Goal: Task Accomplishment & Management: Manage account settings

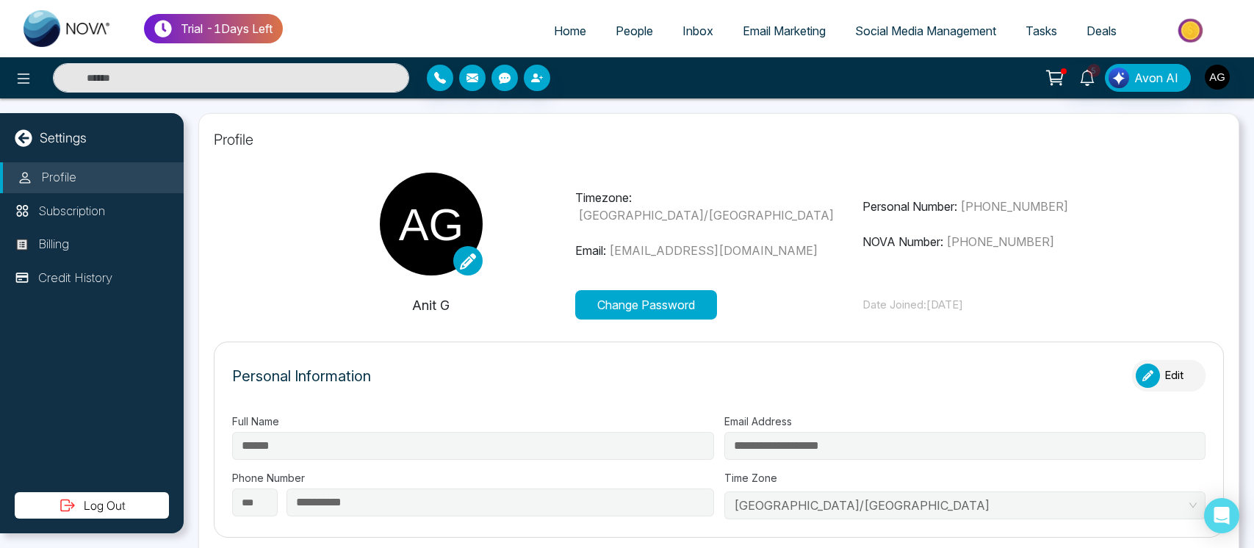
select select "***"
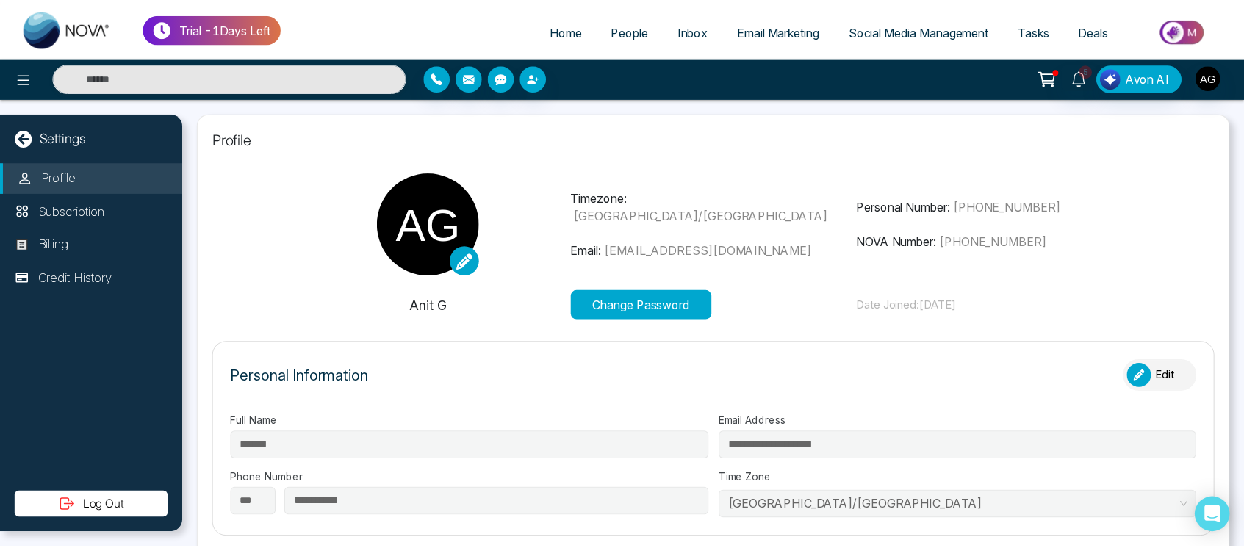
scroll to position [409, 0]
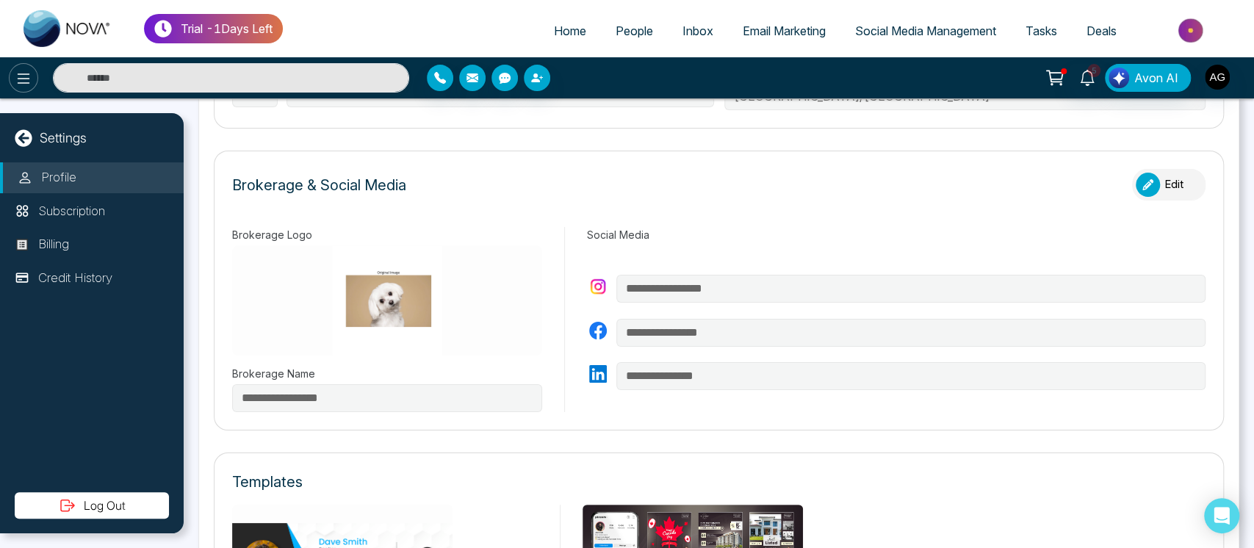
click at [22, 86] on icon at bounding box center [24, 79] width 18 height 18
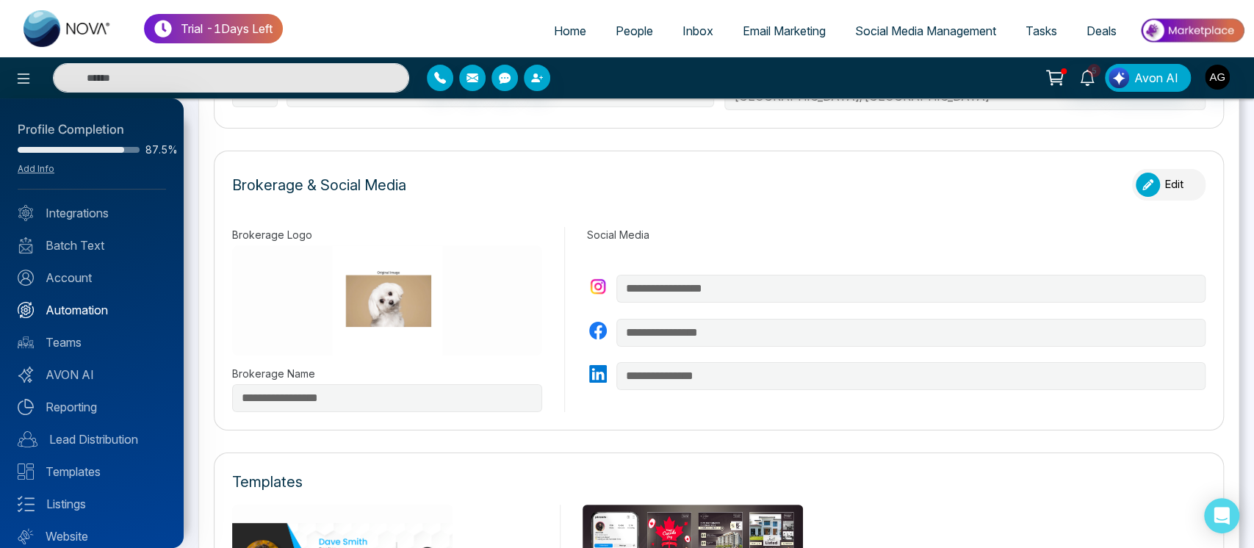
click at [88, 305] on link "Automation" at bounding box center [92, 310] width 148 height 18
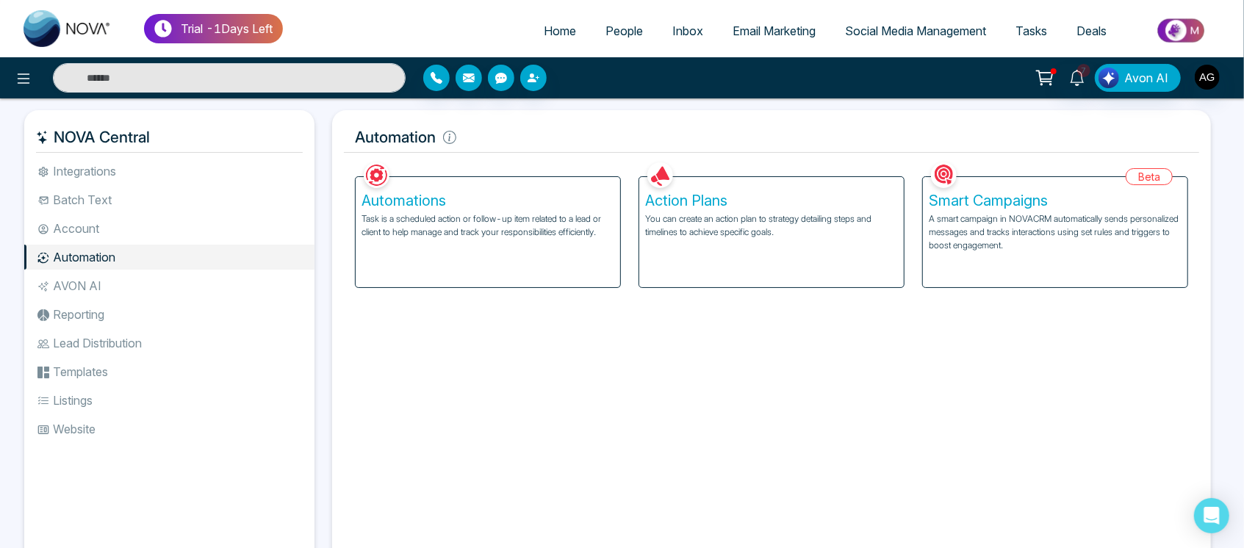
click at [81, 214] on ul "Integrations Batch Text Account Automation AVON AI Reporting Lead Distribution …" at bounding box center [169, 350] width 290 height 383
click at [98, 231] on li "Account" at bounding box center [169, 228] width 290 height 25
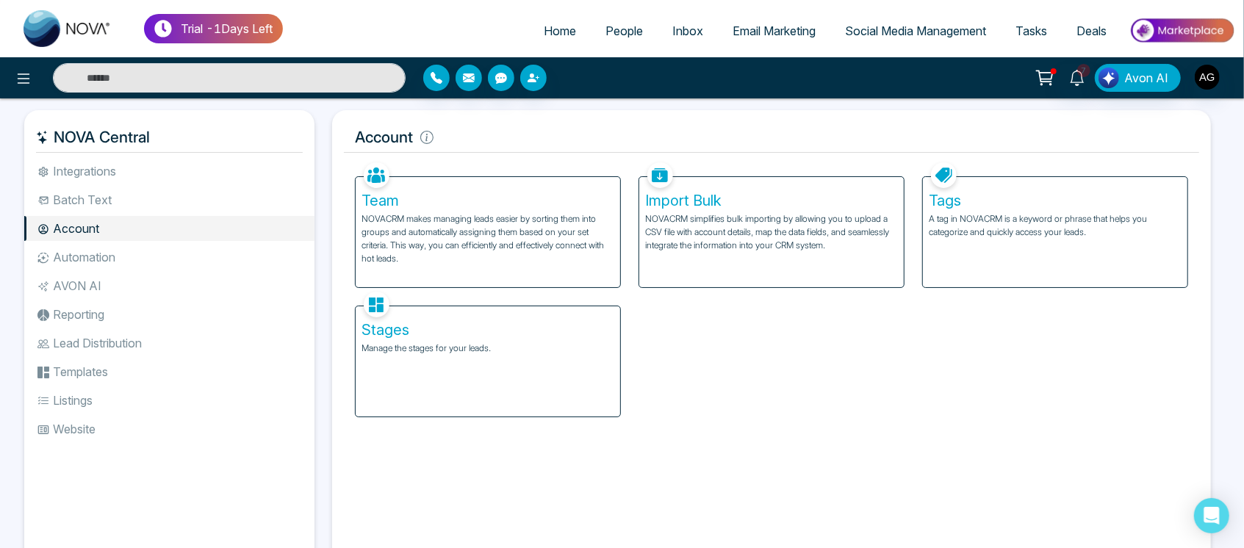
click at [1009, 246] on div "Tags A tag in NOVACRM is a keyword or phrase that helps you categorize and quic…" at bounding box center [1055, 232] width 264 height 110
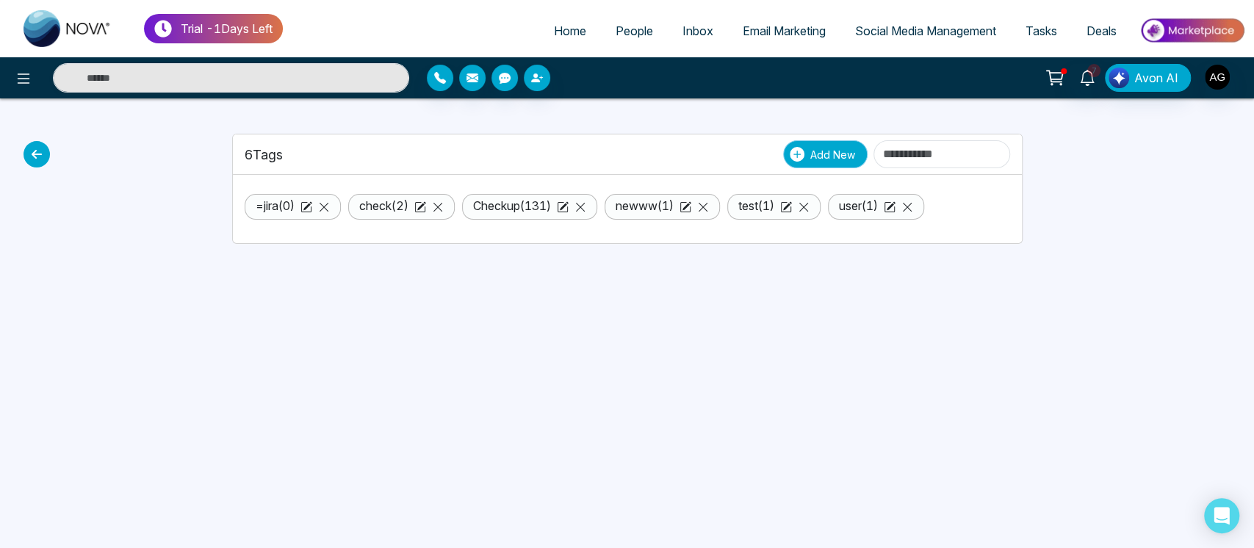
click at [787, 164] on button "Add New" at bounding box center [825, 154] width 84 height 28
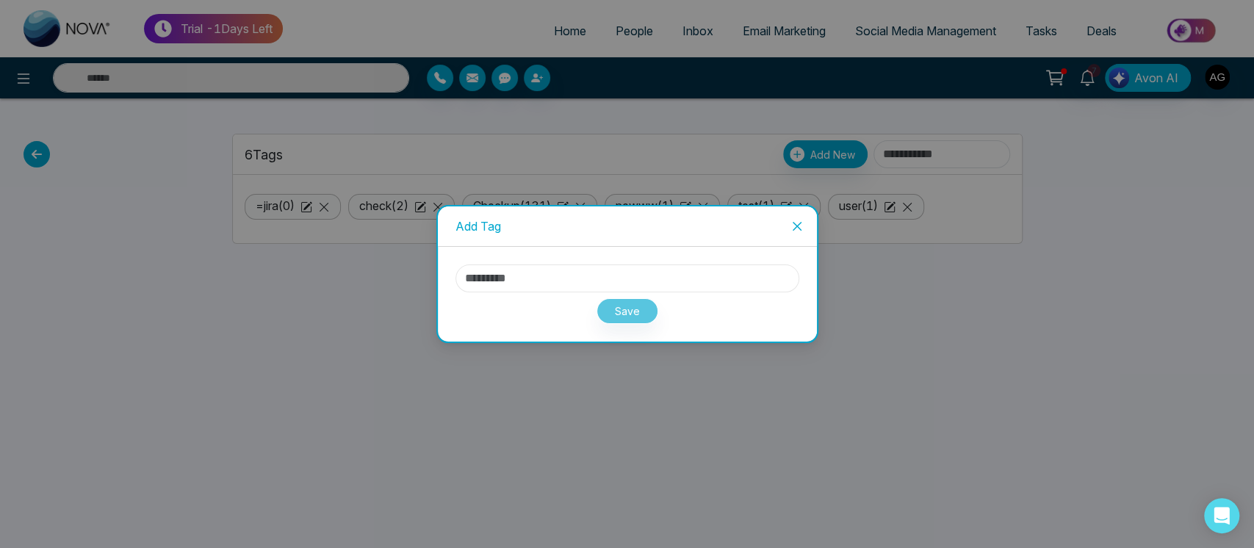
click at [589, 270] on input "text" at bounding box center [627, 278] width 344 height 28
type input "***"
click at [639, 306] on button "Save" at bounding box center [627, 311] width 62 height 26
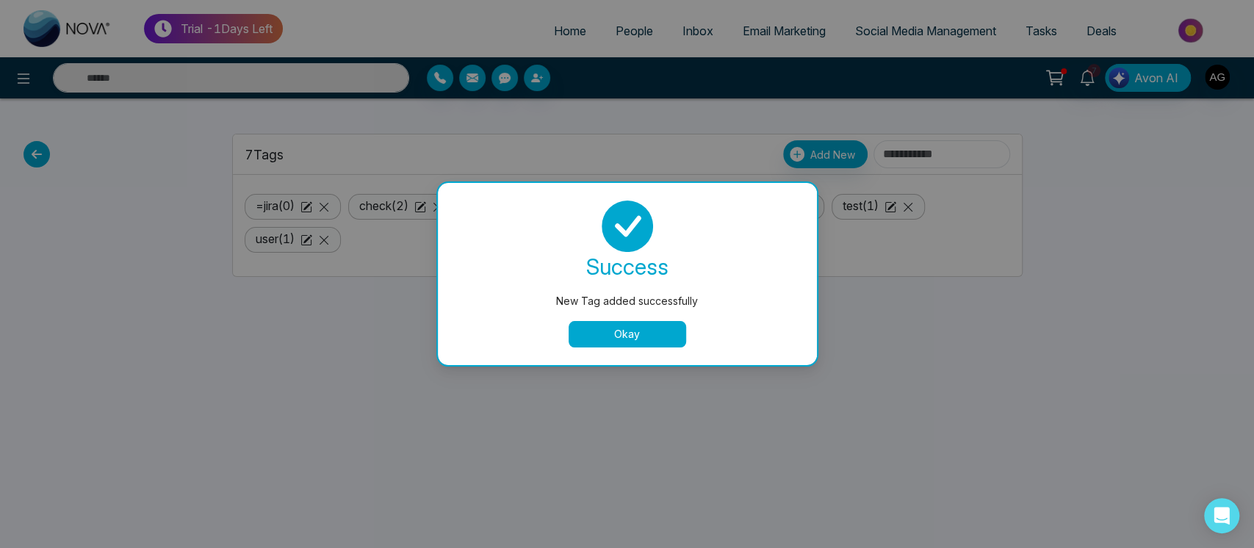
click at [623, 332] on button "Okay" at bounding box center [628, 334] width 118 height 26
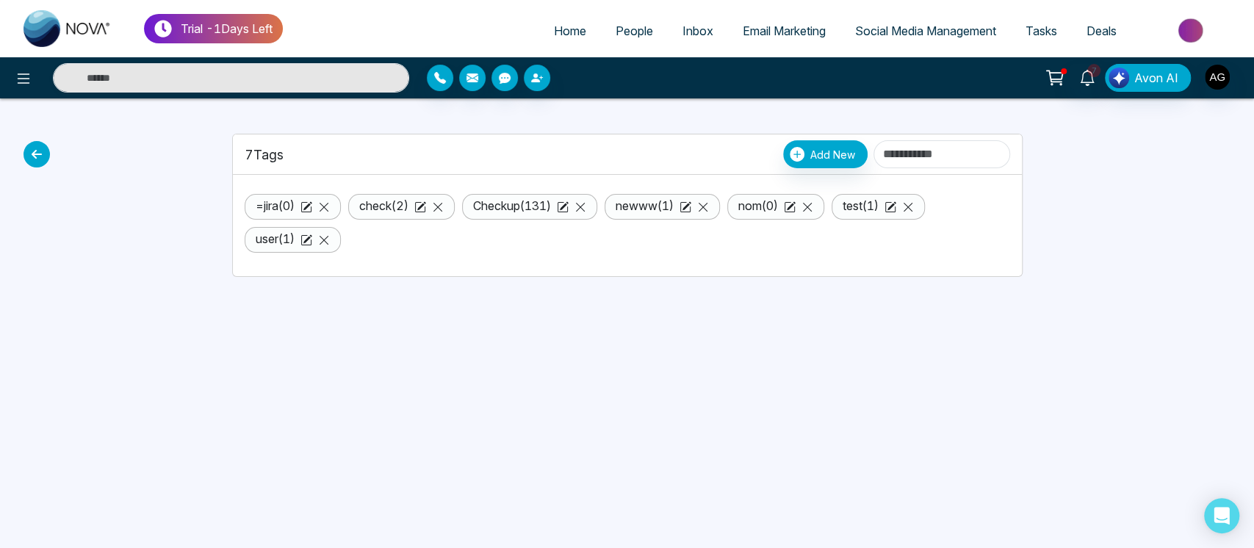
click at [32, 162] on icon at bounding box center [37, 154] width 26 height 26
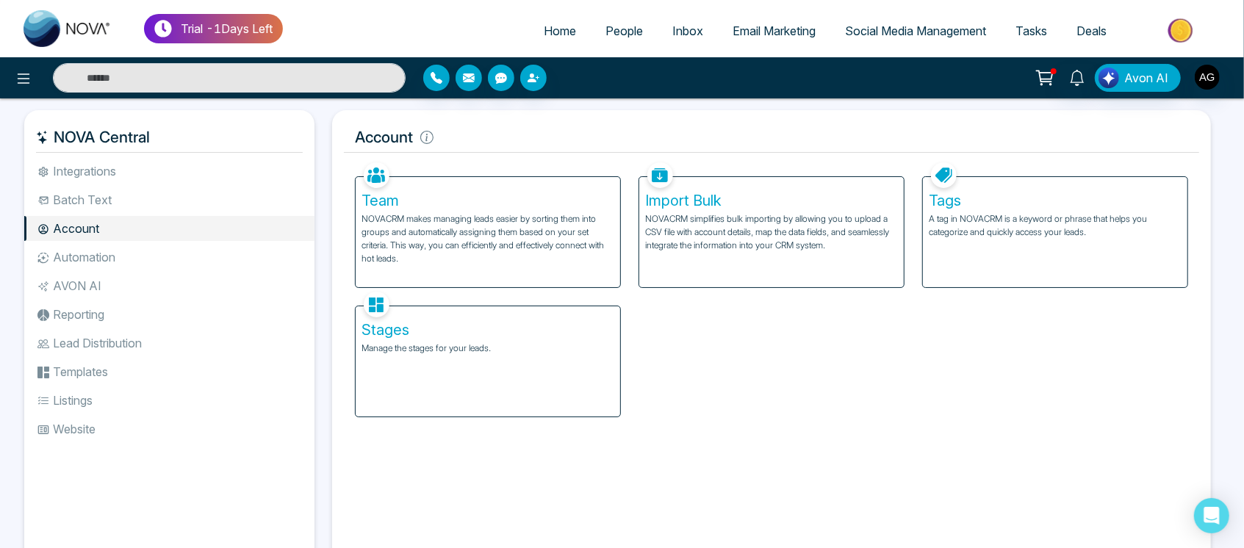
click at [131, 260] on li "Automation" at bounding box center [169, 257] width 290 height 25
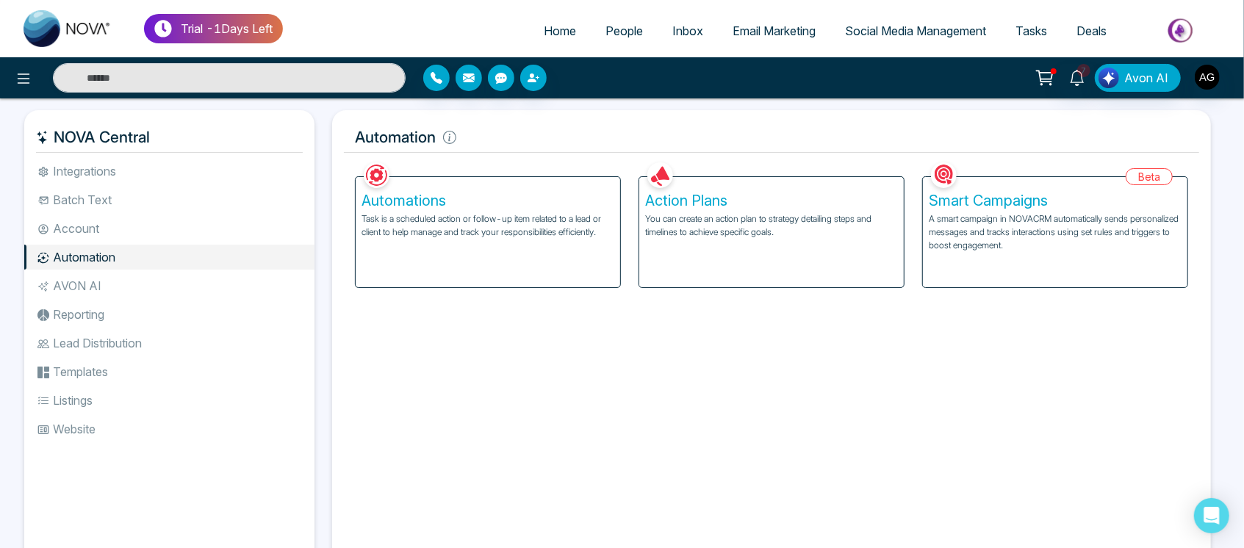
click at [844, 239] on div "Action Plans You can create an action plan to strategy detailing steps and time…" at bounding box center [771, 232] width 264 height 110
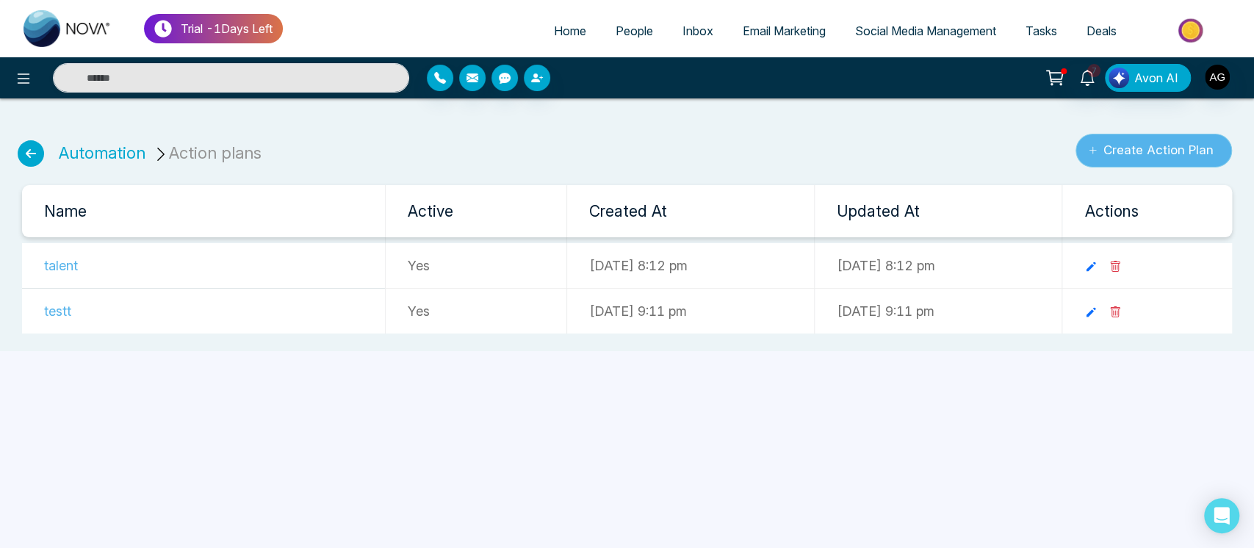
click at [1189, 145] on button "Create Action Plan" at bounding box center [1153, 151] width 156 height 34
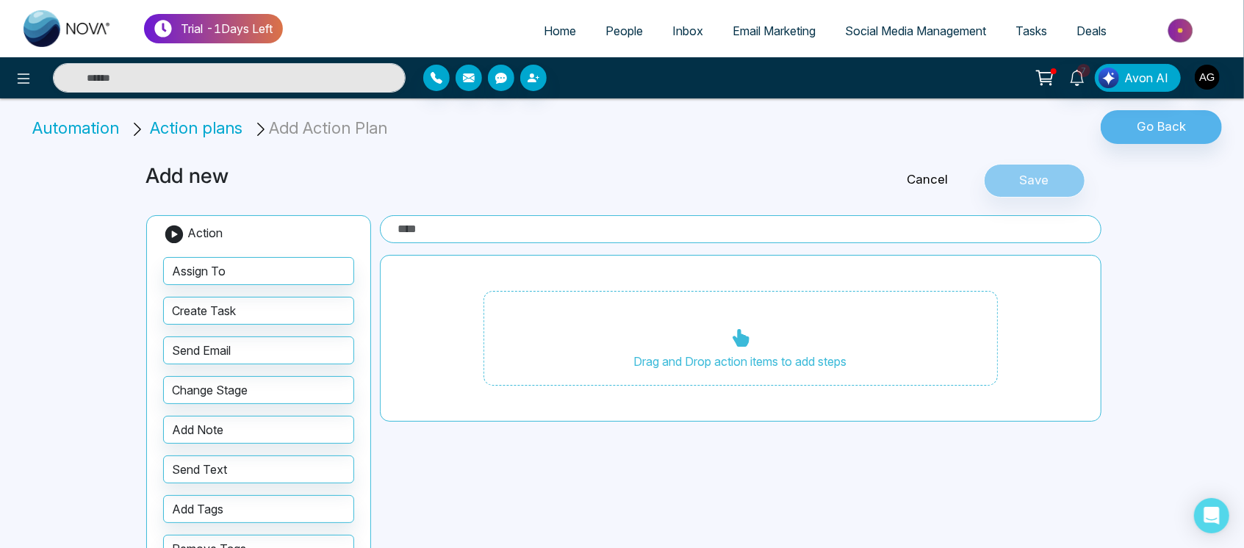
scroll to position [54, 0]
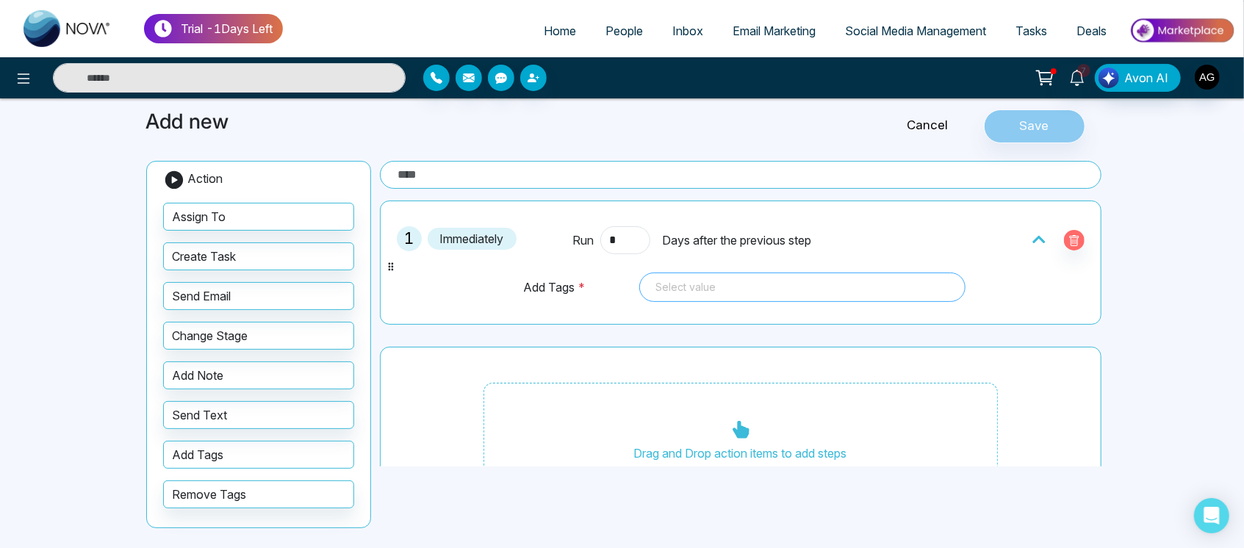
click at [735, 291] on div "Select value 92379 92377 =jira check Checkup newww nom test user" at bounding box center [802, 287] width 326 height 29
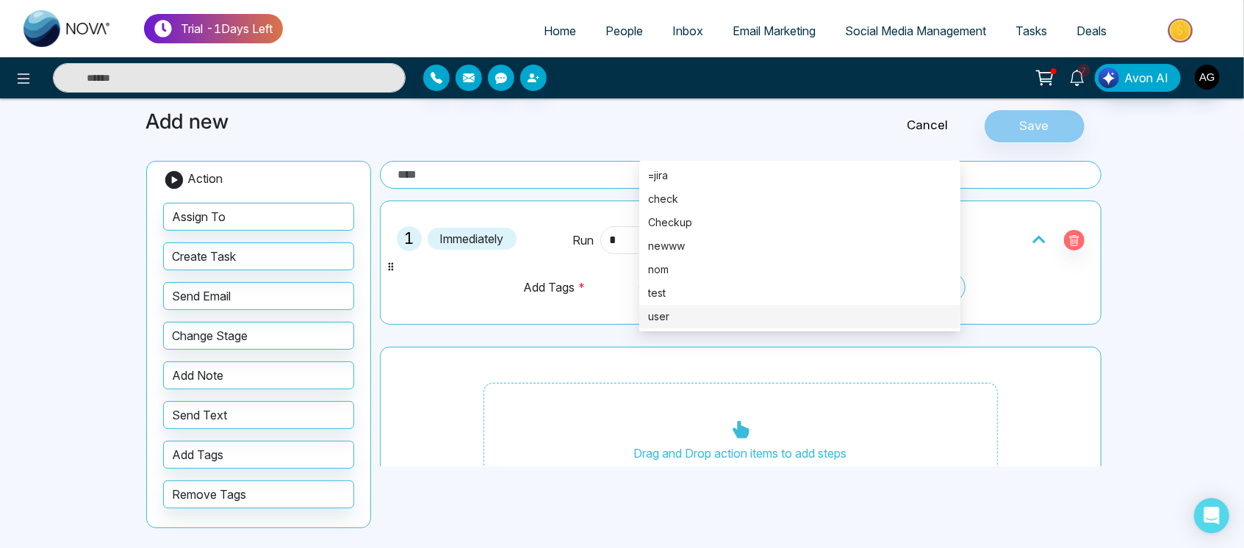
click at [453, 376] on div "Drag and Drop action items to add steps" at bounding box center [740, 430] width 721 height 167
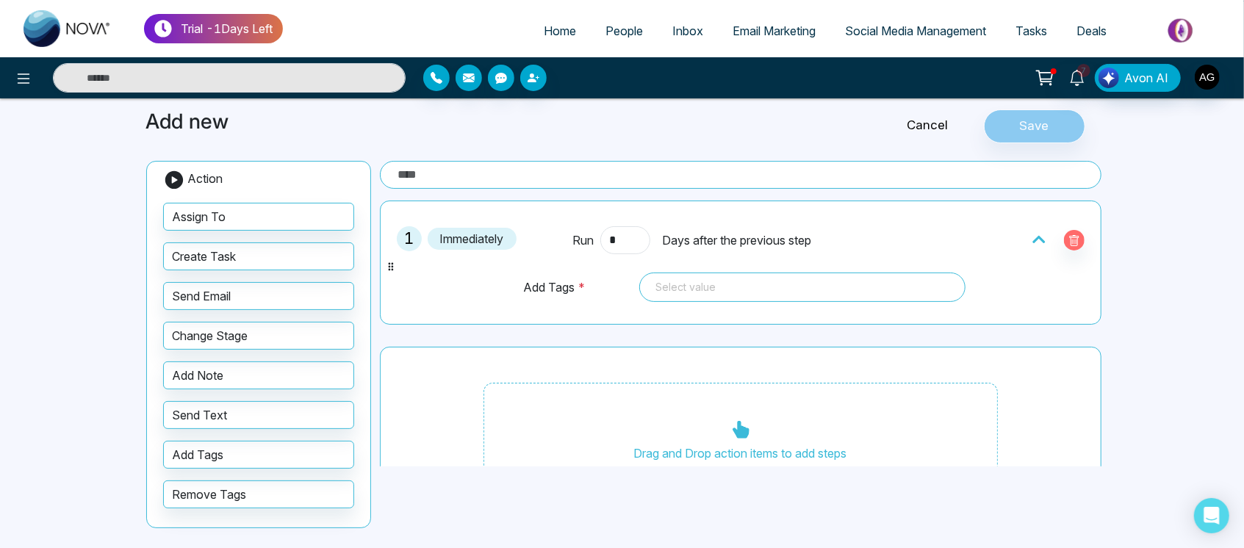
scroll to position [0, 0]
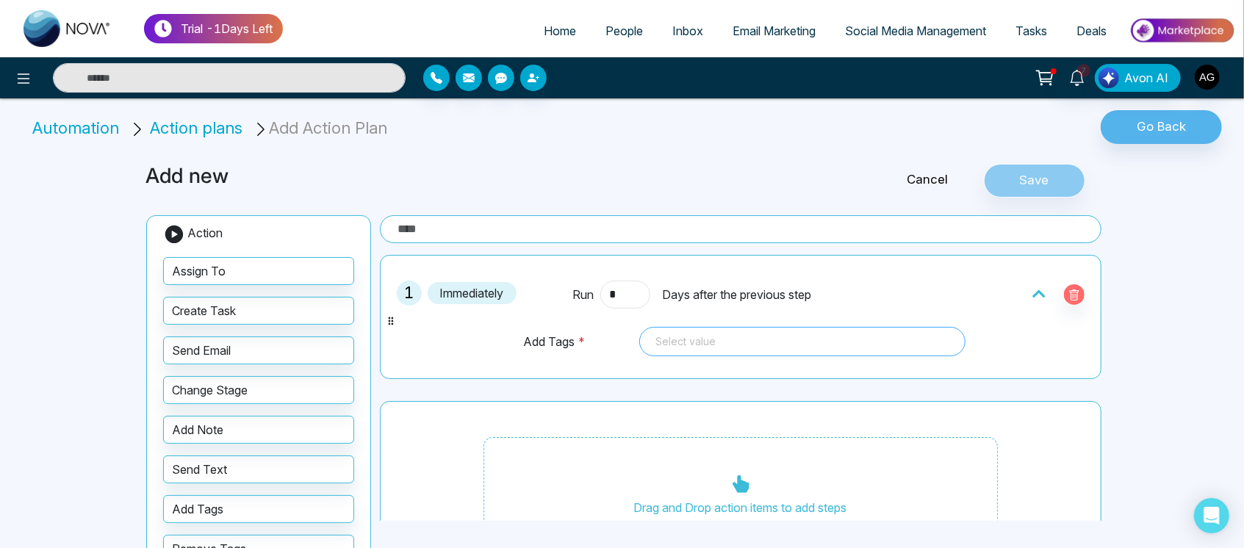
click at [791, 339] on div "Select value 92333 91965 =jira check Checkup newww nom test user" at bounding box center [802, 341] width 326 height 29
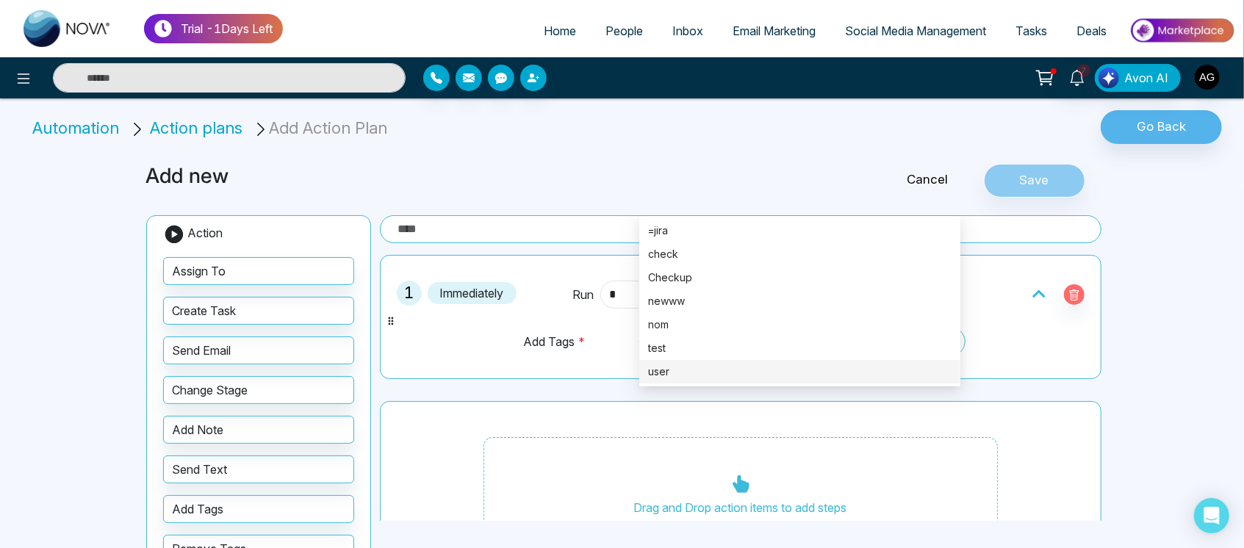
scroll to position [46, 0]
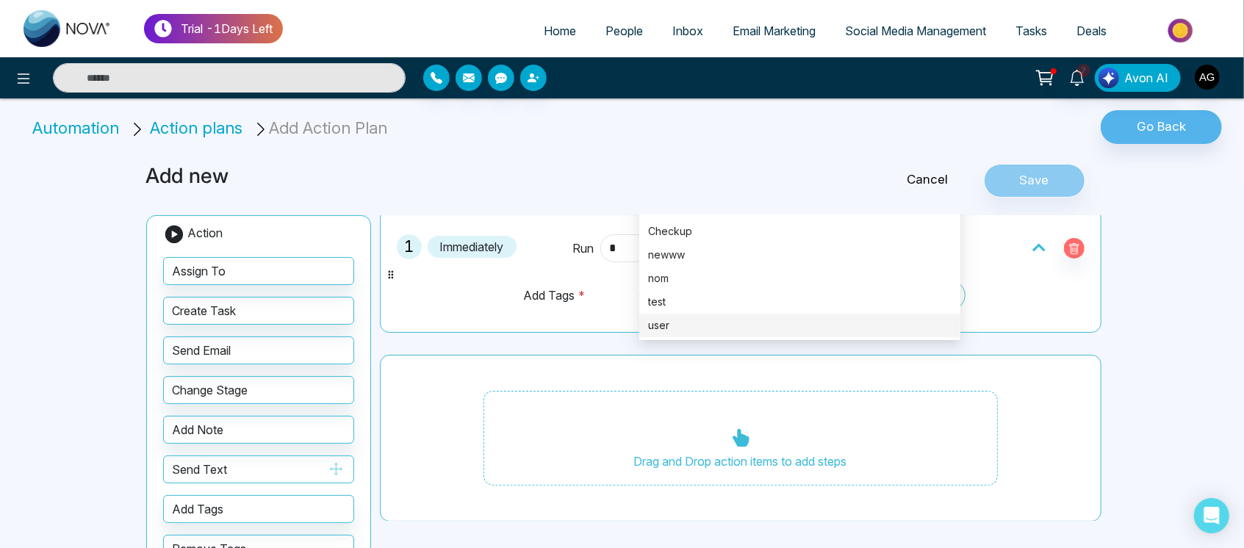
click at [314, 477] on button "Send Text" at bounding box center [258, 469] width 191 height 28
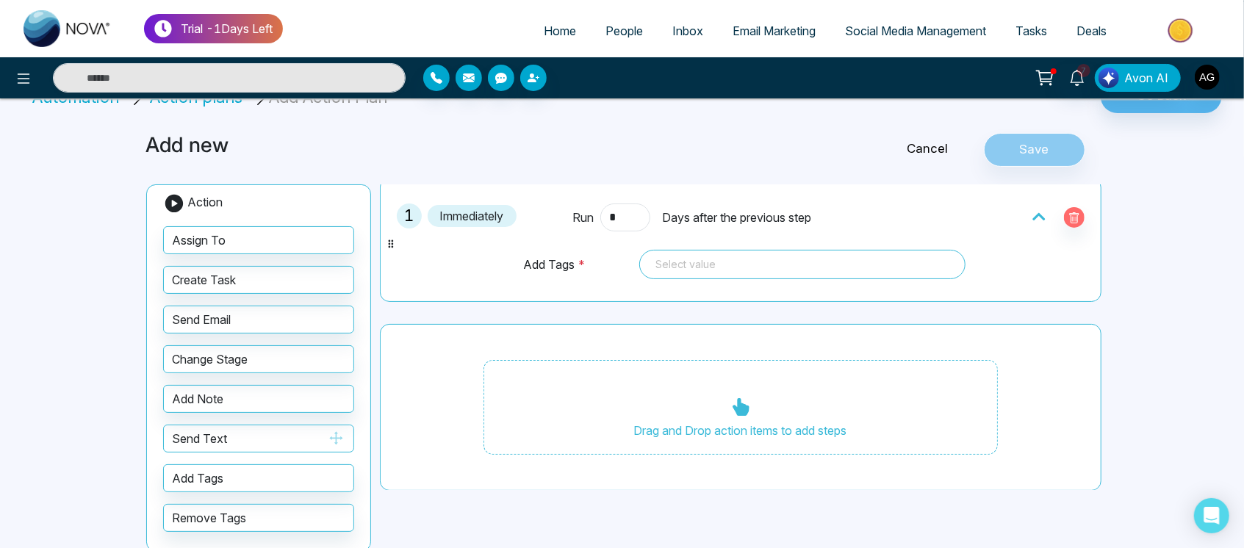
scroll to position [54, 0]
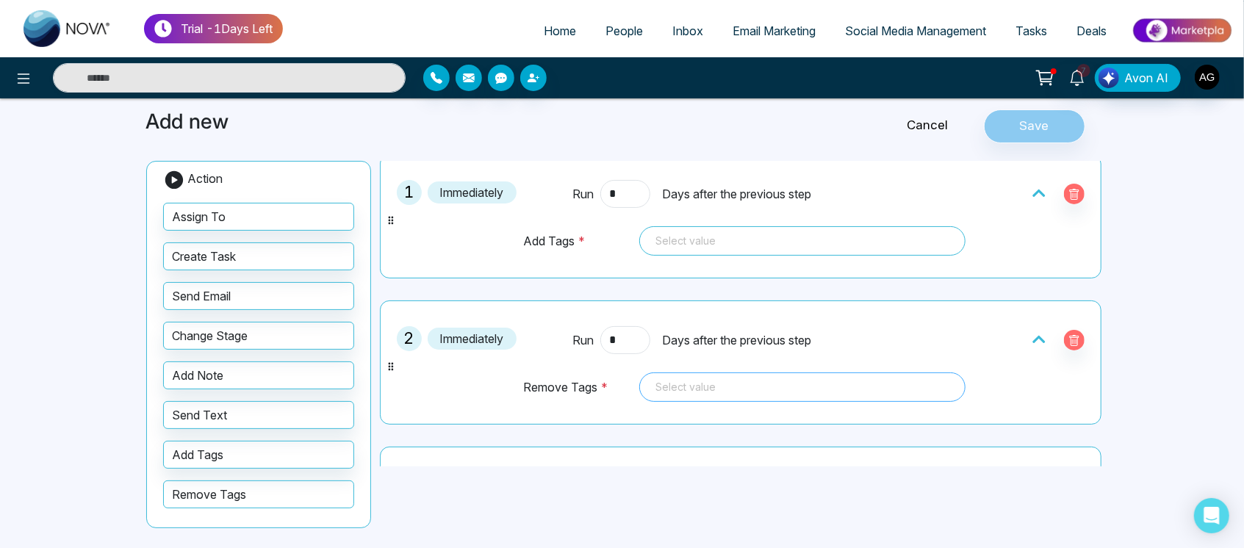
click at [754, 378] on div at bounding box center [802, 387] width 306 height 18
click at [1186, 220] on div "Trial - 1 Days Left Home People Inbox Email Marketing Social Media Management T…" at bounding box center [622, 248] width 1244 height 605
click at [920, 126] on link "Cancel" at bounding box center [928, 125] width 112 height 19
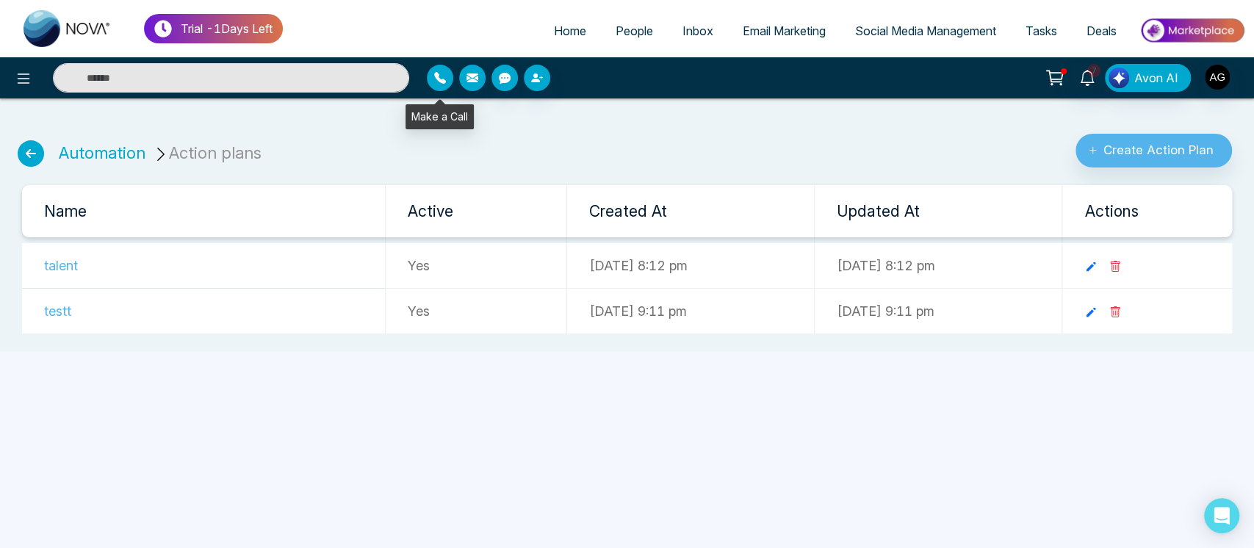
click at [447, 82] on button "button" at bounding box center [440, 78] width 26 height 26
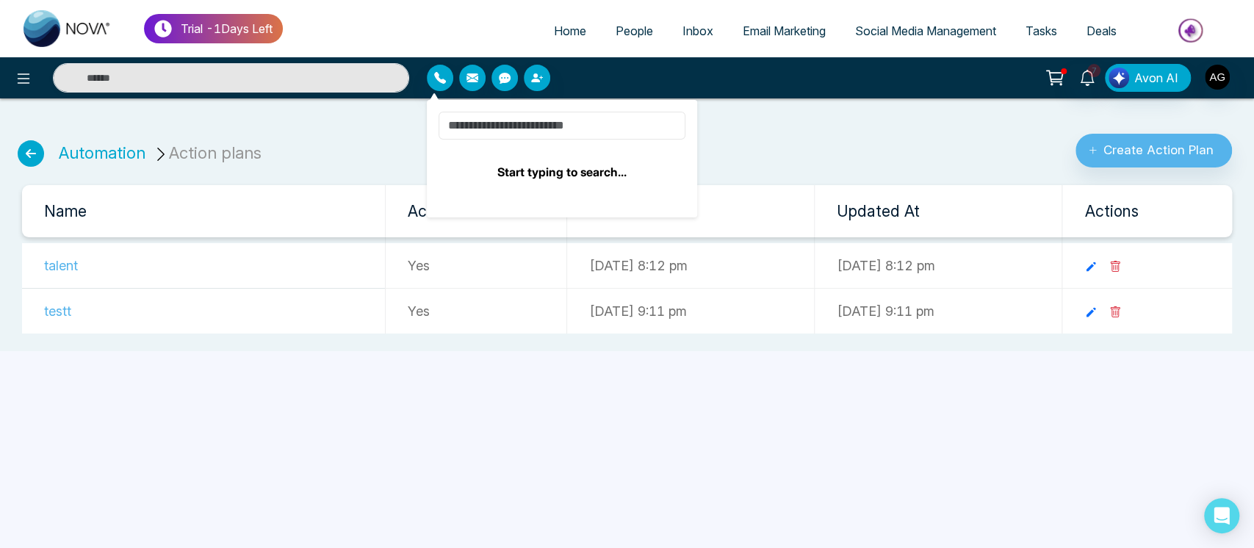
click at [524, 120] on input at bounding box center [562, 126] width 247 height 28
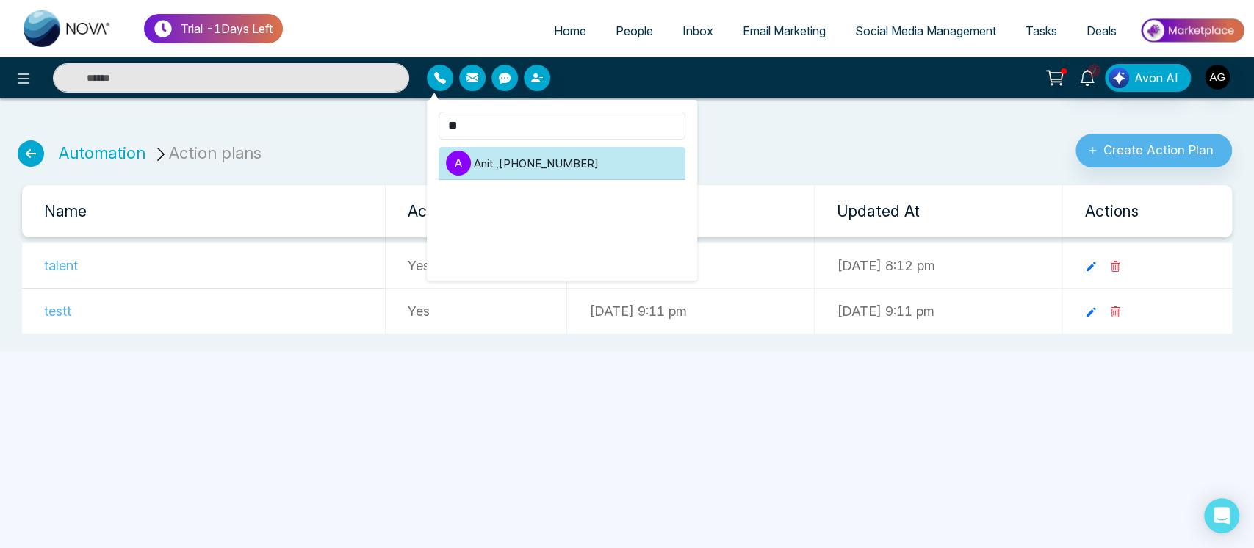
type input "**"
click at [545, 167] on li "A Anit , +919930053035" at bounding box center [562, 163] width 247 height 33
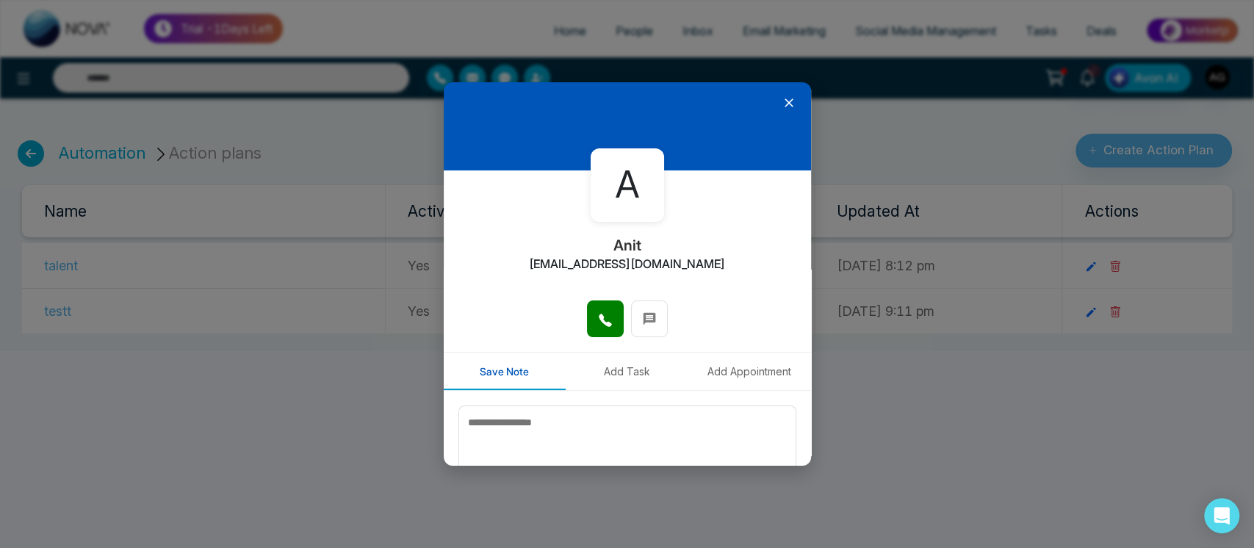
scroll to position [72, 0]
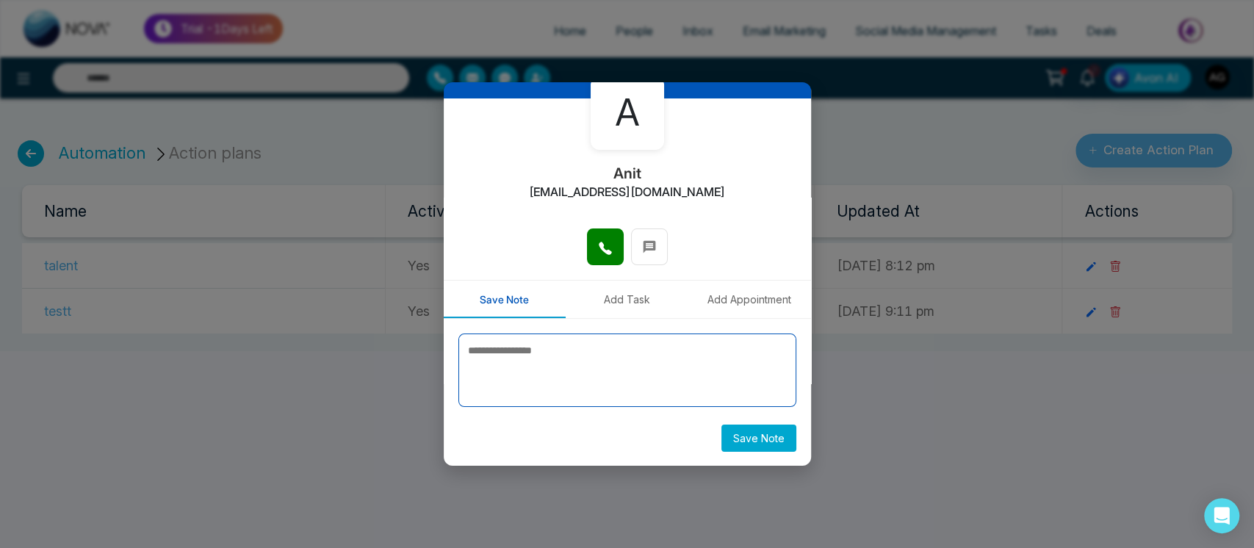
click at [505, 404] on textarea at bounding box center [627, 369] width 338 height 73
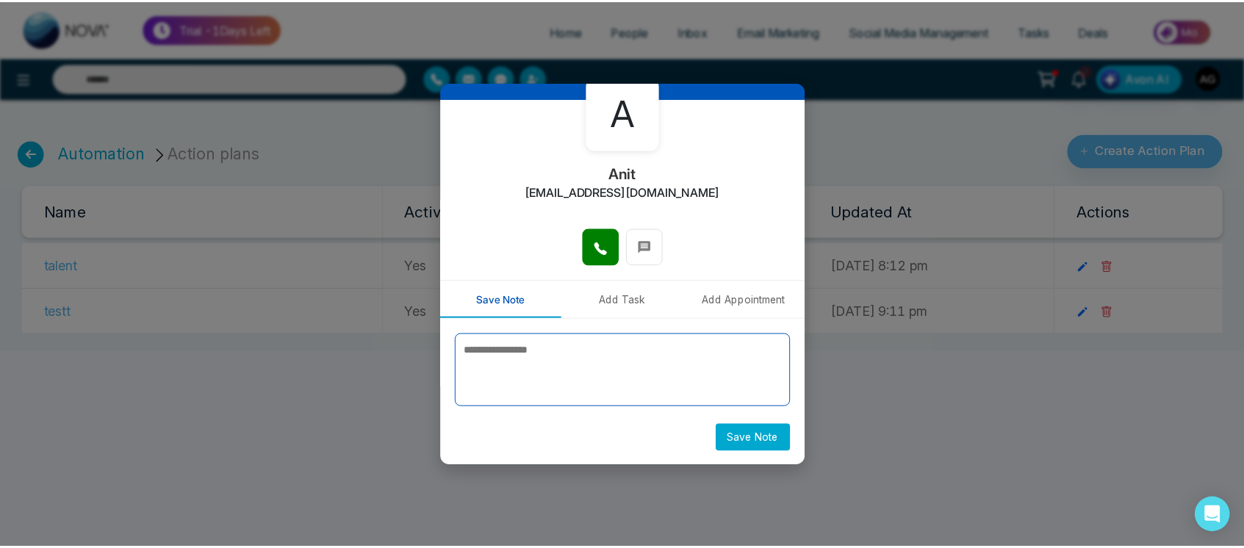
scroll to position [0, 0]
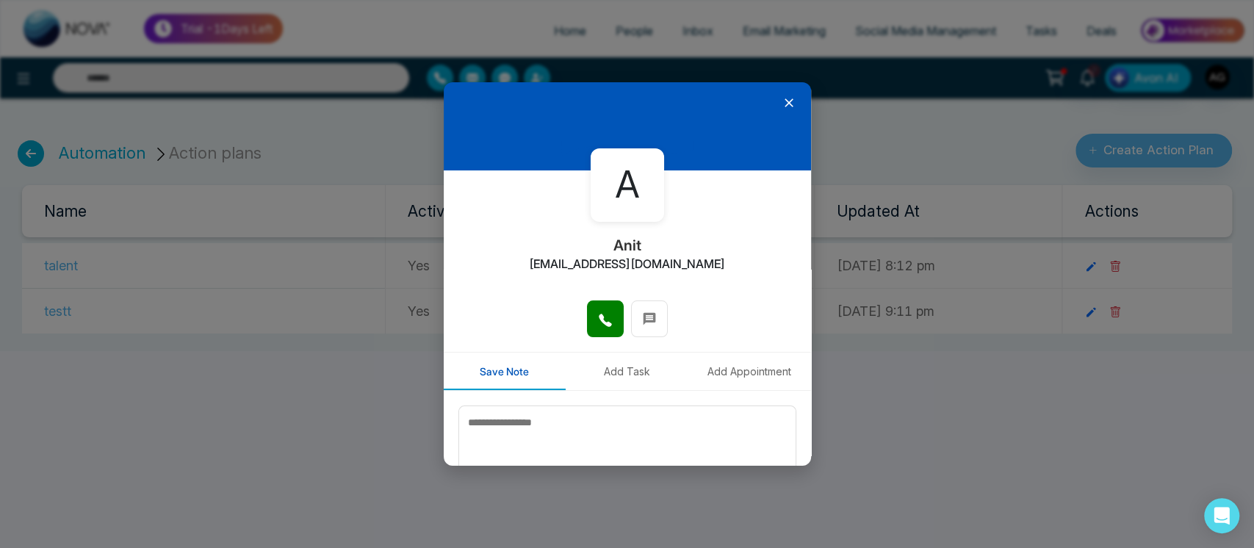
click at [782, 109] on icon at bounding box center [789, 102] width 15 height 15
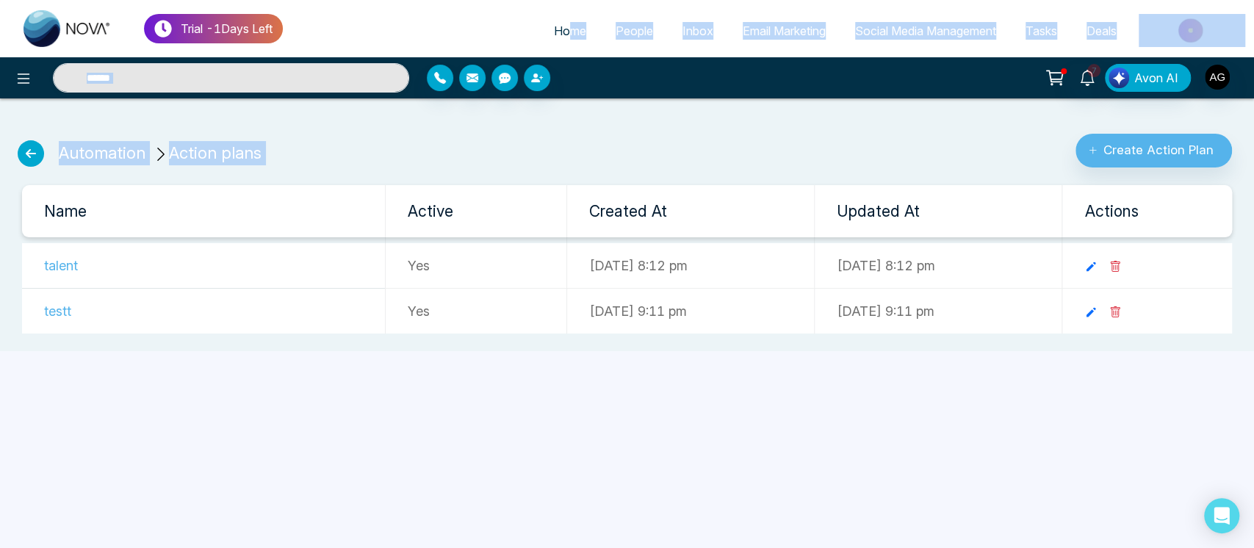
drag, startPoint x: 779, startPoint y: 109, endPoint x: 469, endPoint y: -32, distance: 340.9
click at [469, 0] on html "Trial - 1 Days Left Home People Inbox Email Marketing Social Media Management T…" at bounding box center [627, 274] width 1254 height 548
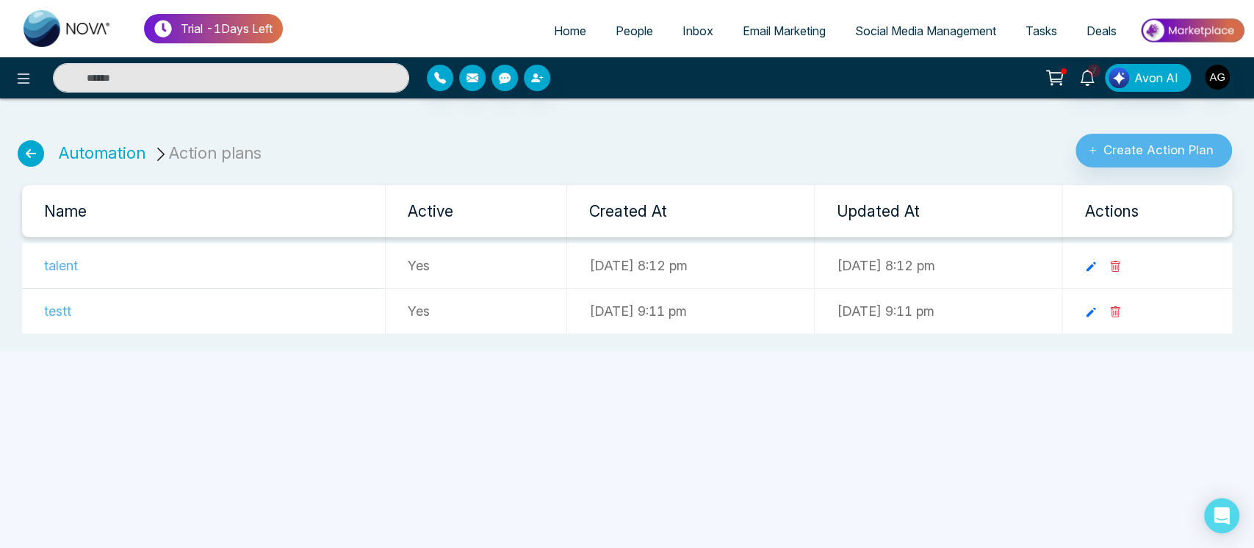
click at [458, 2] on div "Trial - 1 Days Left Home People Inbox Email Marketing Social Media Management T…" at bounding box center [627, 28] width 1254 height 57
click at [40, 151] on icon at bounding box center [31, 153] width 26 height 26
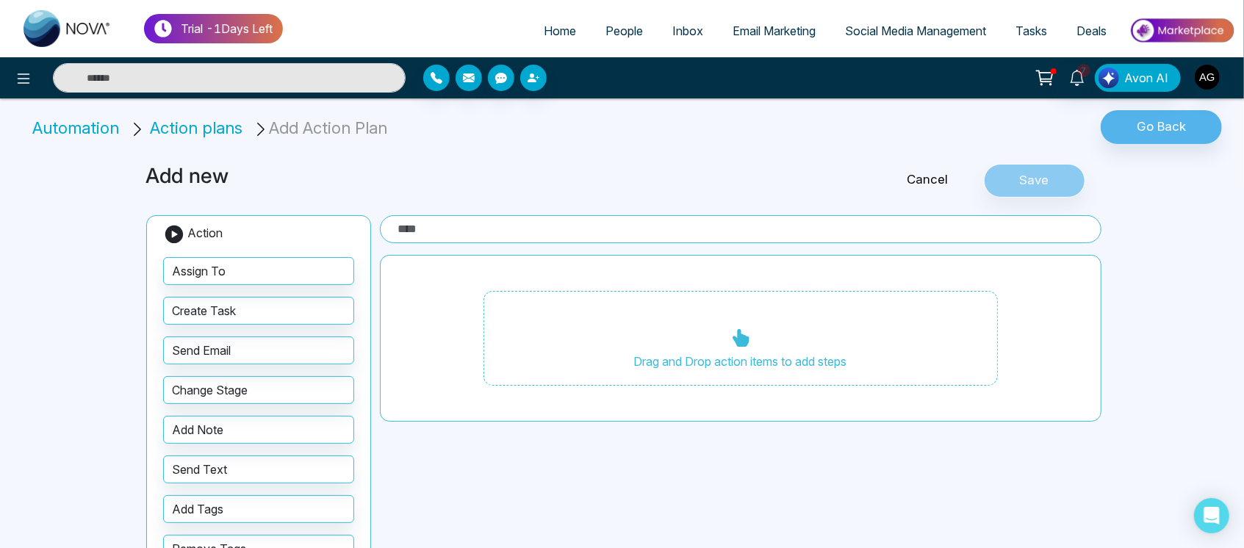
click at [25, 81] on icon at bounding box center [24, 79] width 18 height 18
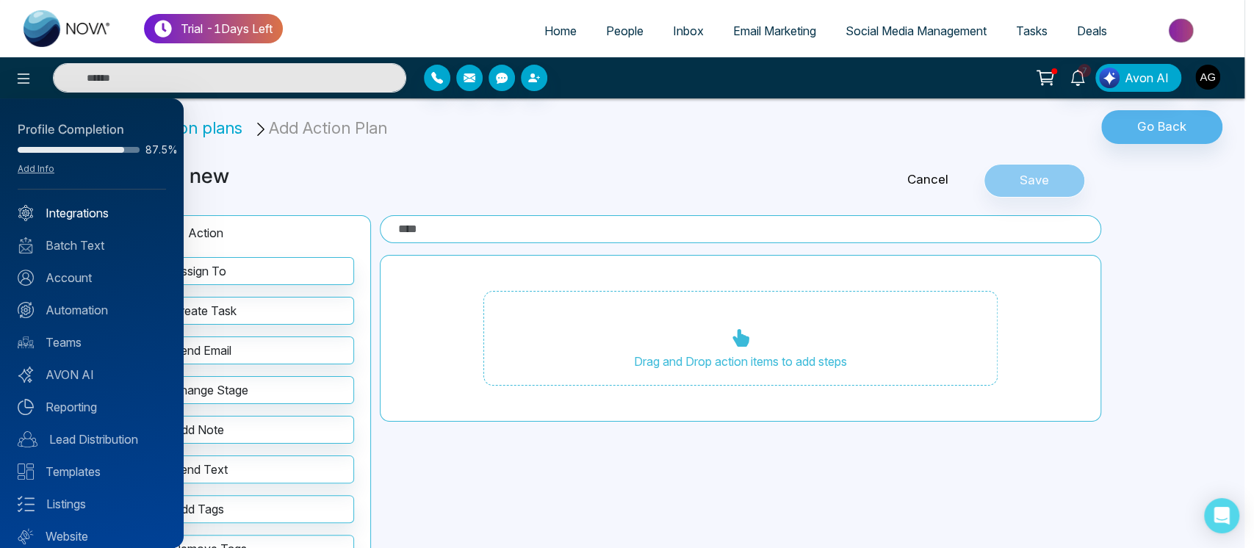
click at [112, 215] on link "Integrations" at bounding box center [92, 213] width 148 height 18
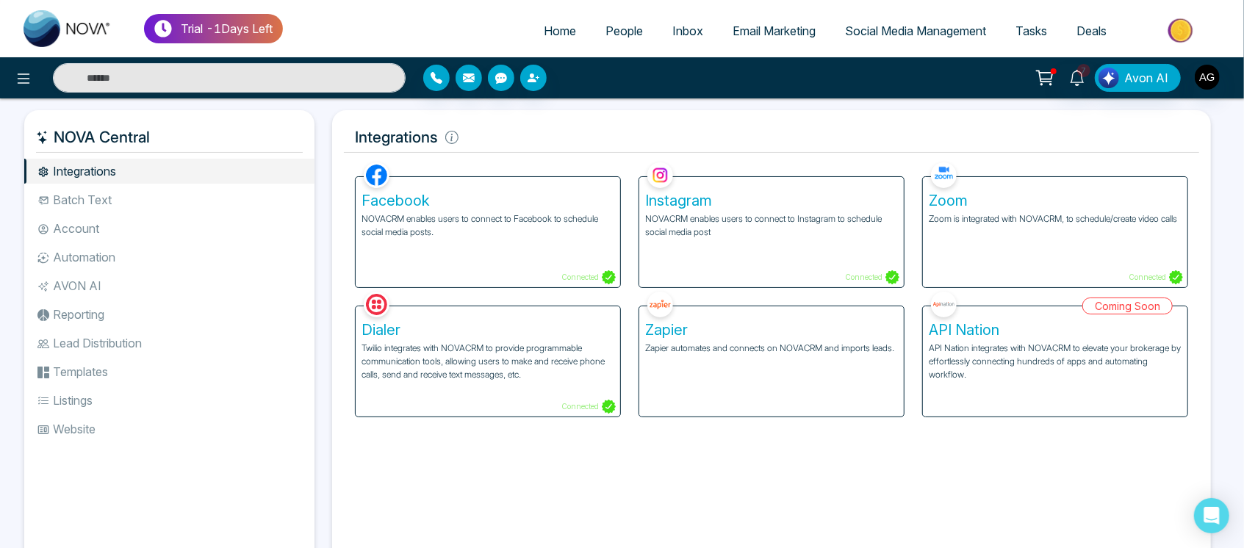
click at [777, 23] on link "Email Marketing" at bounding box center [774, 31] width 112 height 28
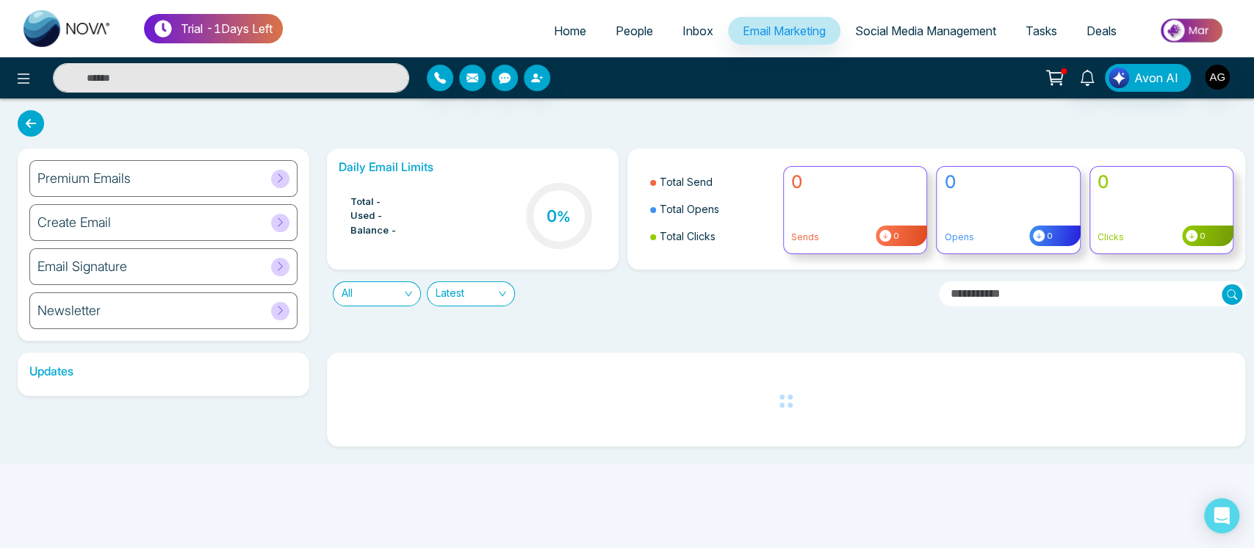
click at [187, 167] on div "Premium Emails" at bounding box center [163, 178] width 268 height 37
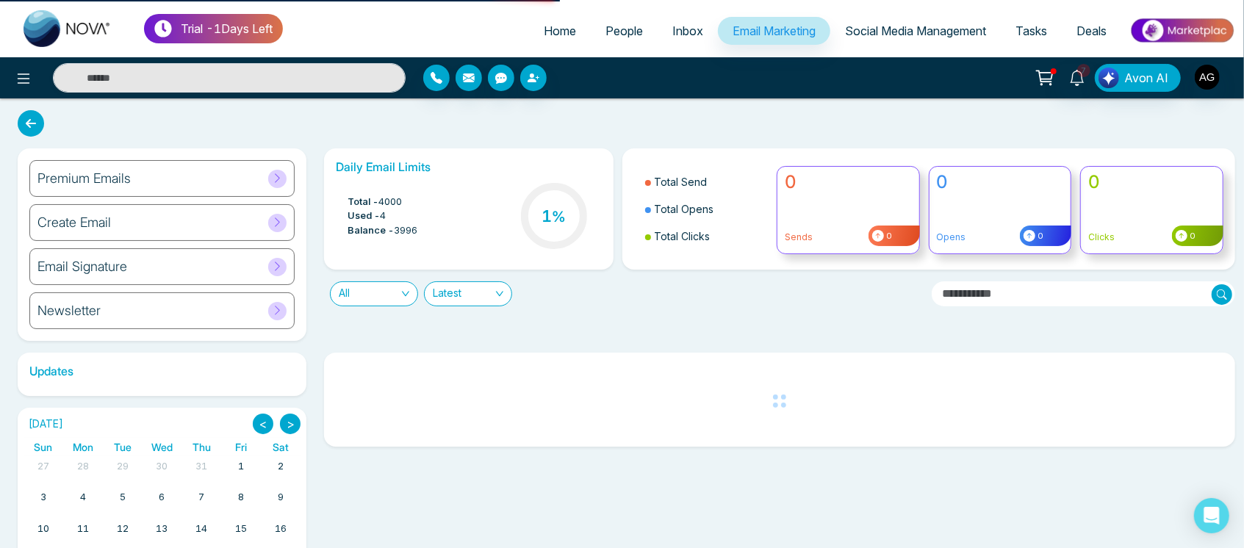
click at [187, 167] on div "Premium Emails" at bounding box center [161, 178] width 265 height 37
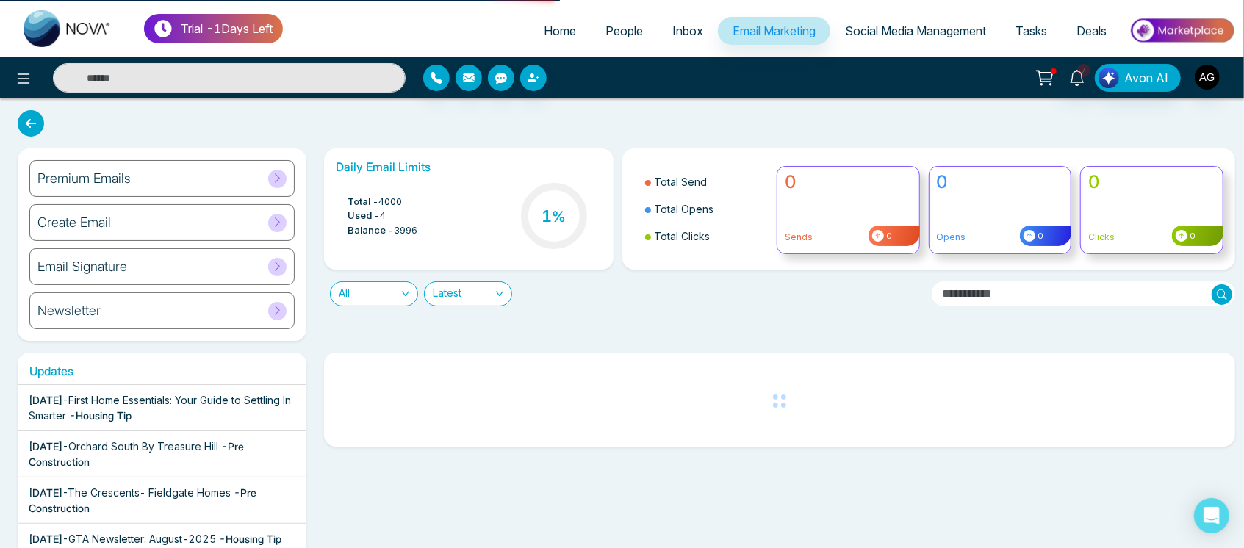
click at [236, 194] on div "Premium Emails" at bounding box center [161, 178] width 265 height 37
click at [244, 191] on div "Premium Emails" at bounding box center [161, 178] width 265 height 37
click at [143, 186] on div "Premium Emails" at bounding box center [161, 178] width 265 height 37
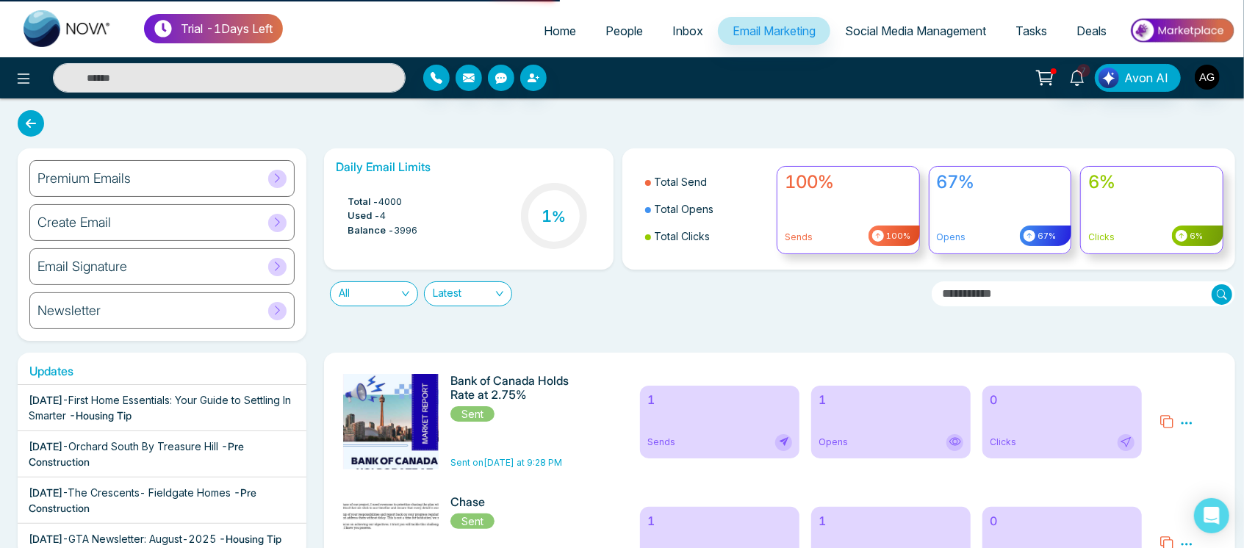
click at [242, 167] on div "Premium Emails" at bounding box center [161, 178] width 265 height 37
click at [561, 18] on link "Home" at bounding box center [560, 31] width 62 height 28
select select "*"
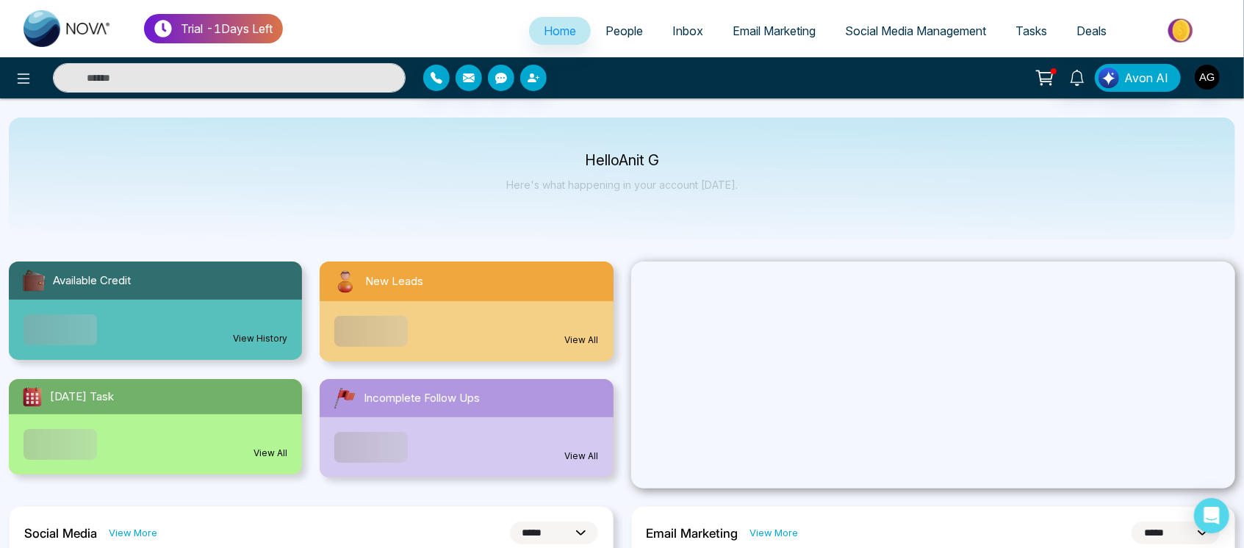
click at [769, 39] on link "Email Marketing" at bounding box center [774, 31] width 112 height 28
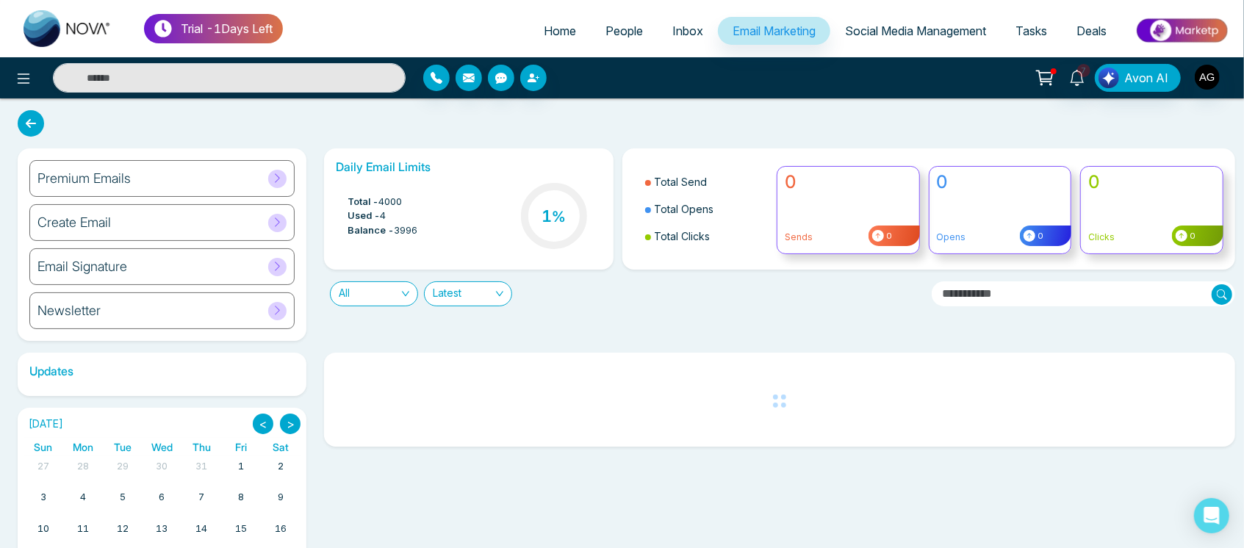
click at [255, 179] on div "Premium Emails" at bounding box center [161, 178] width 265 height 37
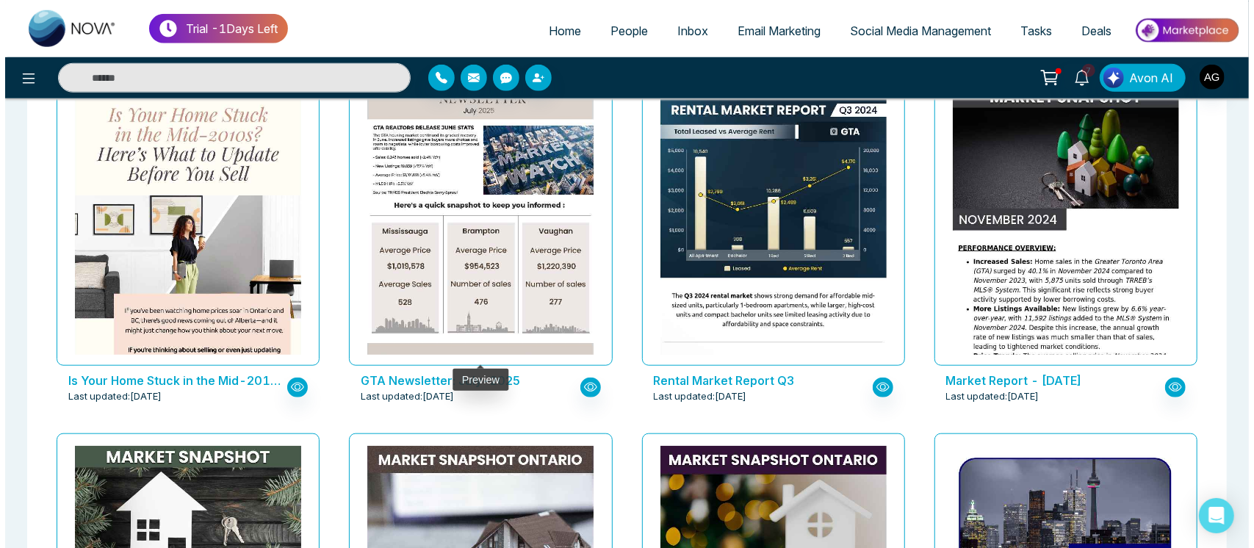
scroll to position [844, 0]
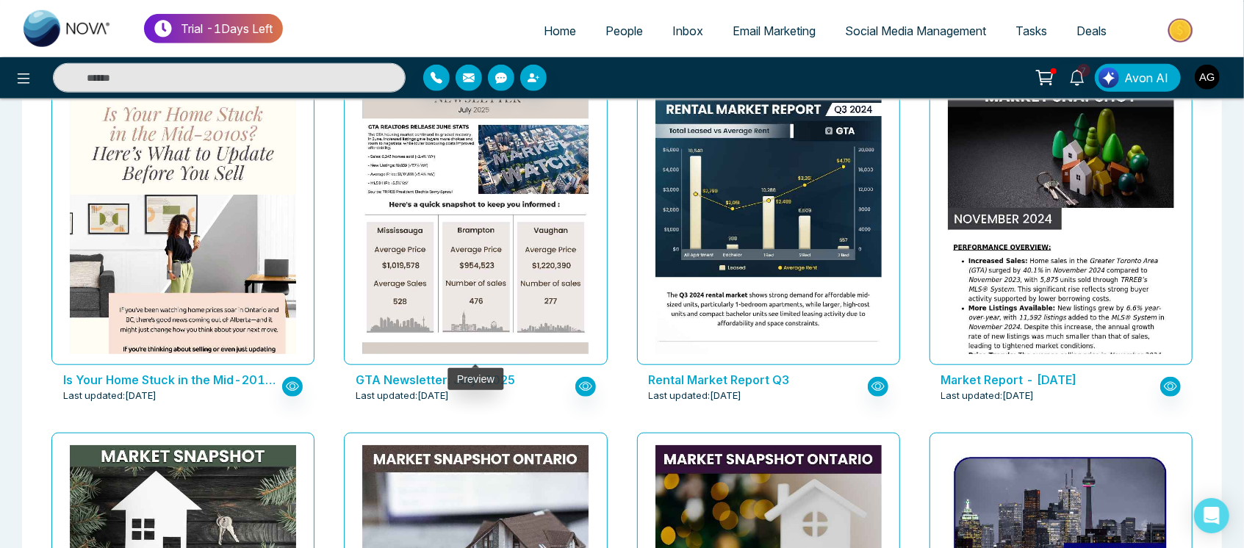
click at [530, 361] on div at bounding box center [475, 219] width 263 height 292
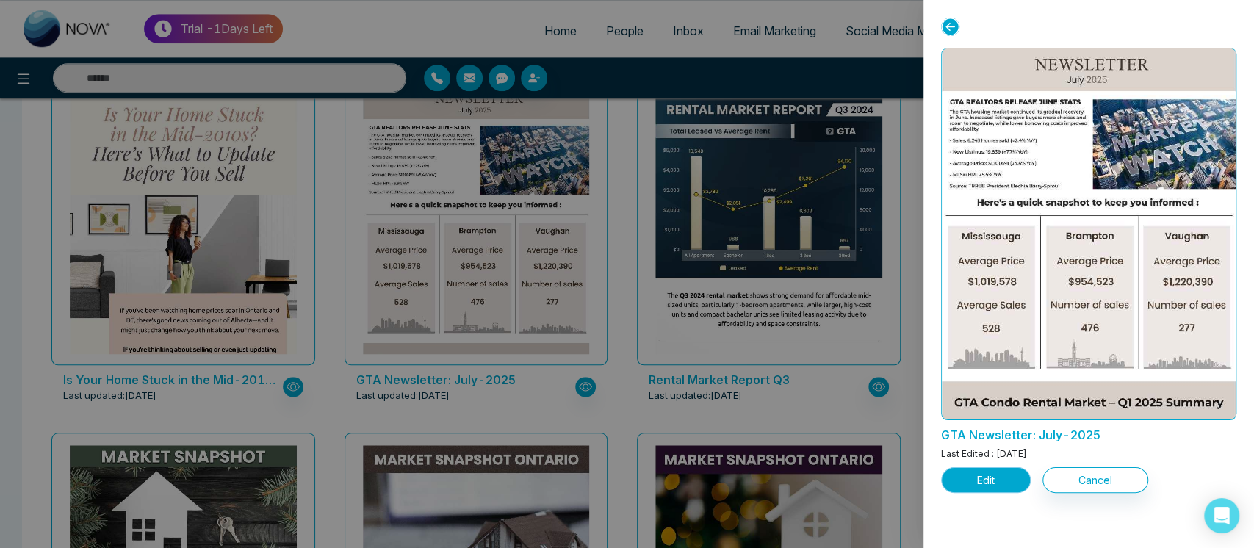
click at [987, 491] on button "Edit" at bounding box center [986, 480] width 90 height 26
click at [990, 485] on button "Edit" at bounding box center [986, 480] width 90 height 26
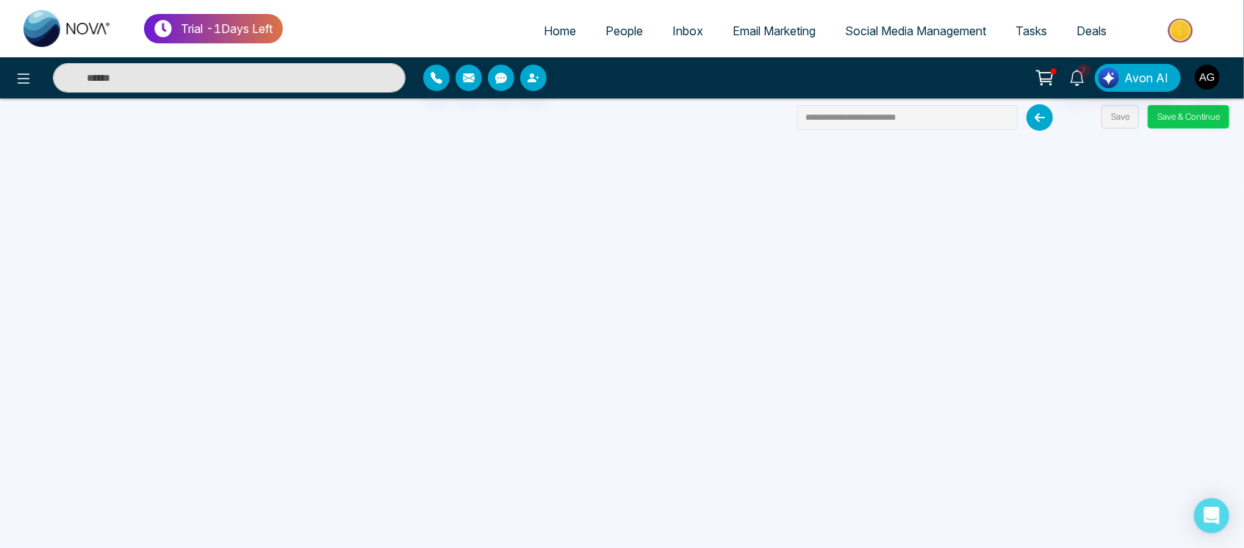
click at [1200, 118] on button "Save & Continue" at bounding box center [1188, 117] width 82 height 24
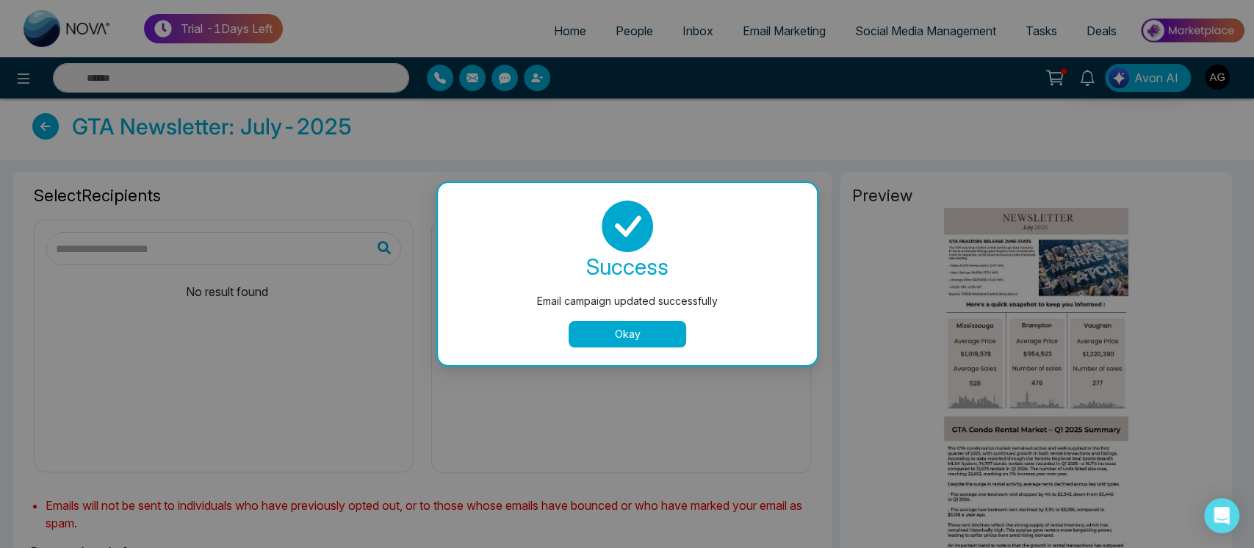
type input "**********"
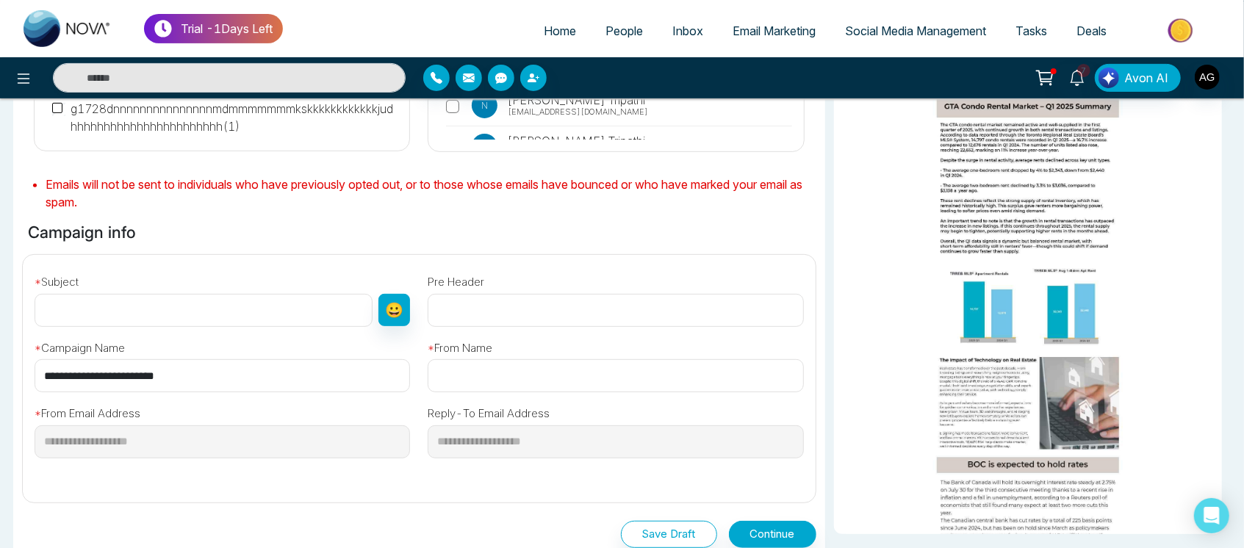
scroll to position [326, 0]
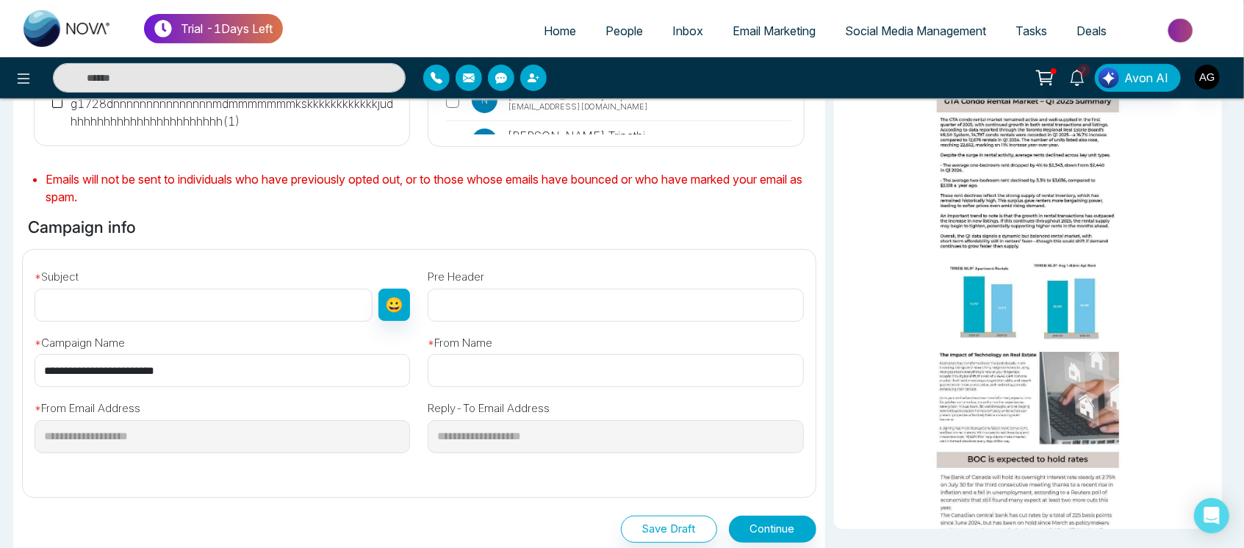
drag, startPoint x: 195, startPoint y: 374, endPoint x: 36, endPoint y: 367, distance: 159.6
click at [36, 367] on input "**********" at bounding box center [222, 370] width 375 height 33
click at [155, 305] on input "text" at bounding box center [204, 305] width 338 height 33
paste input "**********"
type input "**********"
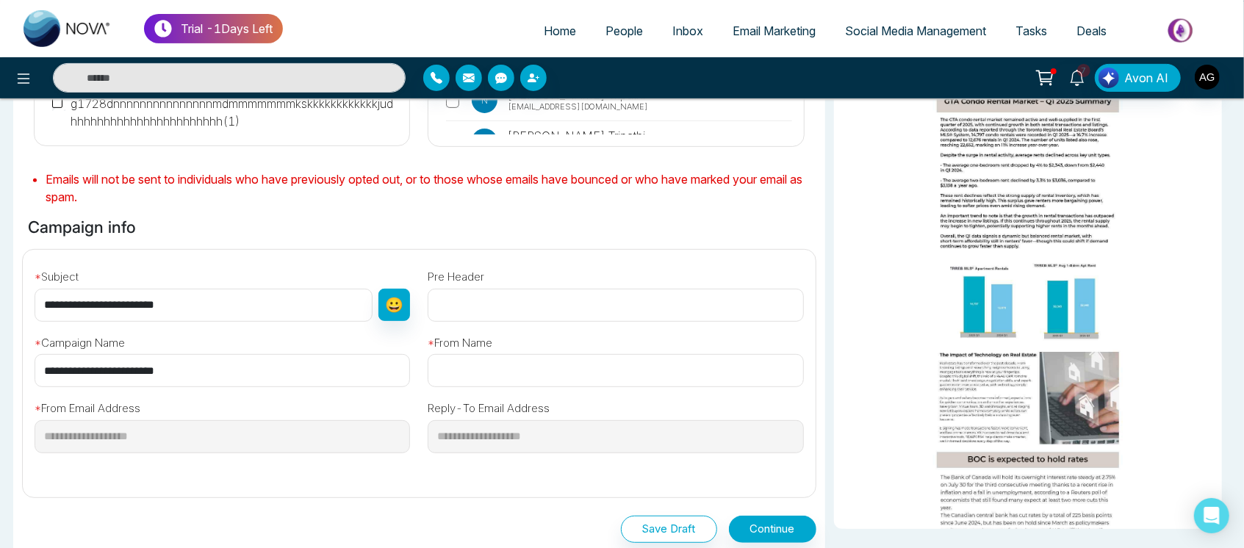
click at [497, 369] on input "text" at bounding box center [615, 370] width 375 height 33
type input "*******"
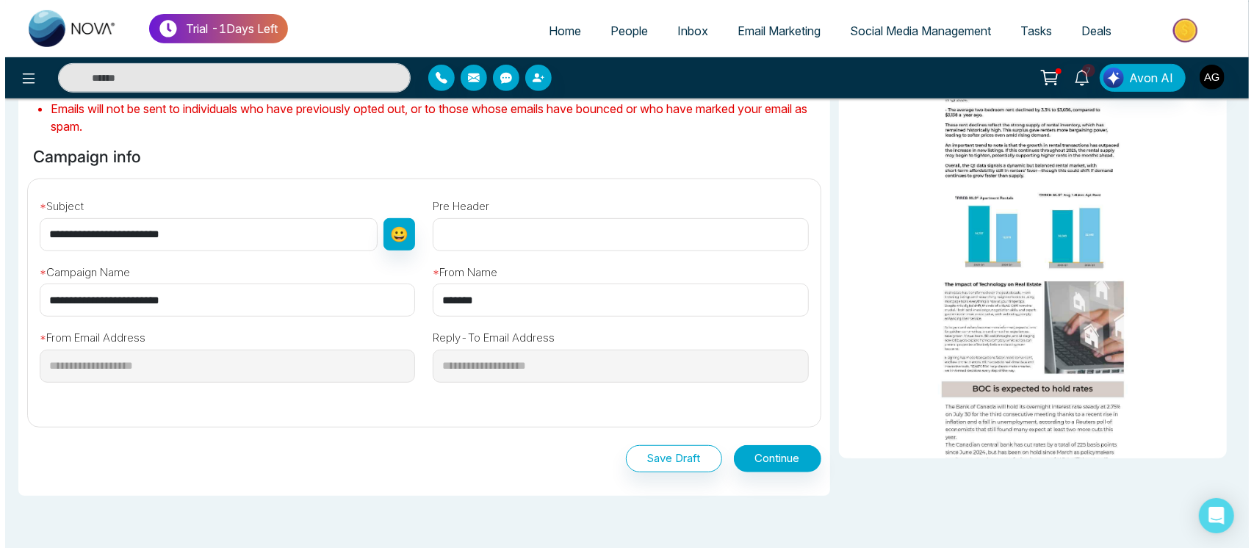
scroll to position [471, 0]
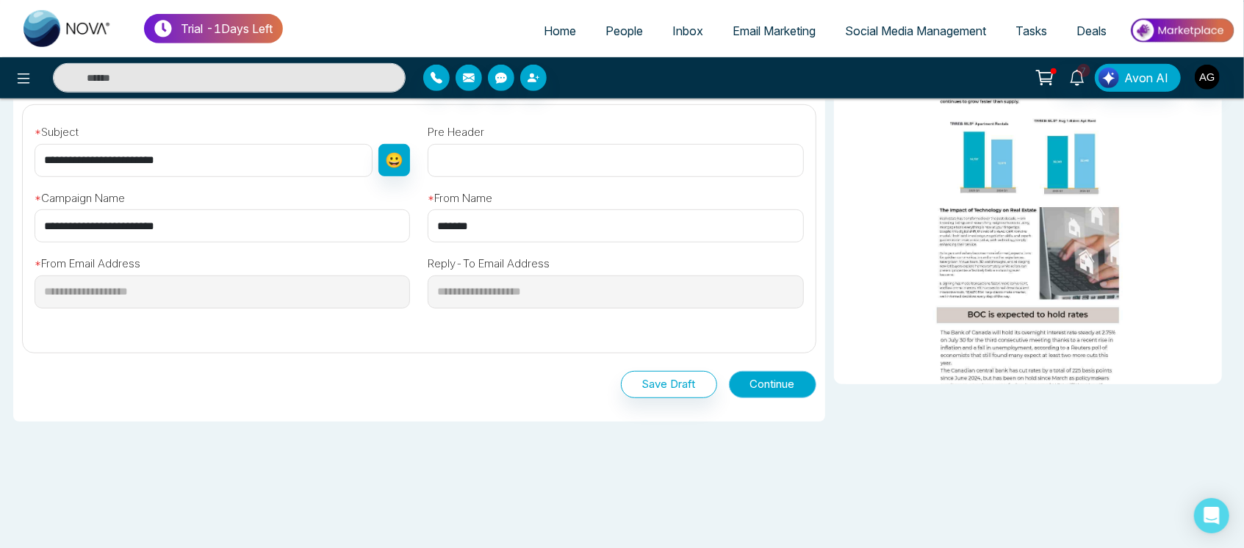
click at [776, 380] on button "Continue" at bounding box center [772, 384] width 87 height 27
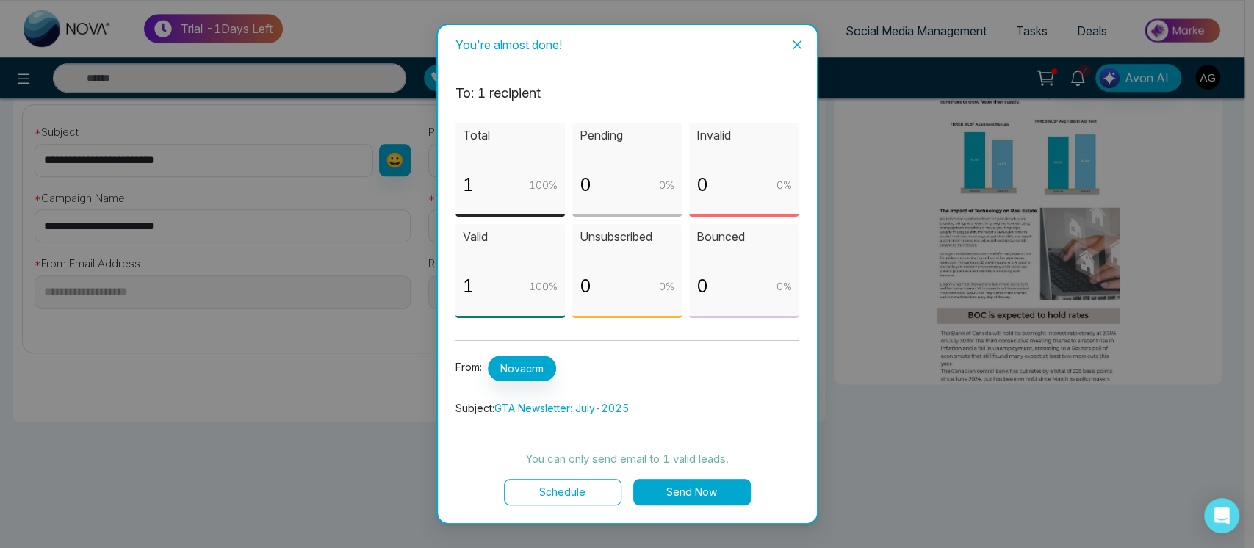
click at [585, 488] on button "Schedule" at bounding box center [563, 492] width 118 height 26
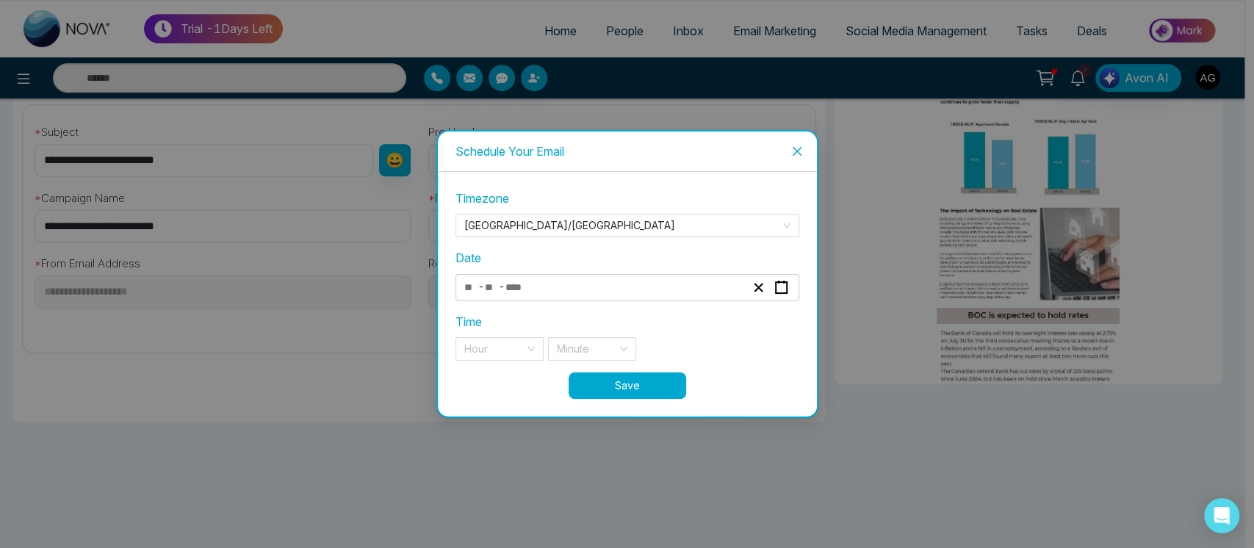
click at [607, 291] on div "- -" at bounding box center [604, 288] width 285 height 20
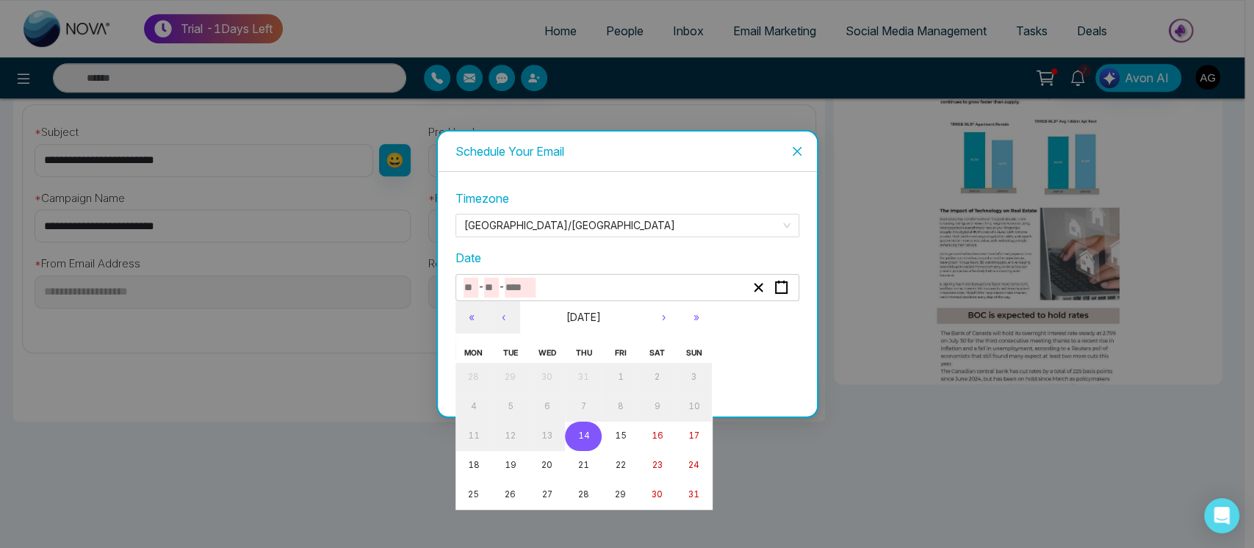
click at [587, 426] on button "14" at bounding box center [583, 436] width 37 height 29
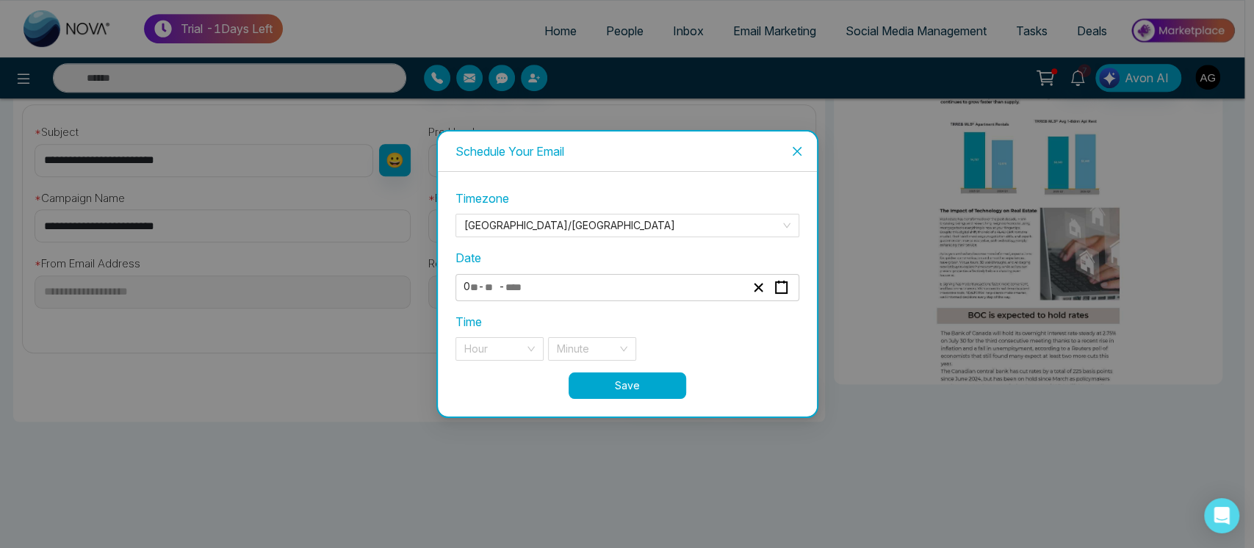
type input "*"
type input "**"
type input "****"
click at [494, 342] on input "search" at bounding box center [494, 349] width 60 height 22
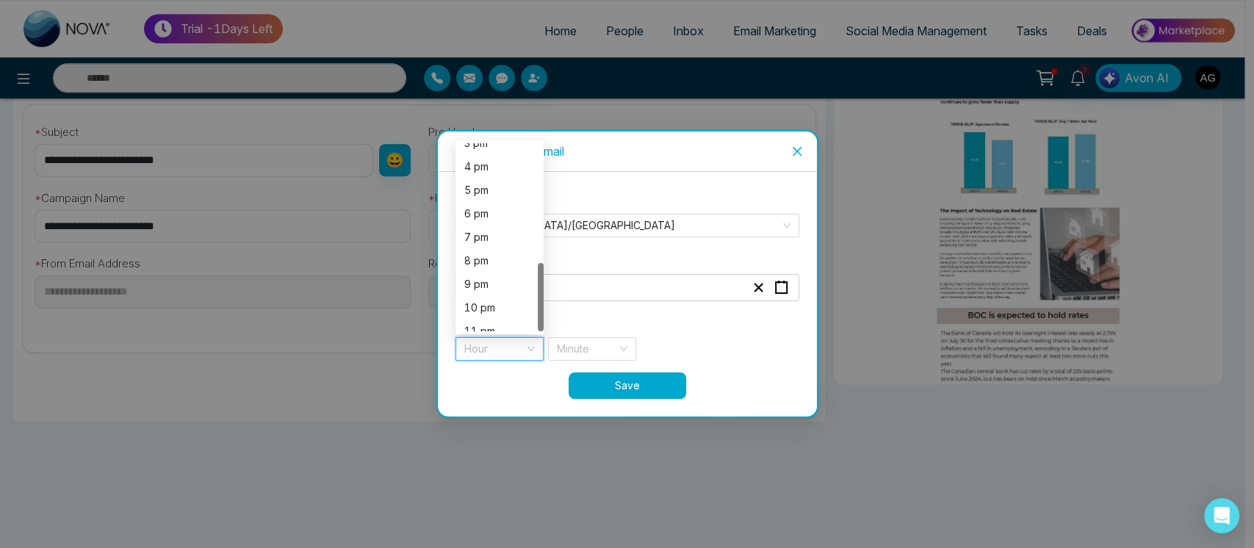
scroll to position [329, 0]
click at [499, 244] on div "8 pm" at bounding box center [499, 249] width 71 height 16
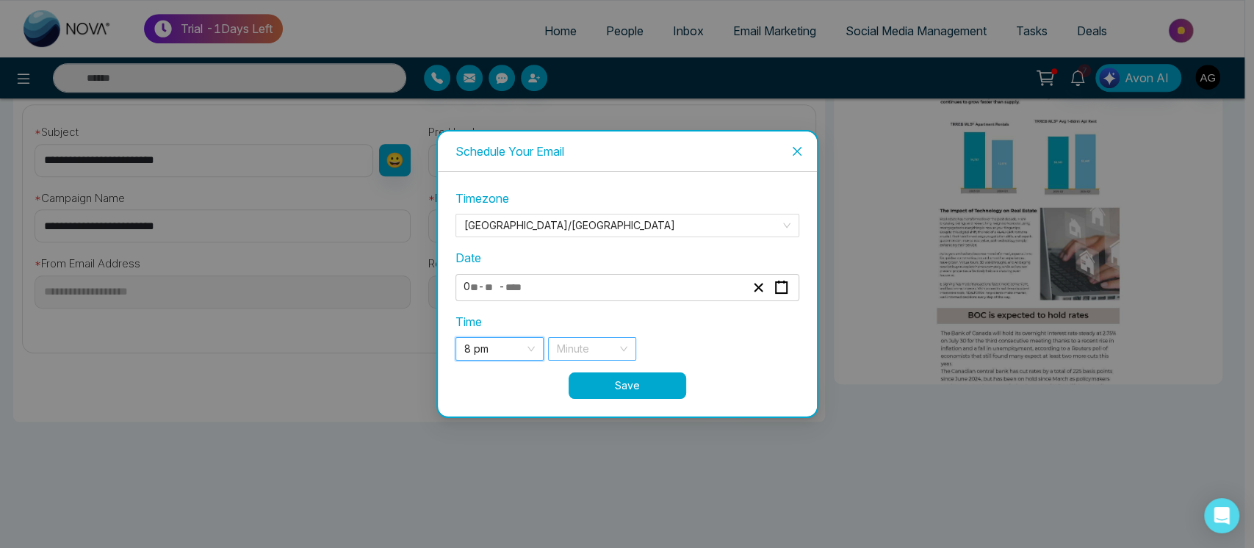
click at [604, 353] on input "search" at bounding box center [587, 349] width 60 height 22
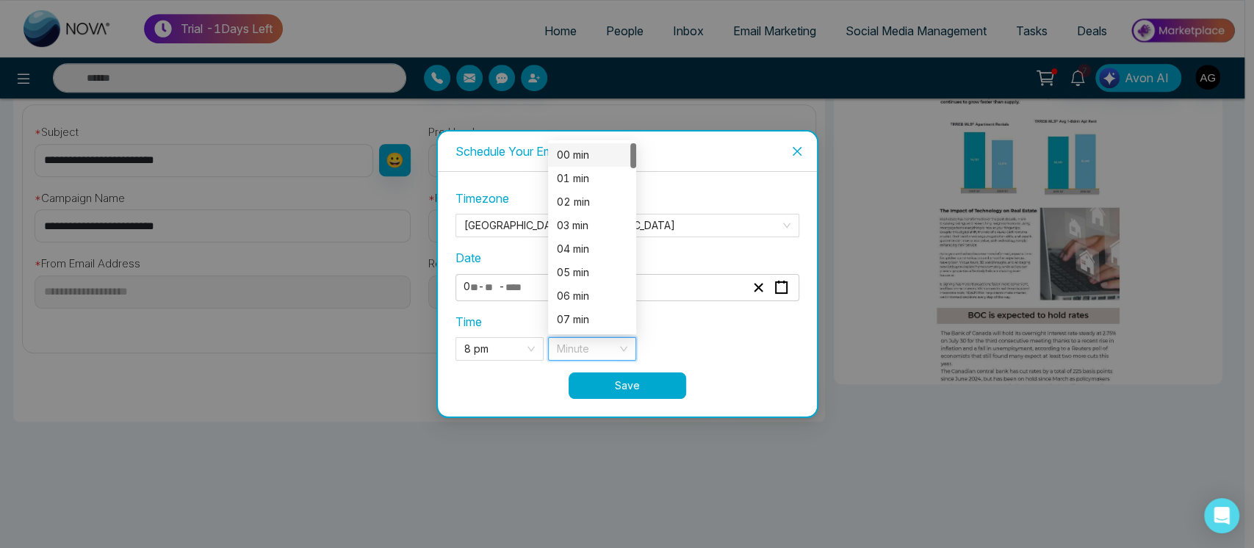
click at [605, 149] on div "00 min" at bounding box center [592, 155] width 71 height 16
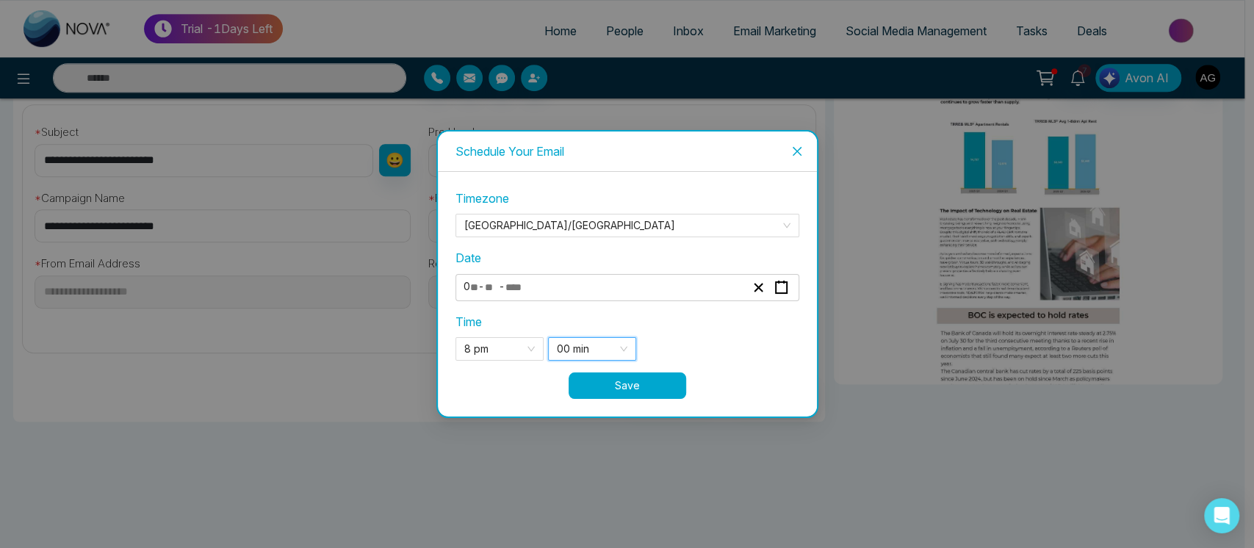
click at [648, 386] on button "Save" at bounding box center [628, 385] width 118 height 26
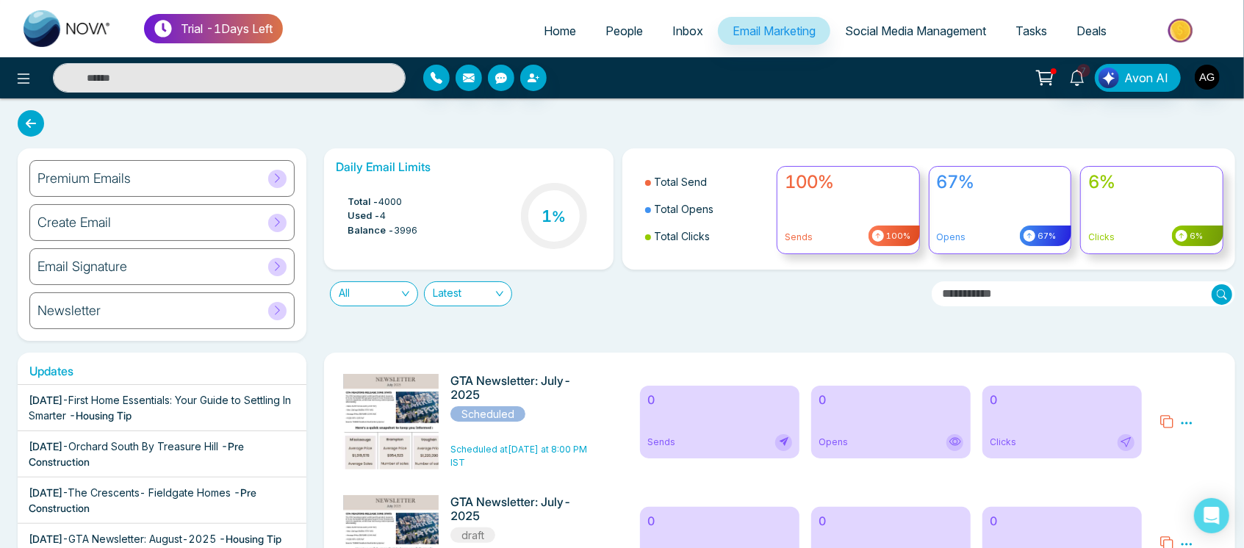
click at [1040, 36] on span "Tasks" at bounding box center [1031, 31] width 32 height 15
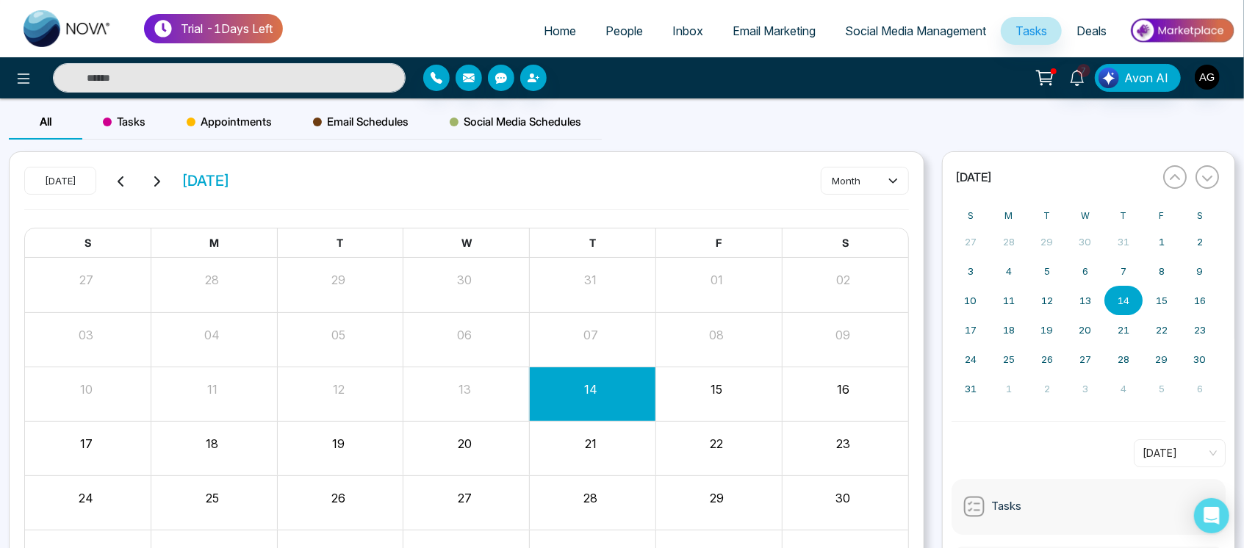
click at [252, 124] on span "Appointments" at bounding box center [229, 122] width 85 height 18
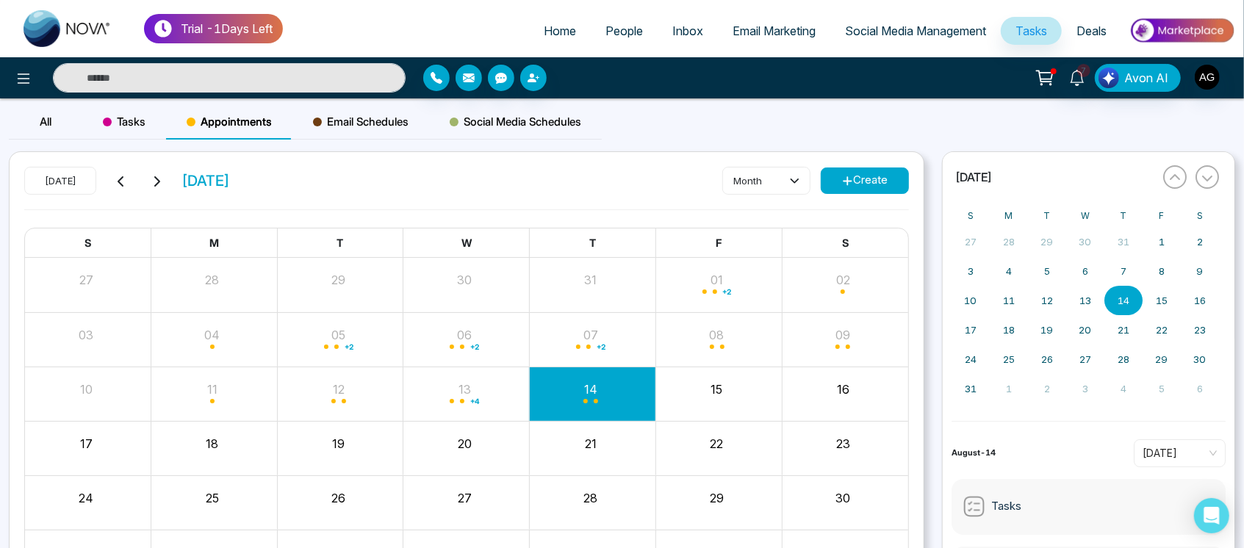
click at [878, 185] on button "Create" at bounding box center [864, 180] width 88 height 26
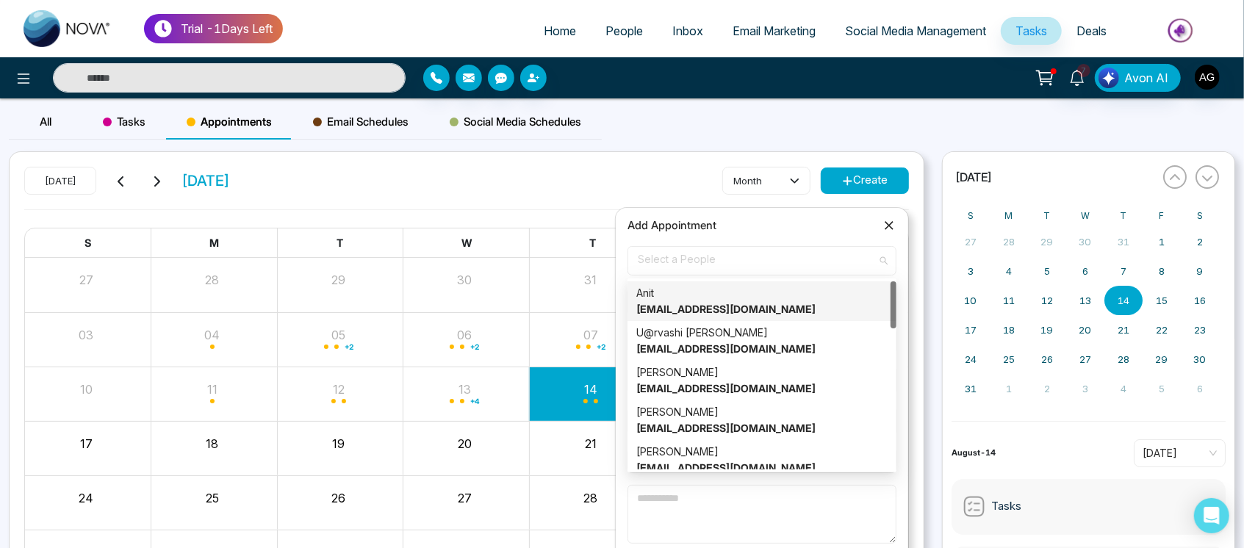
click at [757, 267] on span "Select a People" at bounding box center [762, 260] width 248 height 25
click at [743, 300] on div "Anit anit@mmnovatech.com" at bounding box center [761, 301] width 251 height 32
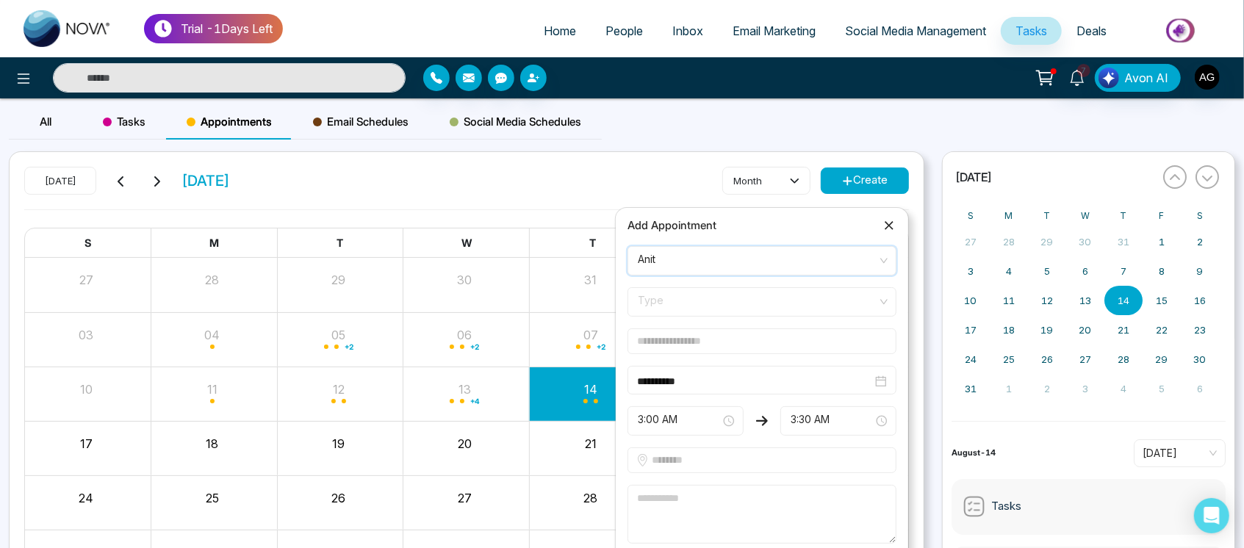
scroll to position [104, 0]
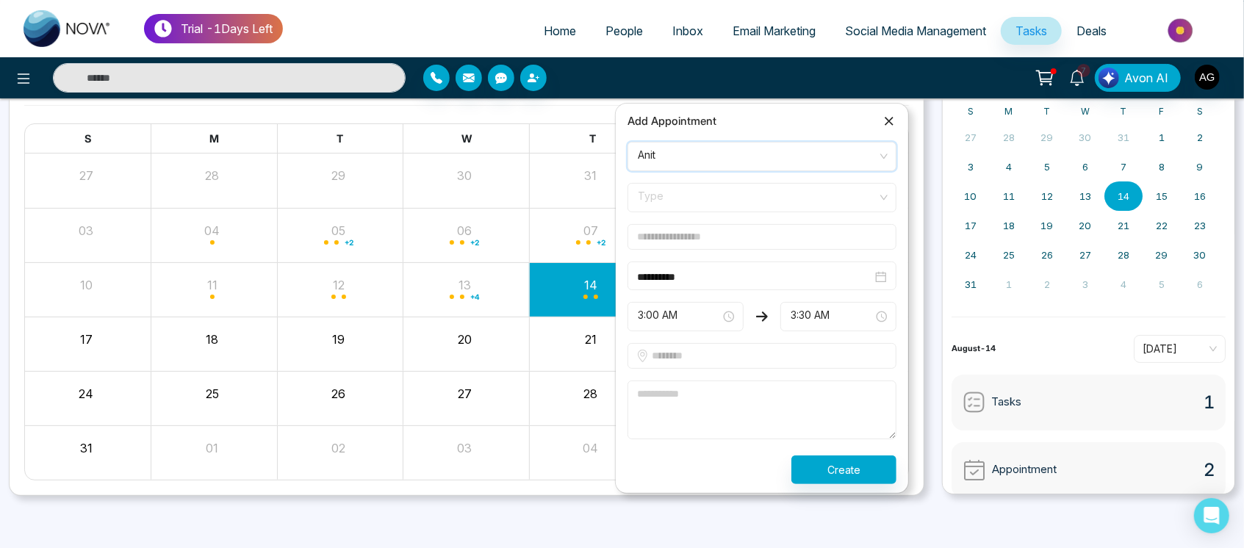
click at [788, 199] on span "Type" at bounding box center [762, 197] width 248 height 25
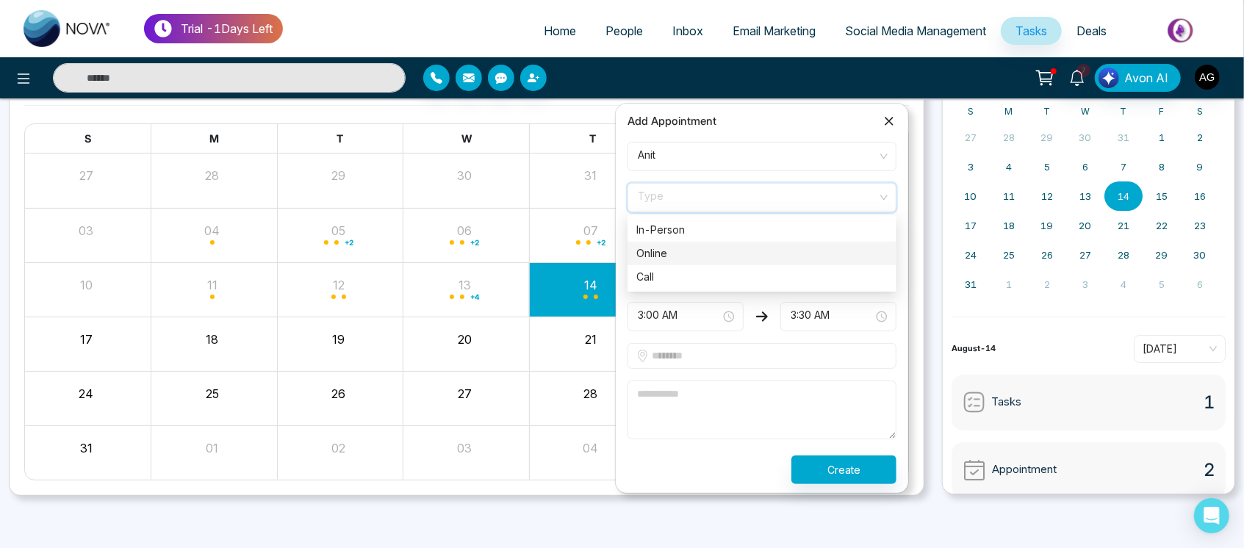
click at [729, 259] on div "Online" at bounding box center [761, 253] width 251 height 16
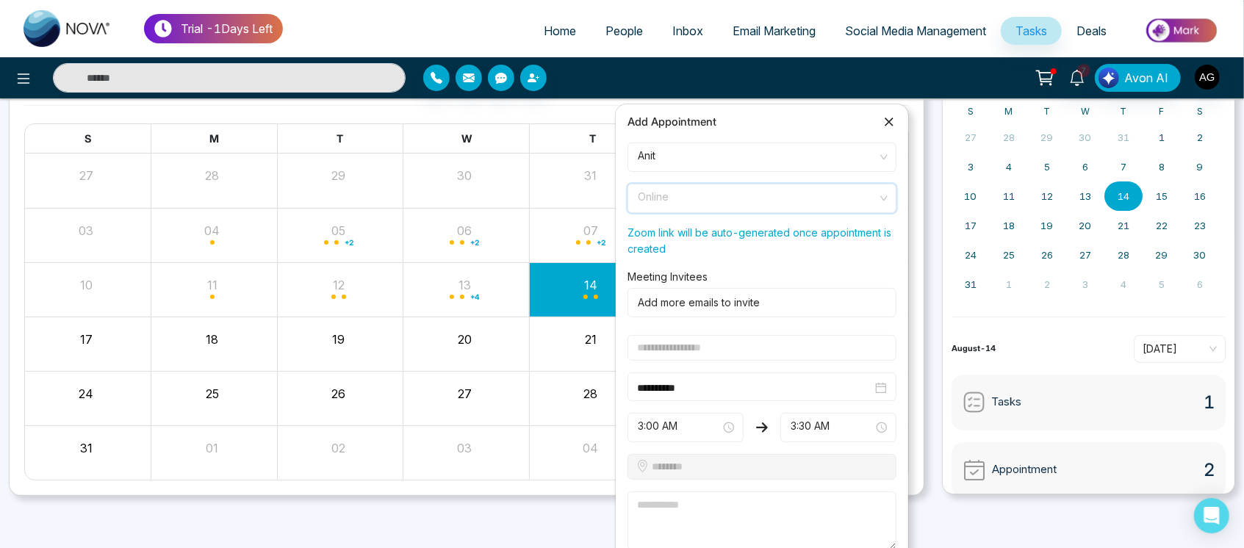
click at [733, 191] on span "Online" at bounding box center [762, 198] width 248 height 25
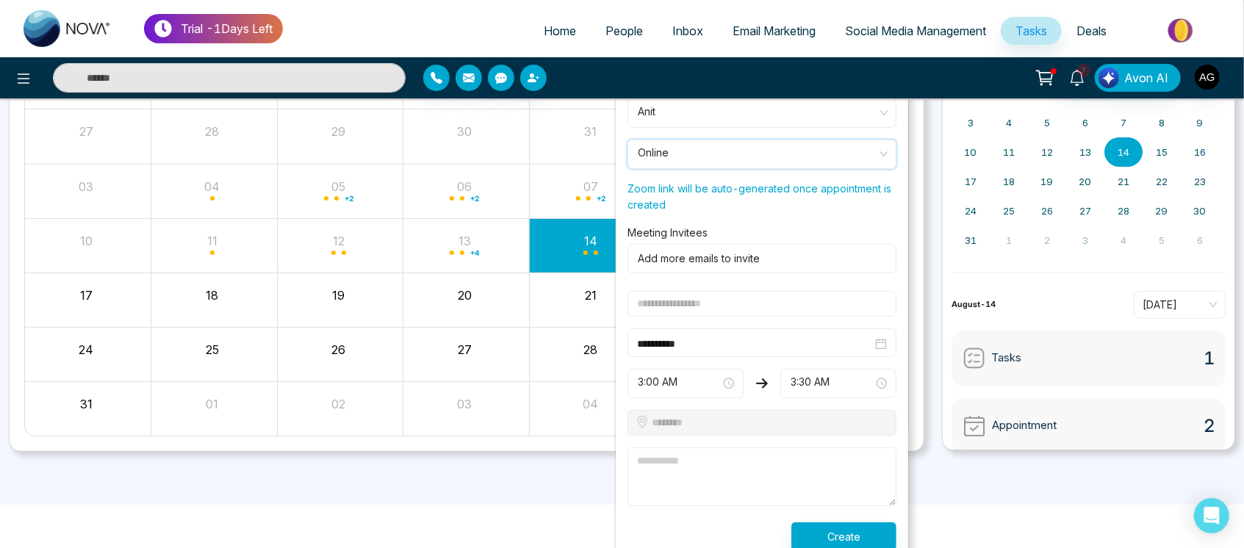
scroll to position [159, 0]
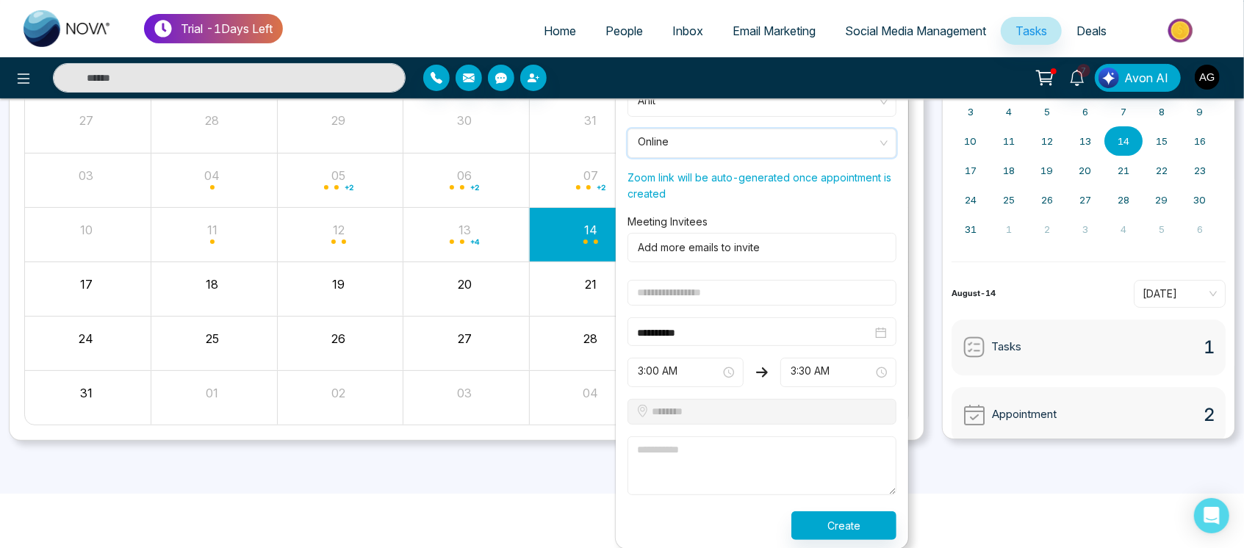
click at [767, 286] on input "text" at bounding box center [761, 293] width 269 height 26
type input "**********"
click at [734, 478] on textarea at bounding box center [761, 465] width 269 height 59
type textarea "***"
click at [826, 528] on button "Create" at bounding box center [843, 525] width 105 height 29
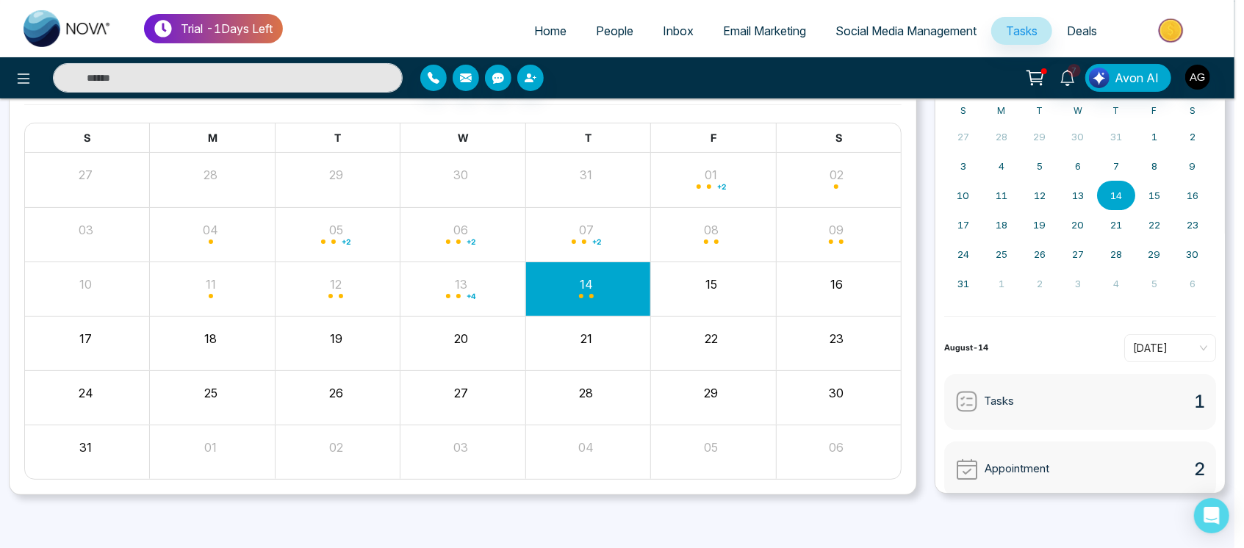
scroll to position [104, 0]
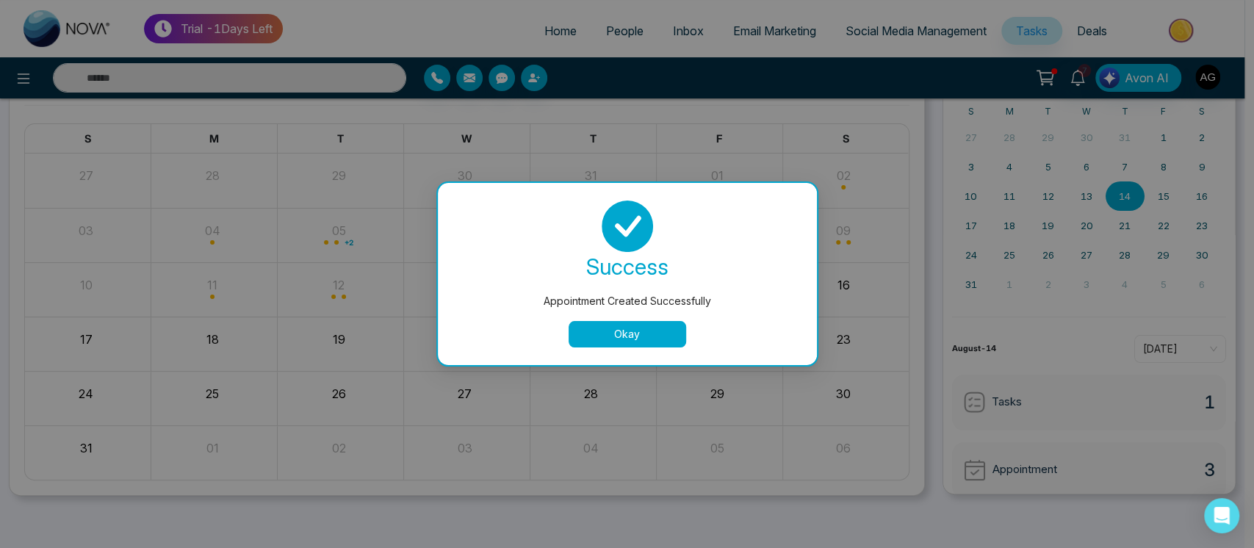
click at [660, 338] on button "Okay" at bounding box center [628, 334] width 118 height 26
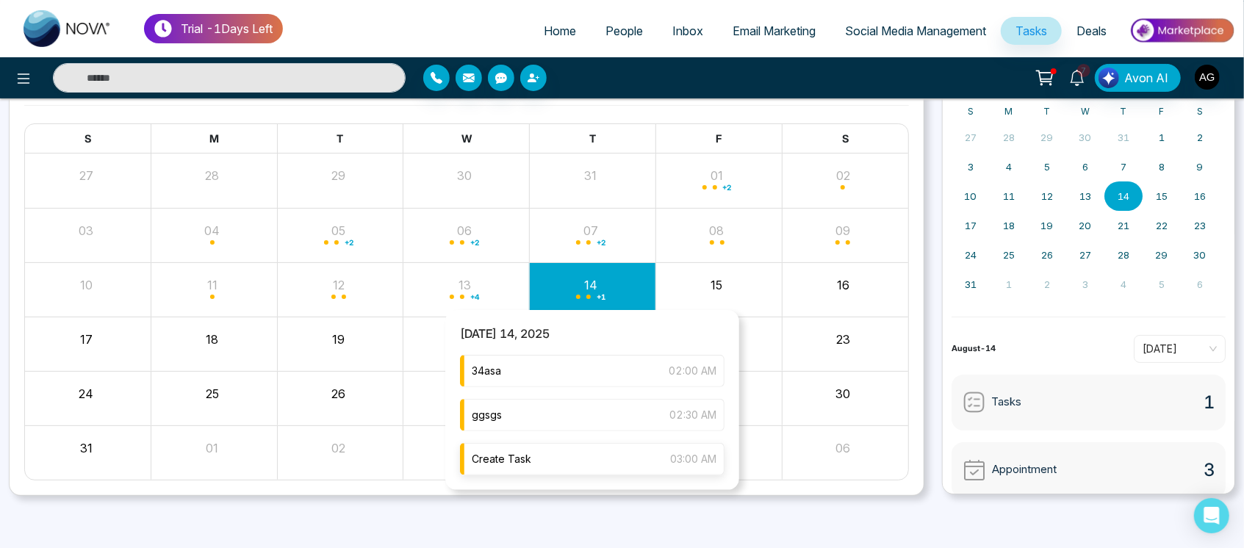
click at [579, 466] on div "Create Task 03:00 AM" at bounding box center [592, 459] width 264 height 32
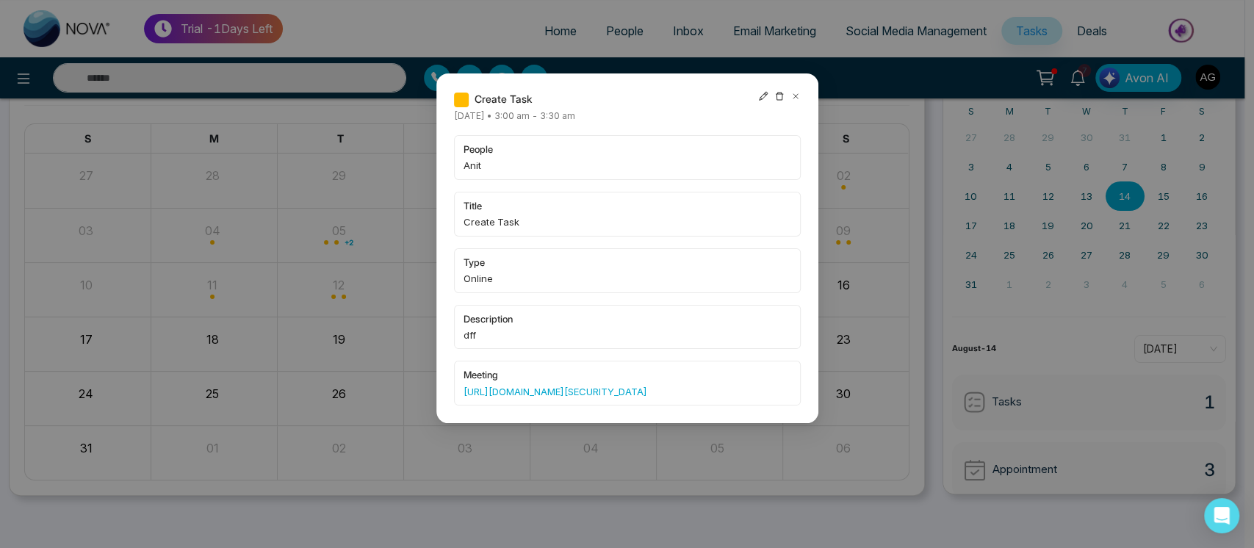
click at [765, 95] on icon at bounding box center [763, 96] width 9 height 9
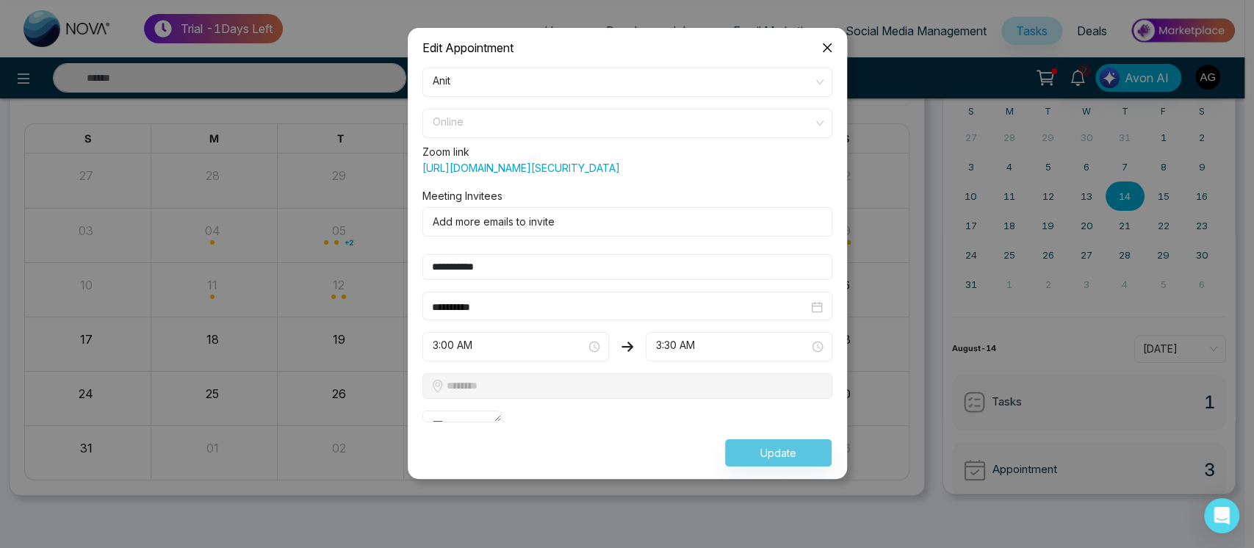
click at [641, 113] on span "Online" at bounding box center [627, 123] width 389 height 25
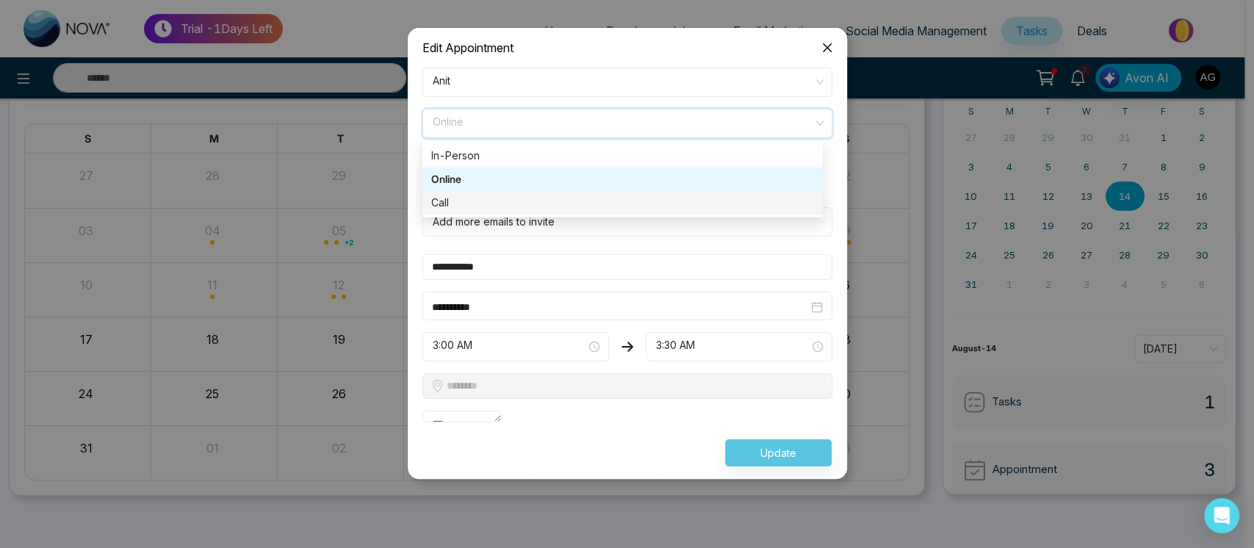
click at [608, 209] on div "Call" at bounding box center [622, 203] width 383 height 16
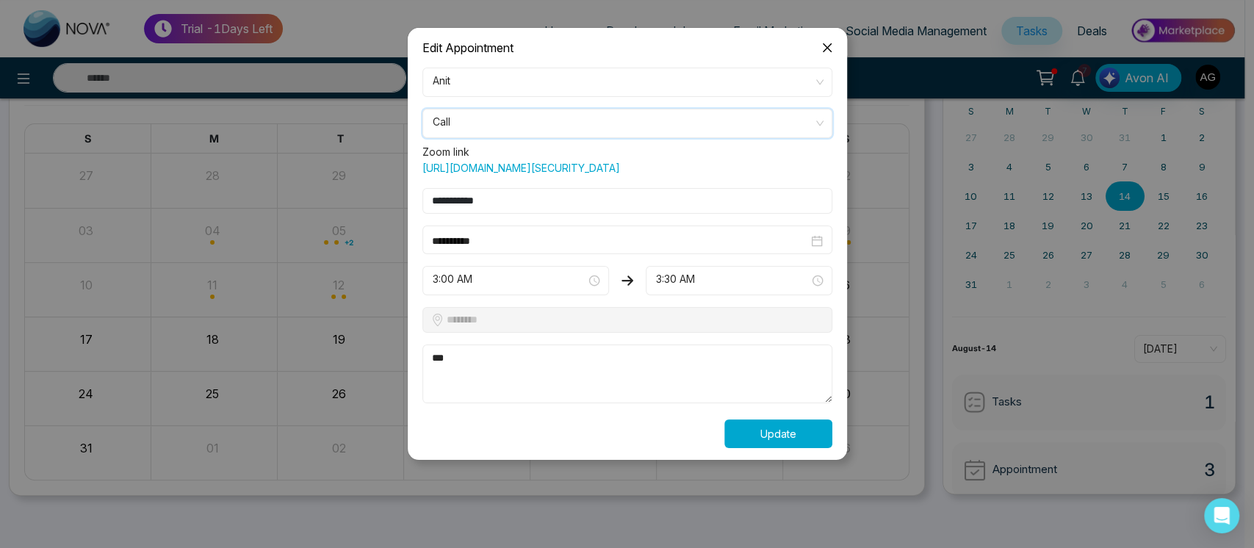
click at [799, 448] on button "Update" at bounding box center [778, 433] width 108 height 29
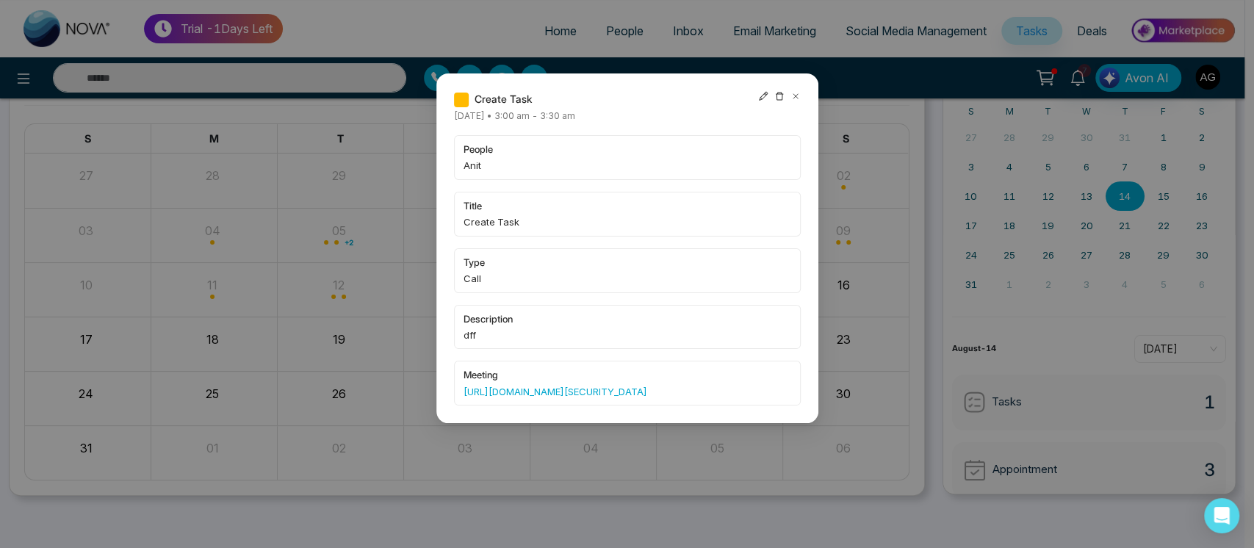
drag, startPoint x: 441, startPoint y: 375, endPoint x: 715, endPoint y: 425, distance: 278.5
click at [715, 423] on div "Create Task Thursday August-14-2025 • 3:00 am - 3:30 am people Anit title Creat…" at bounding box center [627, 248] width 382 height 350
click at [790, 96] on icon at bounding box center [795, 96] width 10 height 10
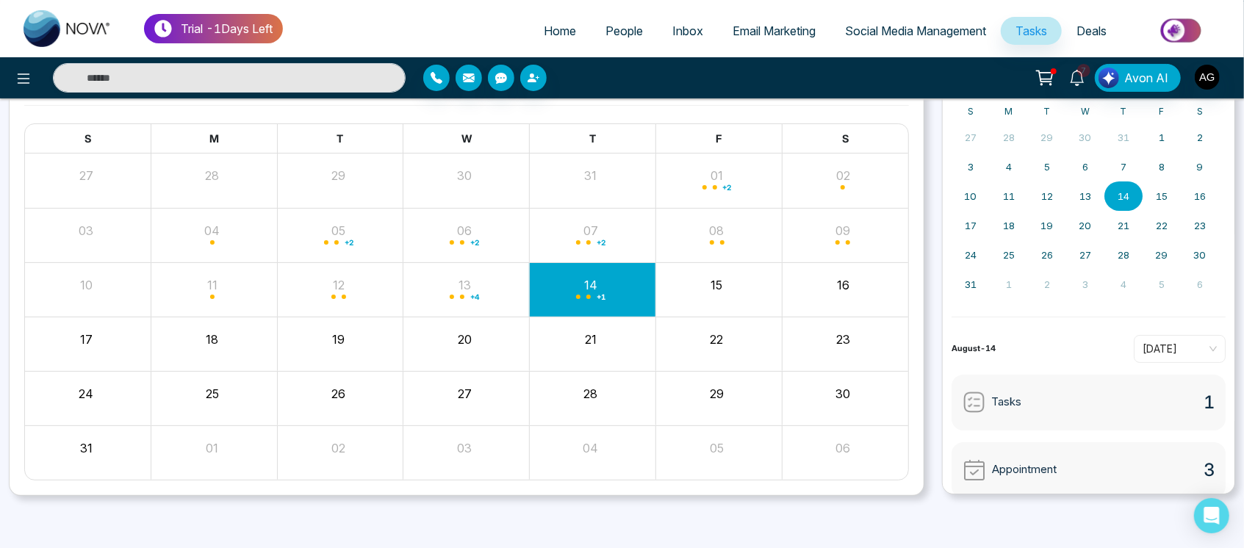
scroll to position [0, 0]
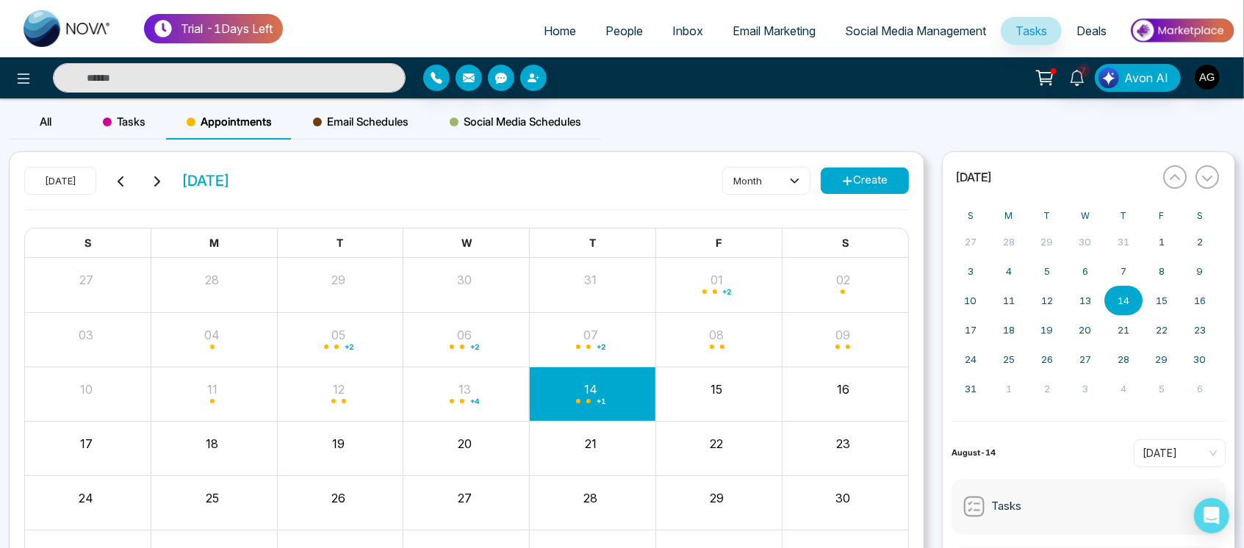
click at [892, 173] on button "Create" at bounding box center [864, 180] width 88 height 26
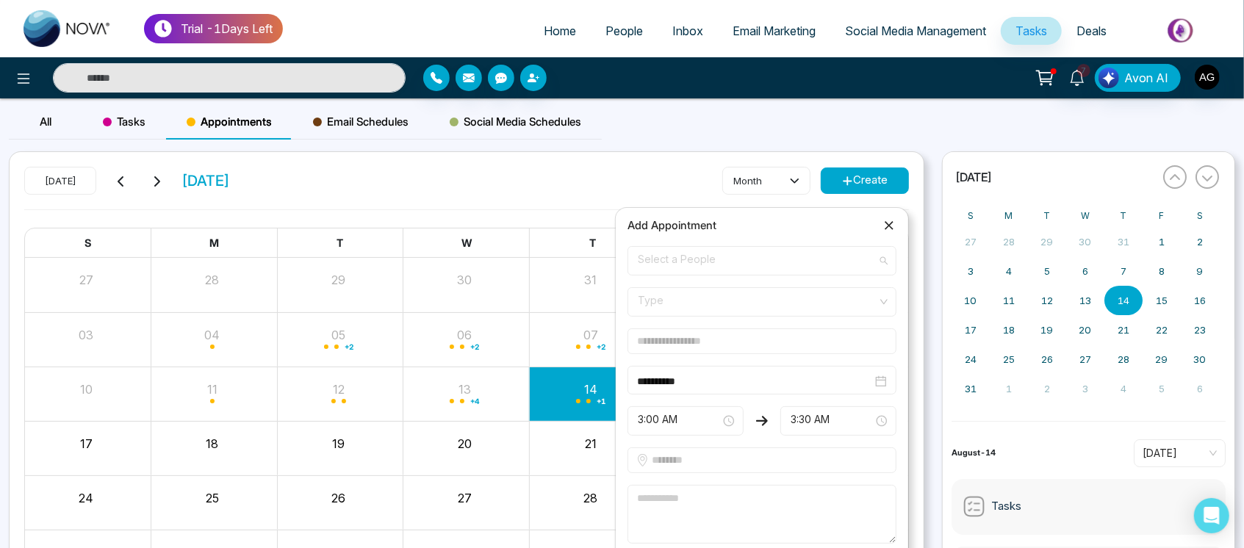
click at [739, 266] on span "Select a People" at bounding box center [762, 260] width 248 height 25
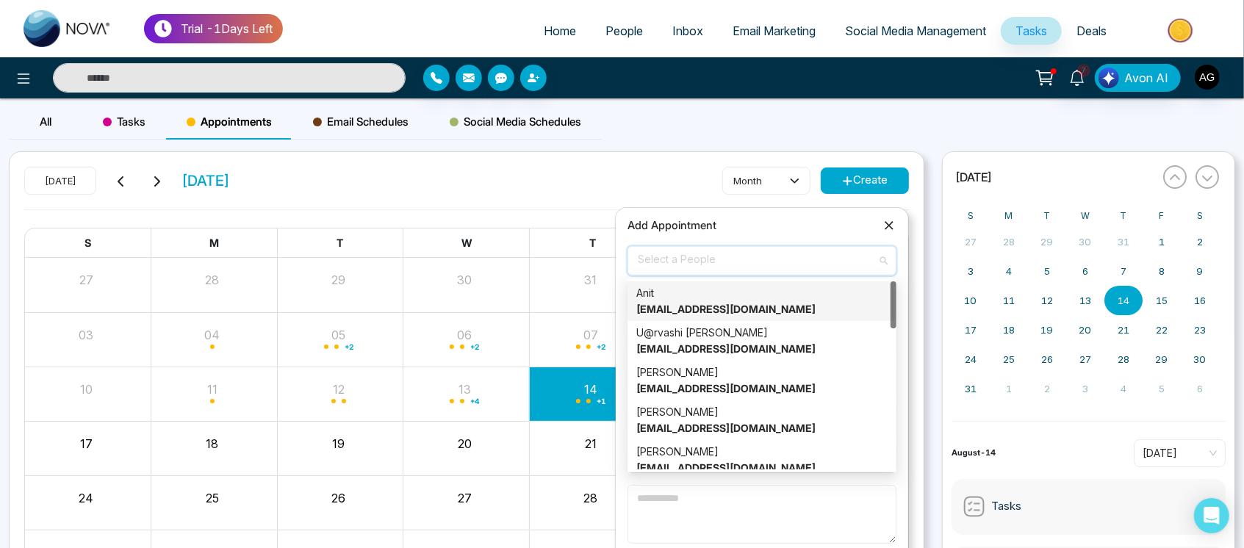
click at [761, 311] on div "Anit anit@mmnovatech.com" at bounding box center [761, 301] width 251 height 32
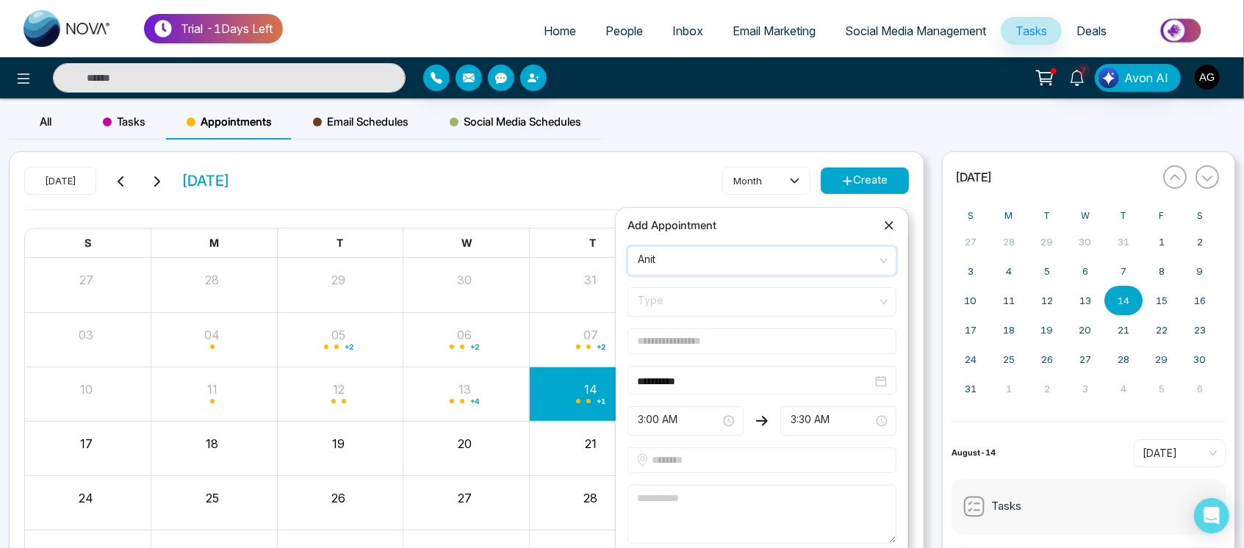
click at [807, 310] on span "Type" at bounding box center [762, 301] width 248 height 25
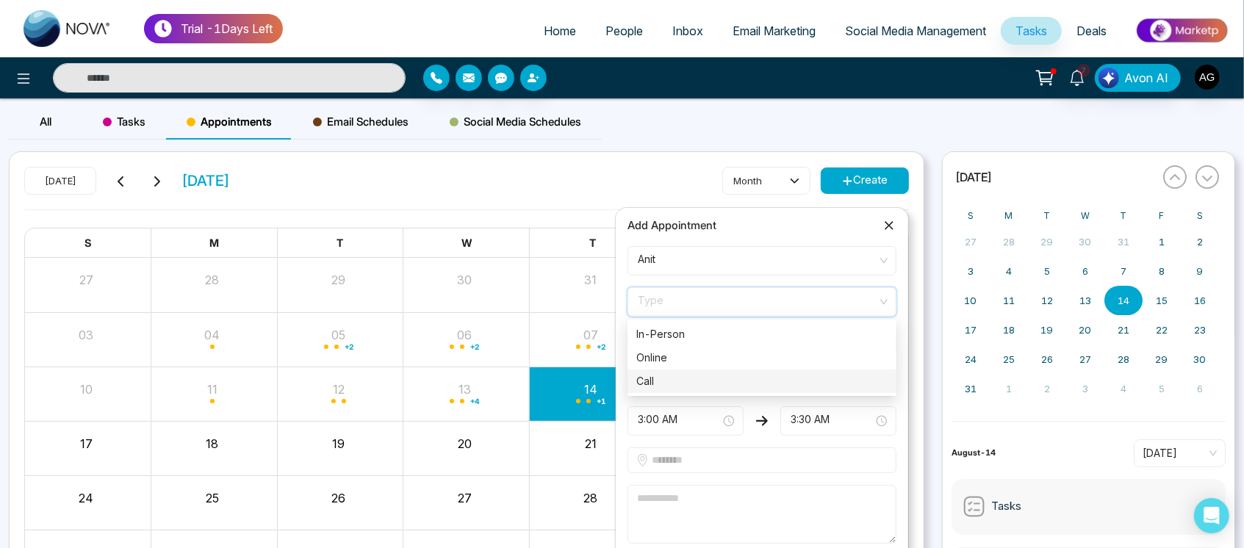
click at [732, 380] on div "Call" at bounding box center [761, 381] width 251 height 16
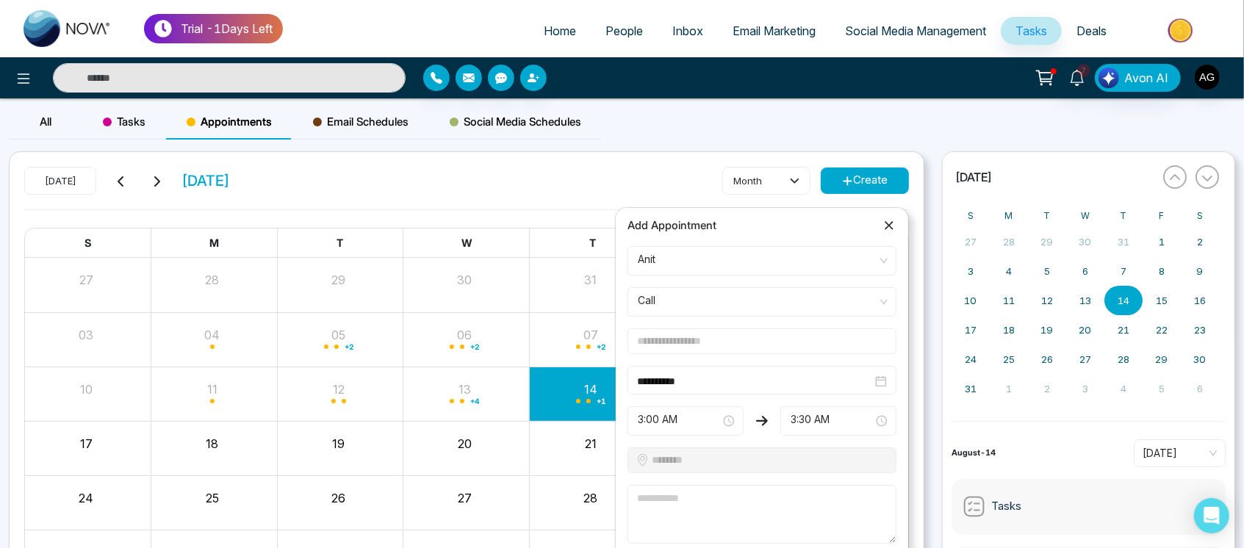
click at [823, 332] on input "text" at bounding box center [761, 341] width 269 height 26
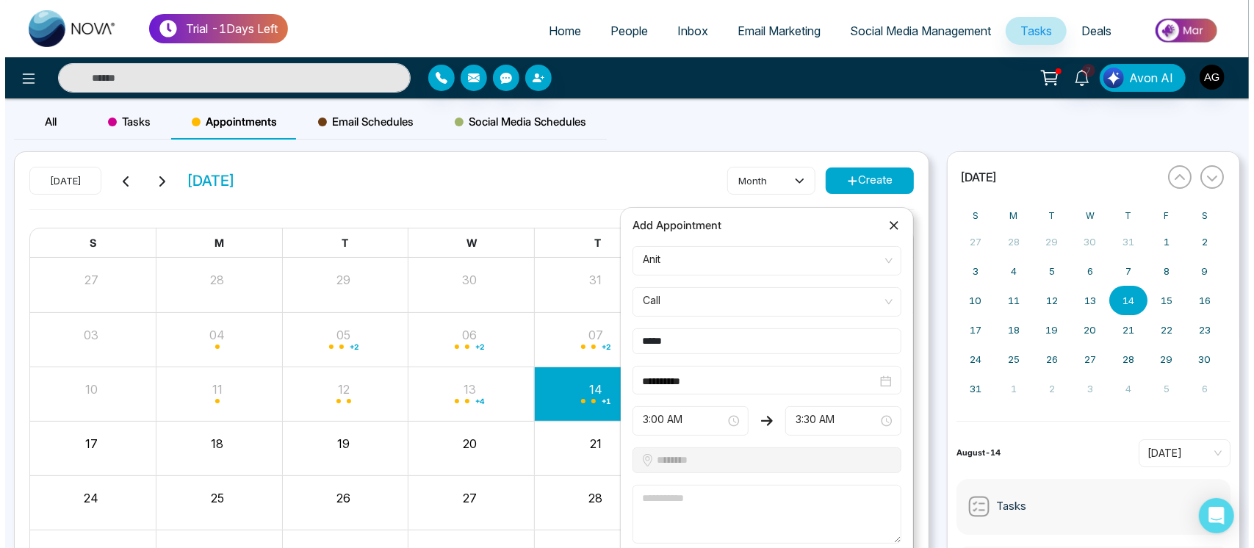
scroll to position [104, 0]
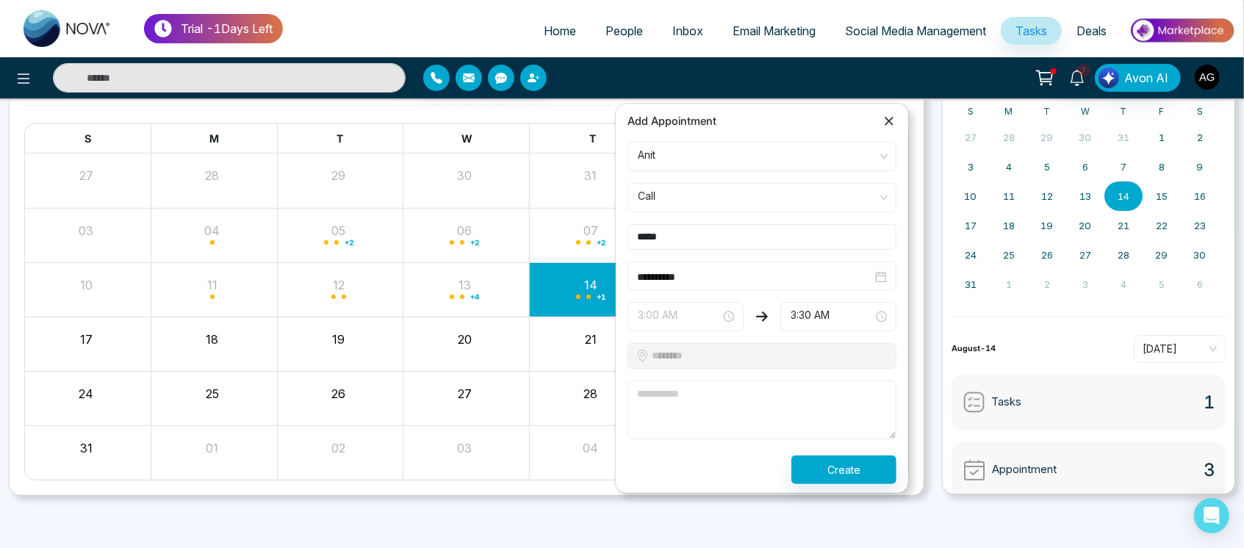
click at [663, 321] on span "3:00 AM" at bounding box center [685, 316] width 95 height 25
type input "*****"
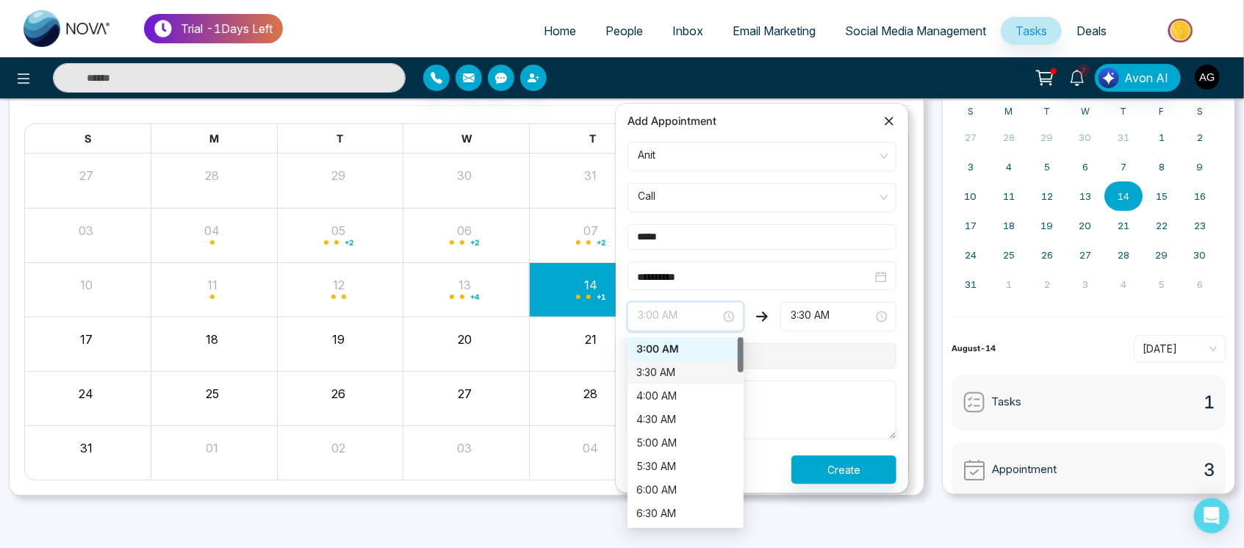
click at [678, 364] on div "3:30 AM" at bounding box center [685, 372] width 98 height 16
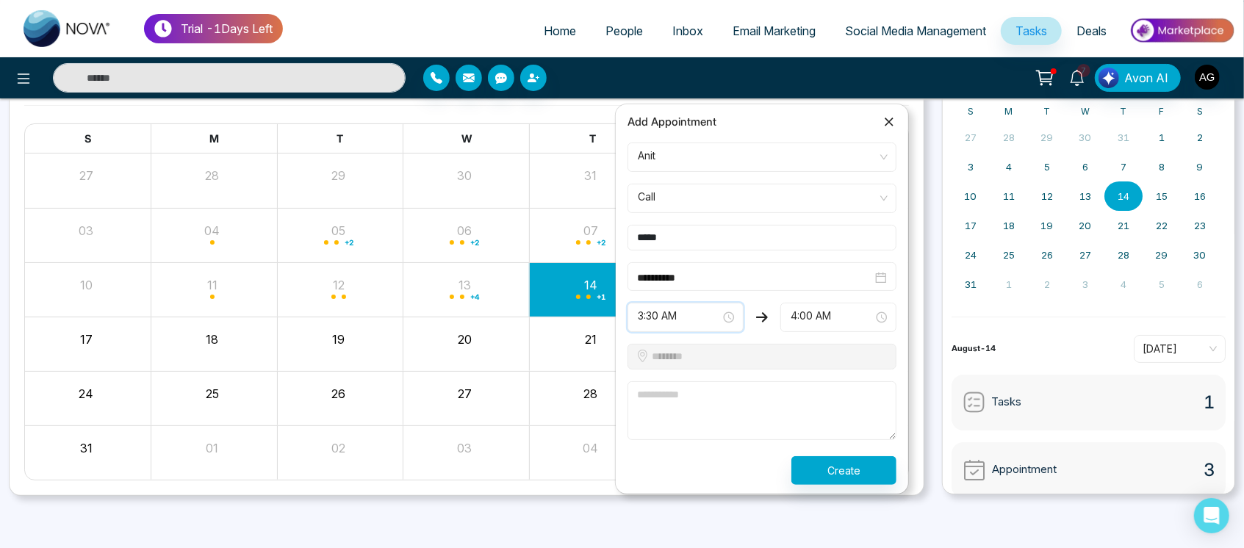
click at [708, 416] on textarea at bounding box center [761, 410] width 269 height 59
type textarea "*****"
click at [834, 479] on button "Create" at bounding box center [843, 469] width 105 height 29
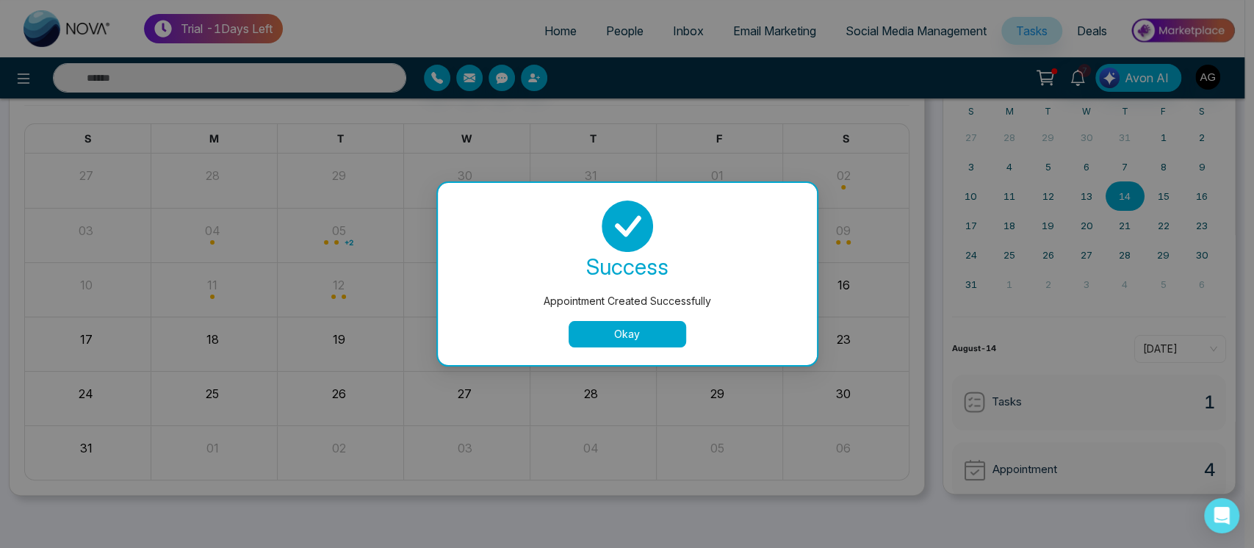
click at [654, 336] on button "Okay" at bounding box center [628, 334] width 118 height 26
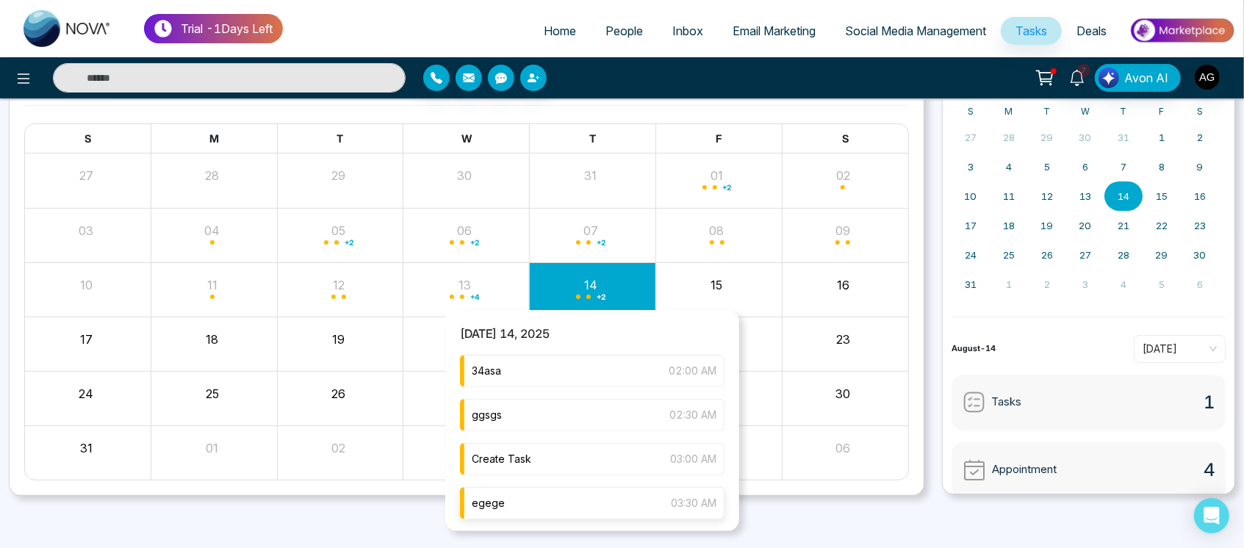
click at [555, 505] on div "egege 03:30 AM" at bounding box center [592, 503] width 264 height 32
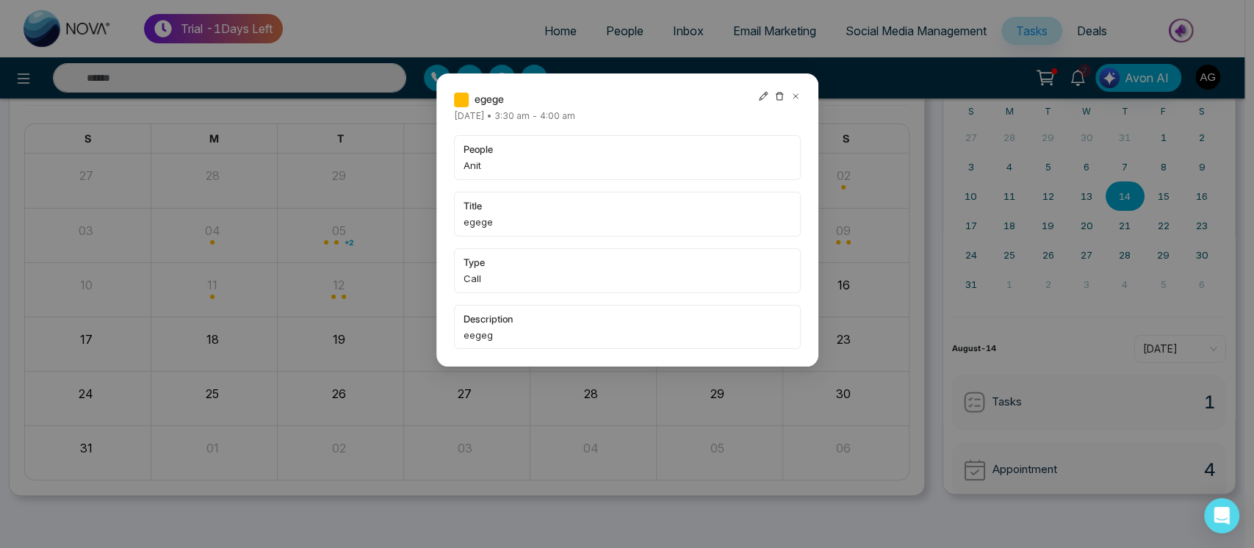
click at [766, 96] on icon at bounding box center [763, 96] width 10 height 10
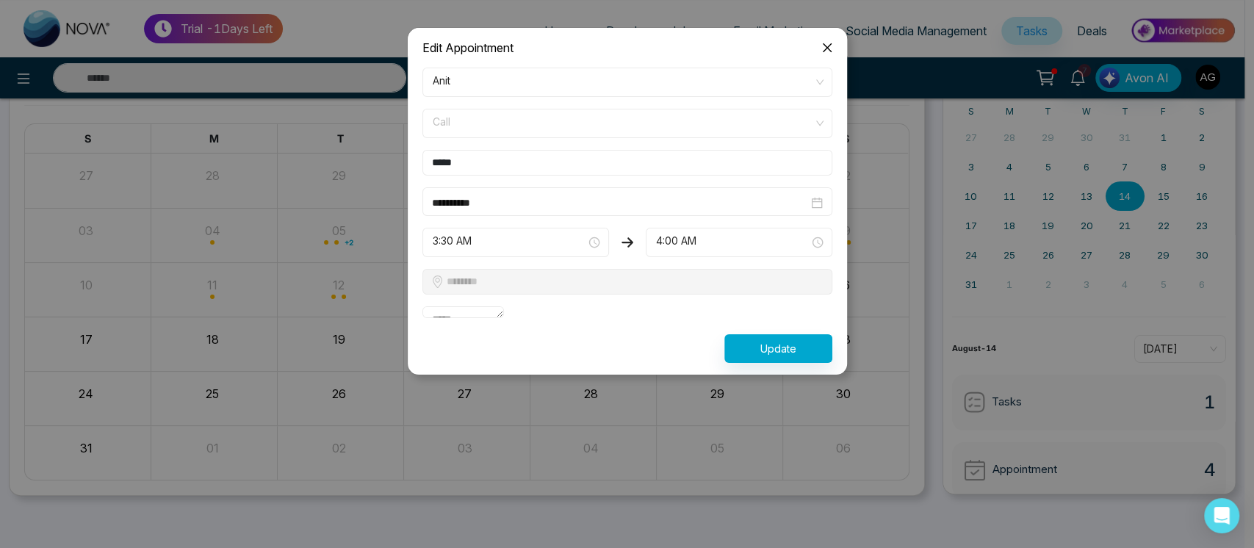
click at [732, 118] on span "Call" at bounding box center [627, 123] width 389 height 25
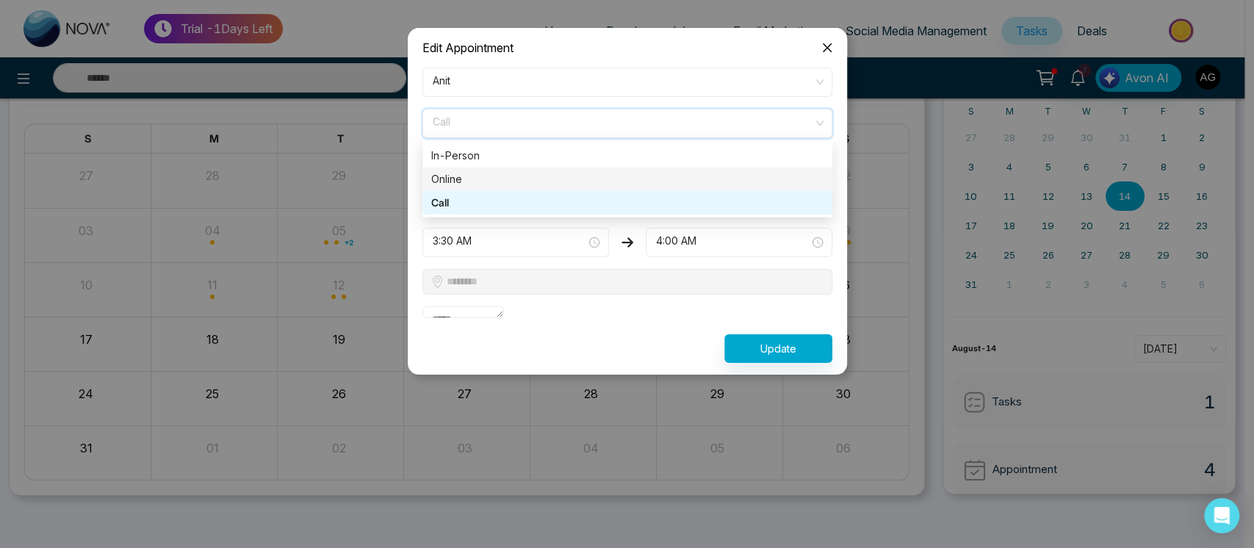
click at [589, 188] on div "Online" at bounding box center [627, 179] width 410 height 24
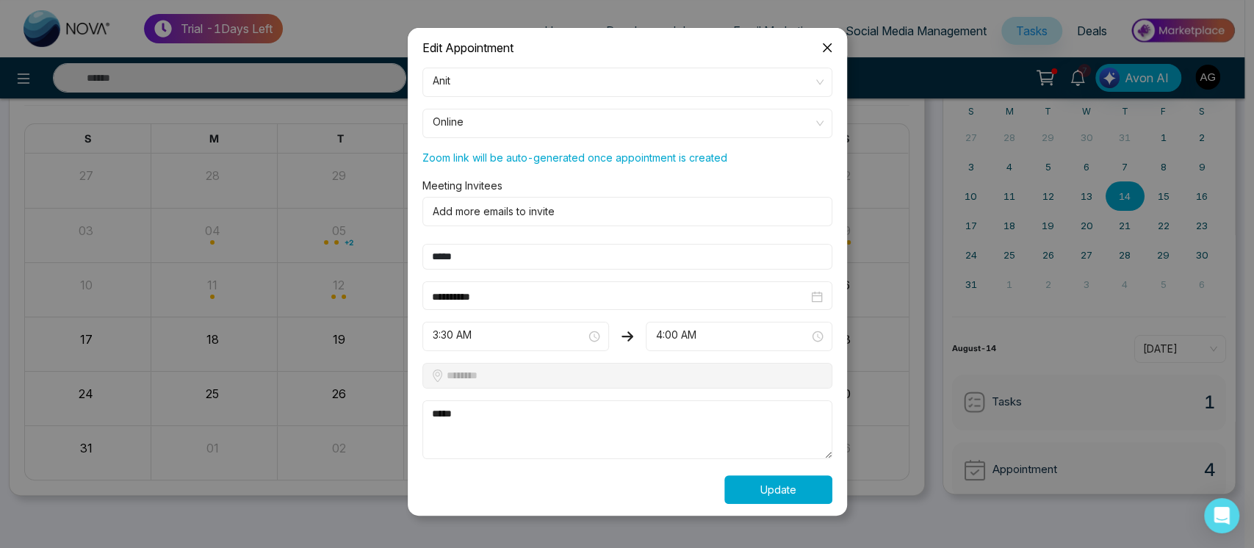
click at [759, 500] on button "Update" at bounding box center [778, 489] width 108 height 29
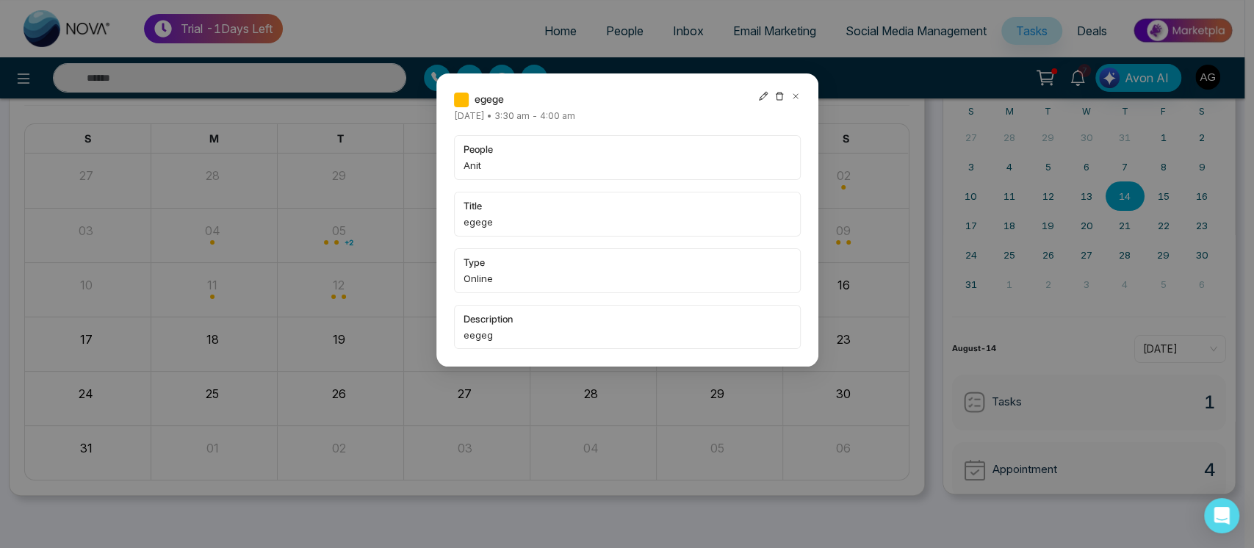
click at [793, 98] on icon at bounding box center [795, 96] width 4 height 4
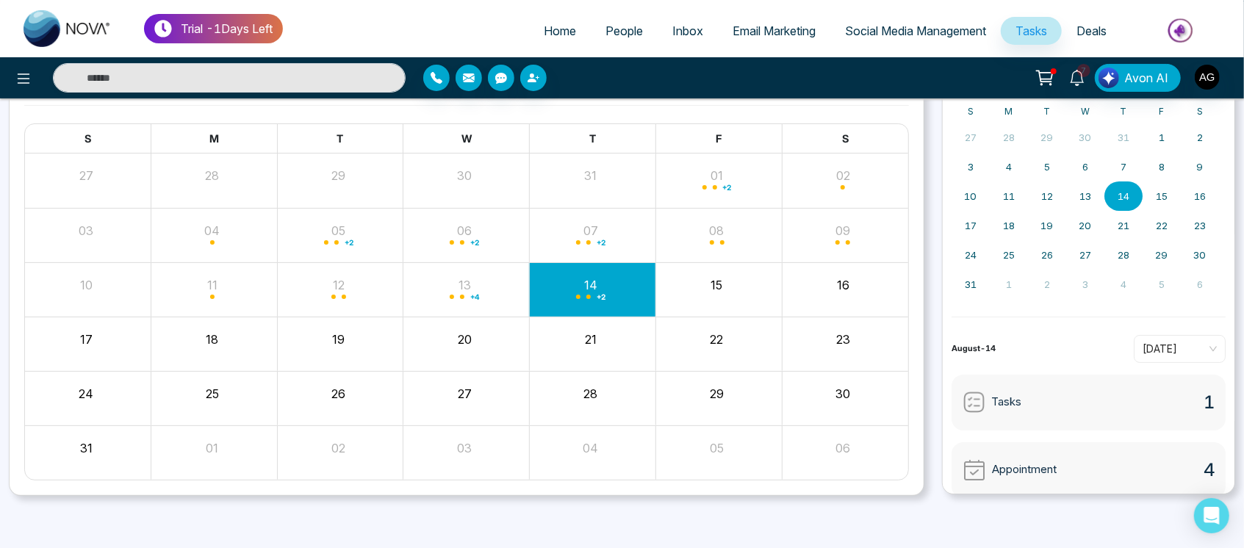
click at [536, 94] on div "7 Avon AI" at bounding box center [622, 77] width 1244 height 41
click at [533, 85] on button "button" at bounding box center [533, 78] width 26 height 26
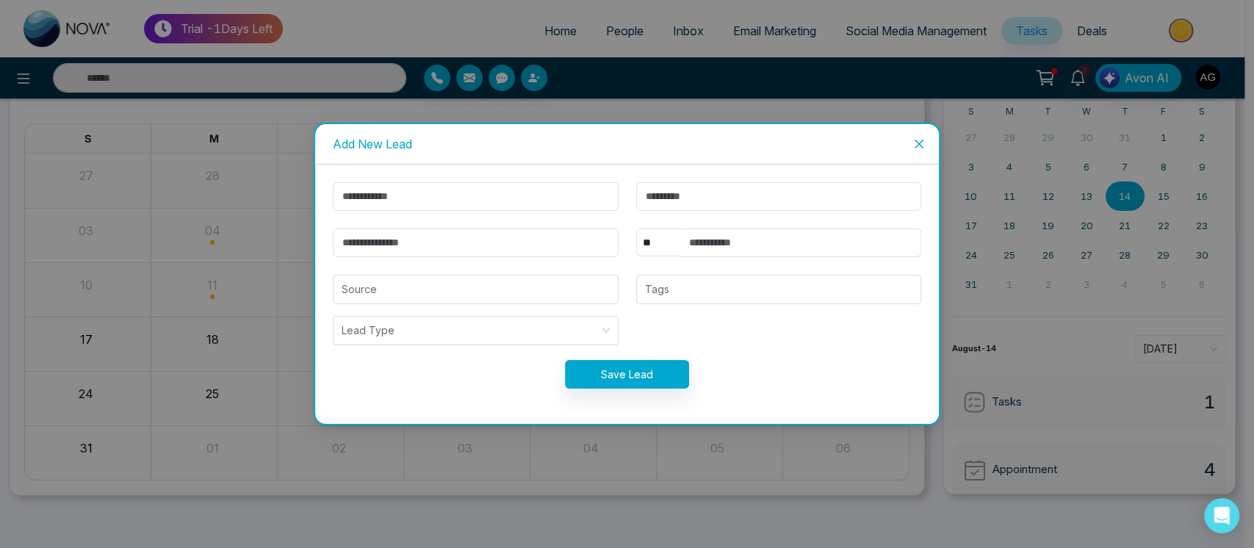
click at [145, 110] on div "Add New Lead ** **** *** *** *** **** *** Source Tags Lead Type Save Lead" at bounding box center [627, 274] width 1254 height 548
click at [927, 135] on span "Close" at bounding box center [919, 144] width 40 height 40
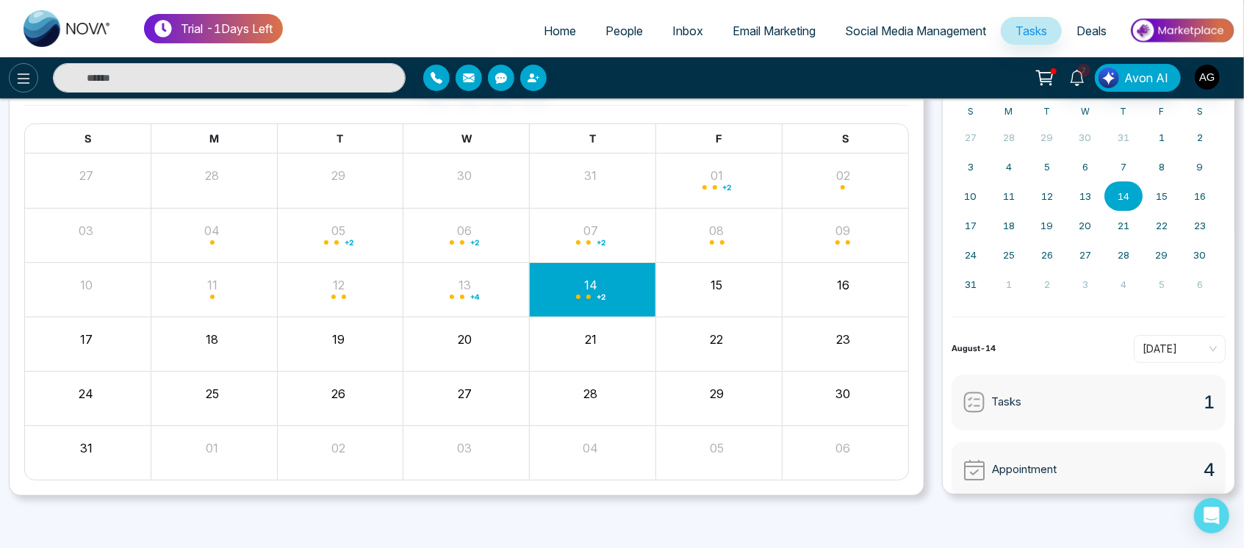
click at [23, 77] on icon at bounding box center [24, 79] width 18 height 18
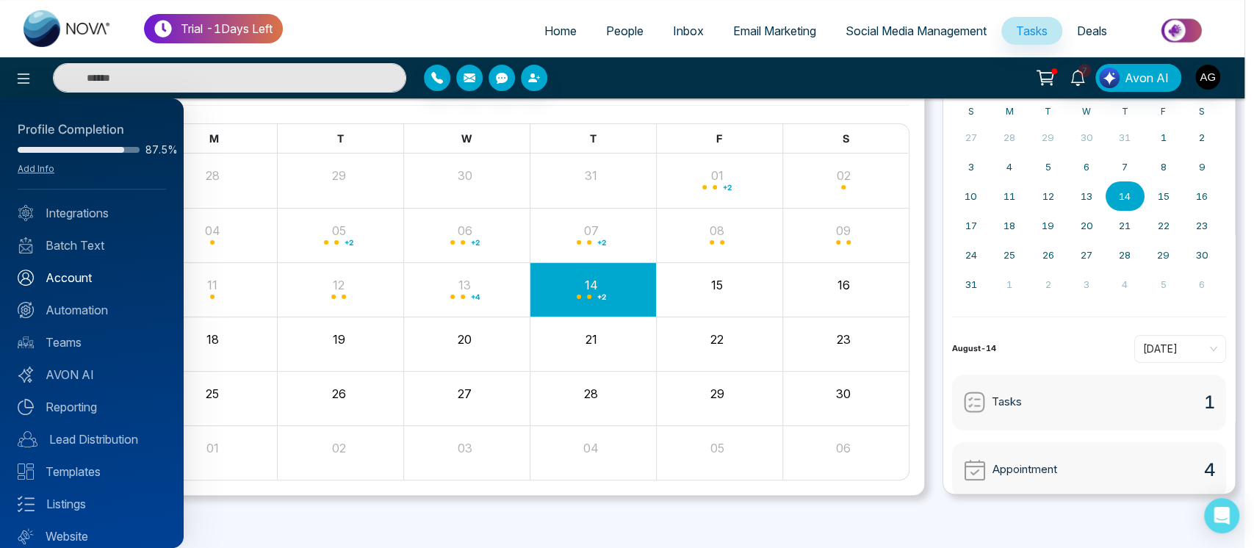
click at [81, 273] on link "Account" at bounding box center [92, 278] width 148 height 18
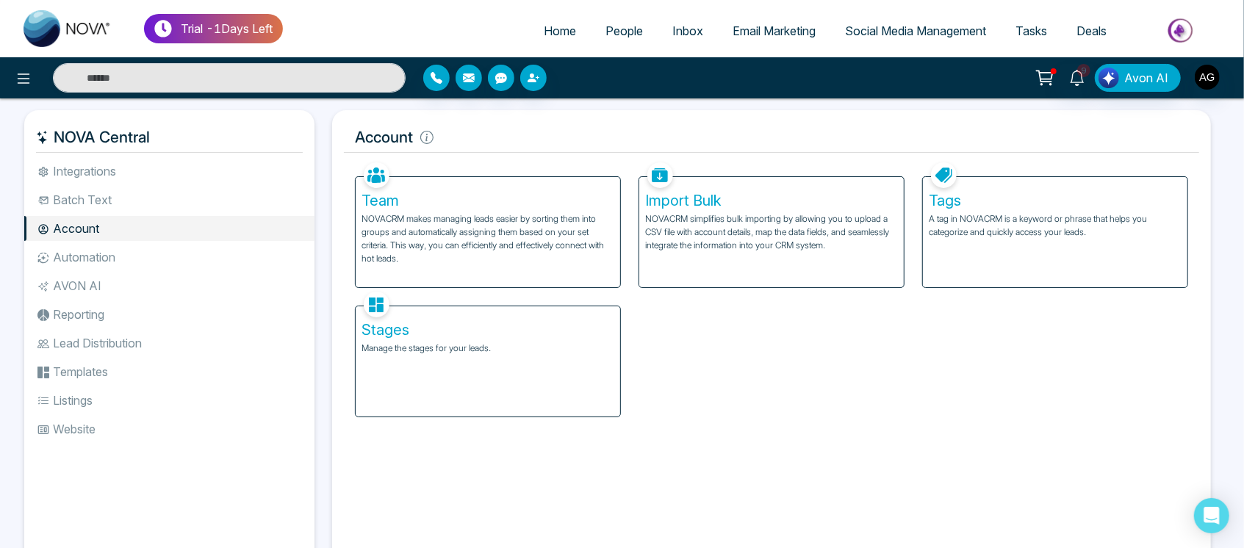
click at [993, 216] on p "A tag in NOVACRM is a keyword or phrase that helps you categorize and quickly a…" at bounding box center [1054, 225] width 253 height 26
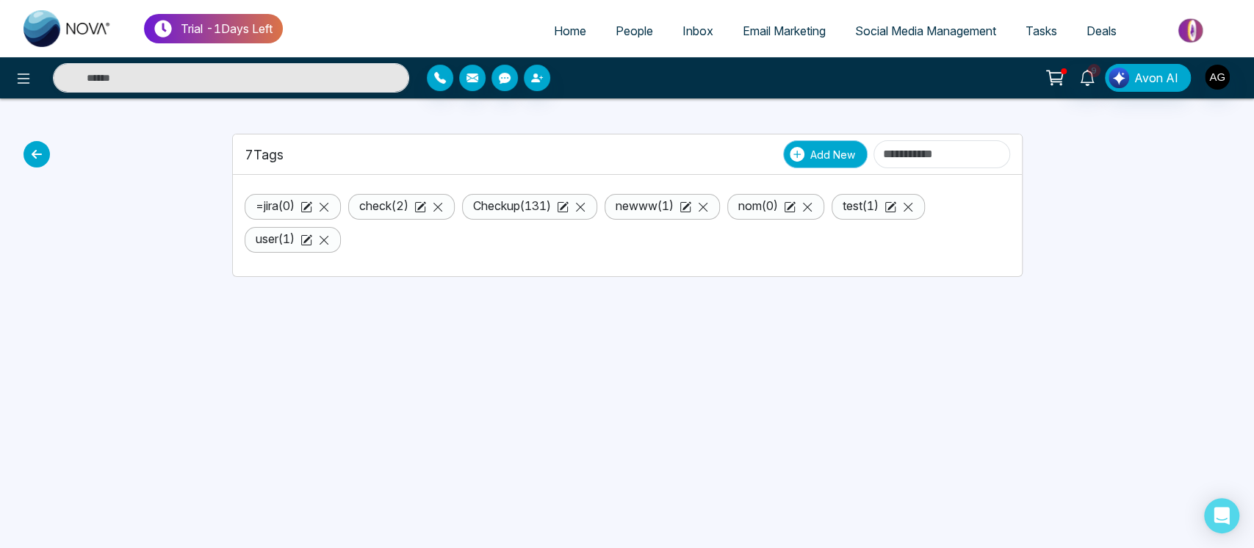
click at [810, 149] on span "Add New" at bounding box center [832, 154] width 45 height 15
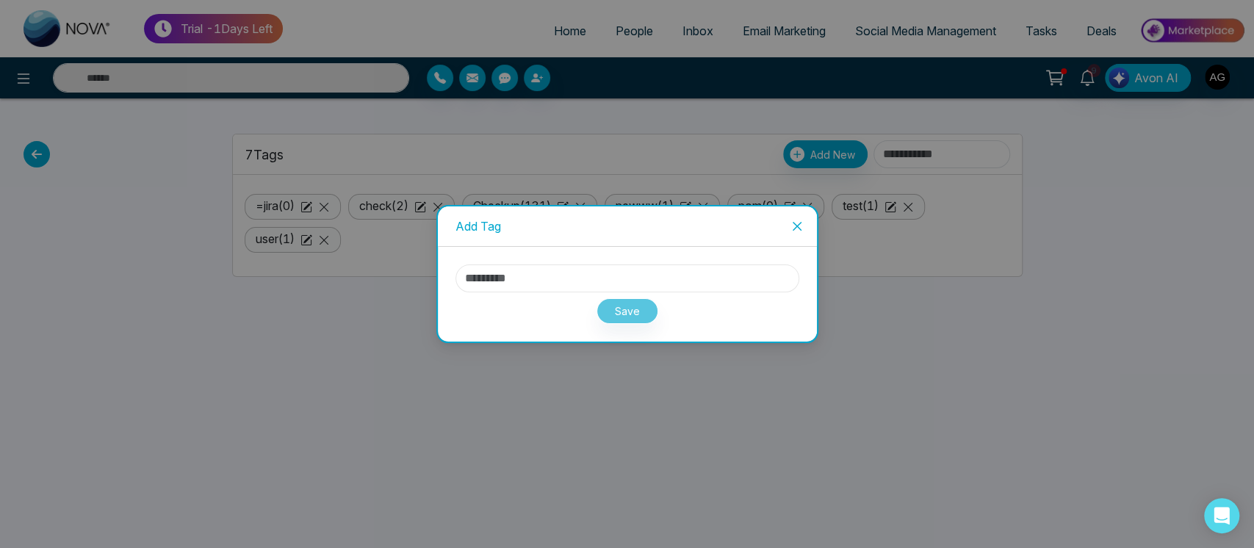
click at [660, 270] on input "text" at bounding box center [627, 278] width 344 height 28
type input "*******"
click at [616, 314] on button "Save" at bounding box center [627, 311] width 62 height 26
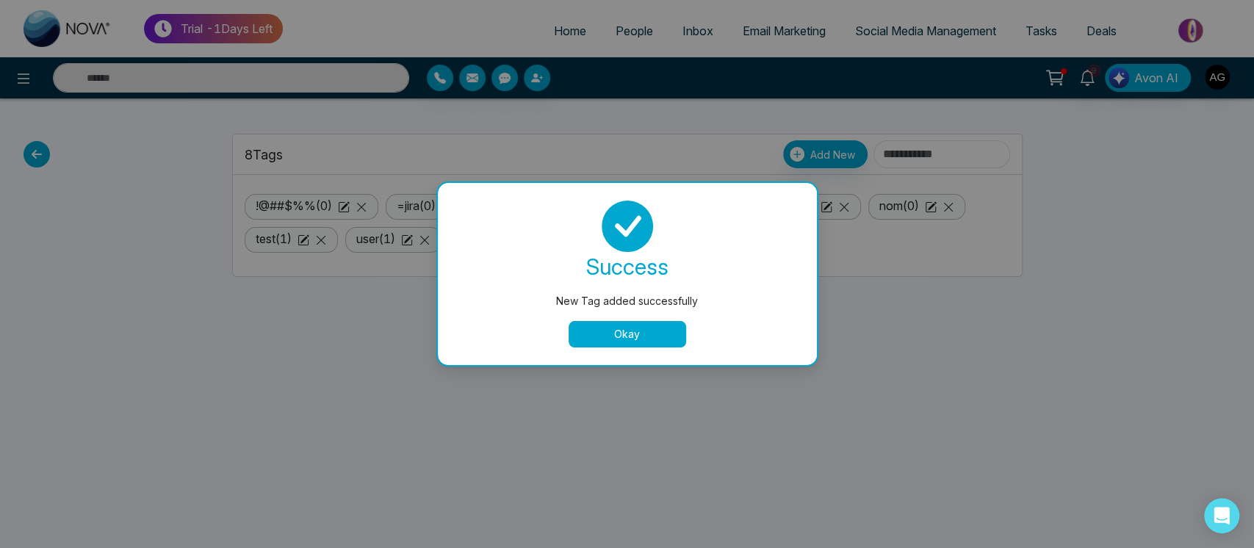
click at [629, 334] on button "Okay" at bounding box center [628, 334] width 118 height 26
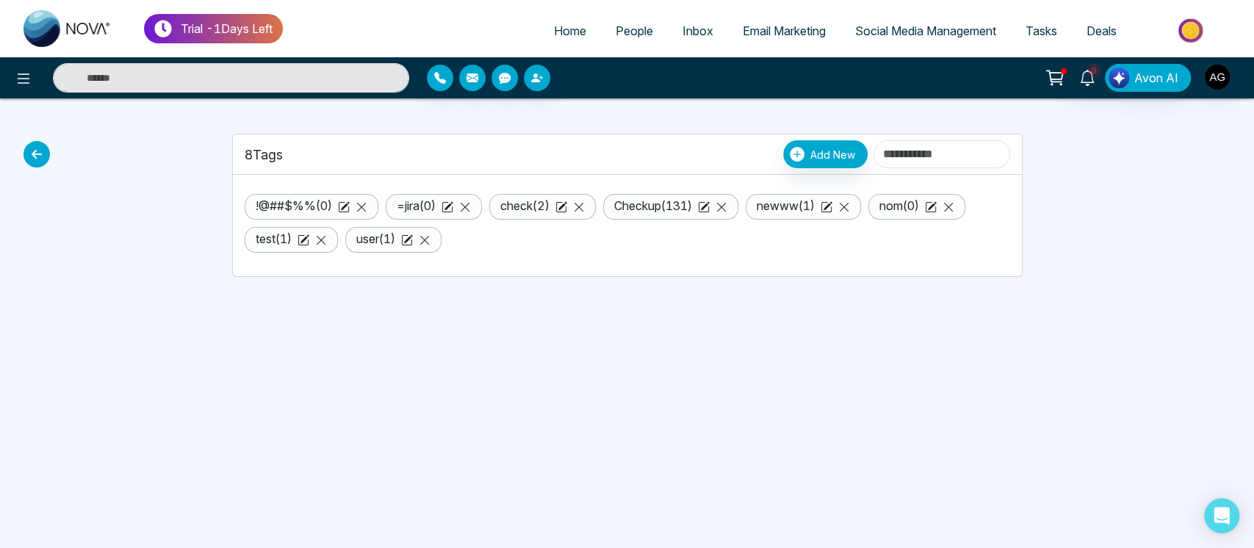
drag, startPoint x: 305, startPoint y: 159, endPoint x: 217, endPoint y: 154, distance: 87.6
click at [217, 154] on div "8 Tags Add New !@##$%% ( 0 ) =jira ( 0 ) check ( 2 ) Checkup ( 131 ) newww ( 1 …" at bounding box center [628, 187] width 970 height 178
click at [217, 154] on div at bounding box center [183, 187] width 81 height 178
drag, startPoint x: 291, startPoint y: 159, endPoint x: 221, endPoint y: 161, distance: 69.8
click at [221, 161] on div "8 Tags Add New !@##$%% ( 0 ) =jira ( 0 ) check ( 2 ) Checkup ( 131 ) newww ( 1 …" at bounding box center [628, 187] width 970 height 178
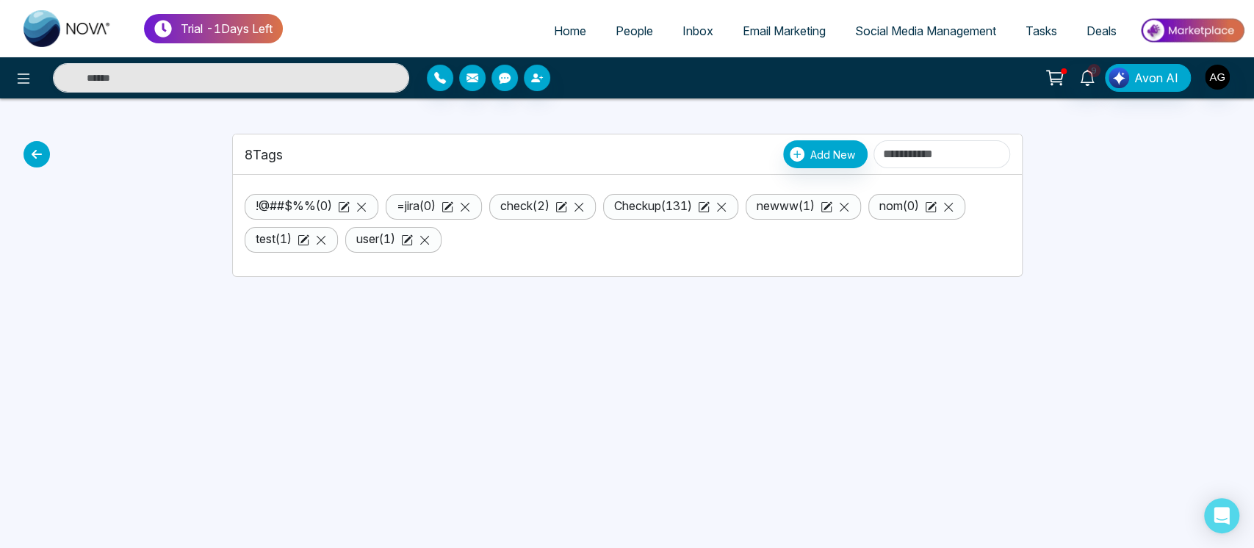
click at [316, 158] on div "8 Tags Add New" at bounding box center [627, 154] width 765 height 28
drag, startPoint x: 316, startPoint y: 158, endPoint x: 223, endPoint y: 163, distance: 93.4
click at [223, 163] on div "8 Tags Add New !@##$%% ( 0 ) =jira ( 0 ) check ( 2 ) Checkup ( 131 ) newww ( 1 …" at bounding box center [627, 187] width 808 height 178
click at [311, 147] on div "8 Tags Add New" at bounding box center [627, 154] width 765 height 28
click at [43, 148] on icon at bounding box center [37, 154] width 26 height 26
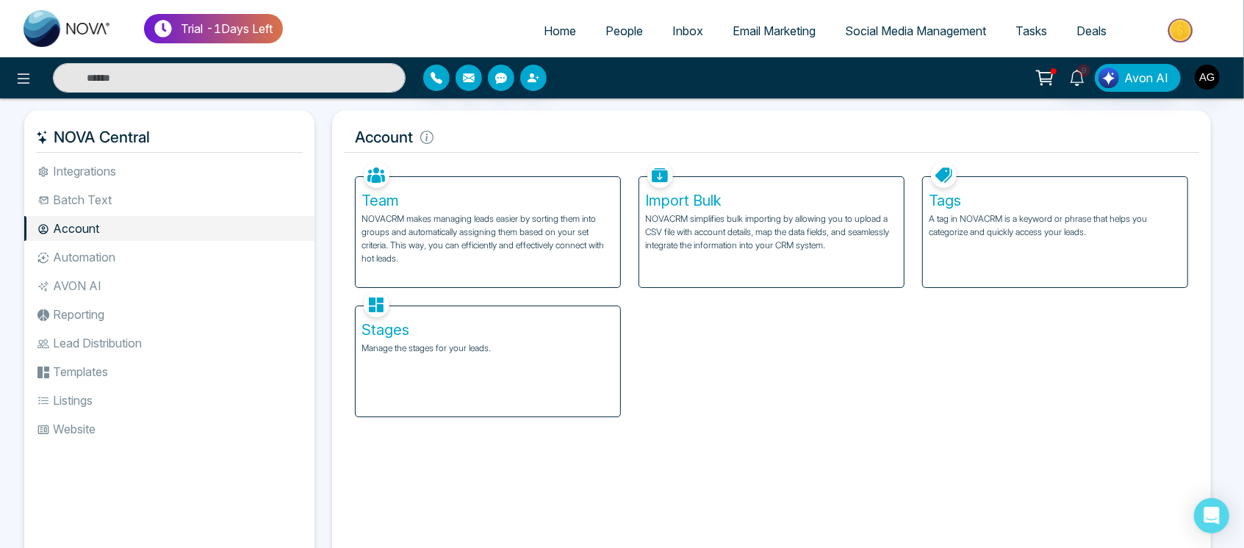
click at [119, 253] on li "Automation" at bounding box center [169, 257] width 290 height 25
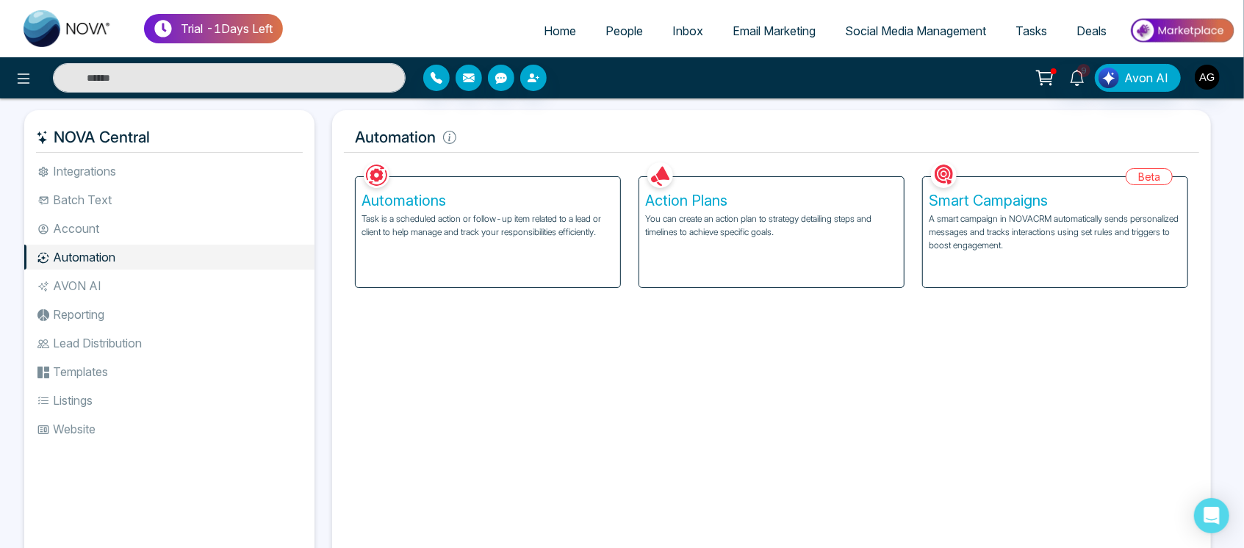
click at [818, 174] on div "Action Plans You can create an action plan to strategy detailing steps and time…" at bounding box center [772, 223] width 284 height 129
click at [787, 213] on p "You can create an action plan to strategy detailing steps and timelines to achi…" at bounding box center [771, 225] width 253 height 26
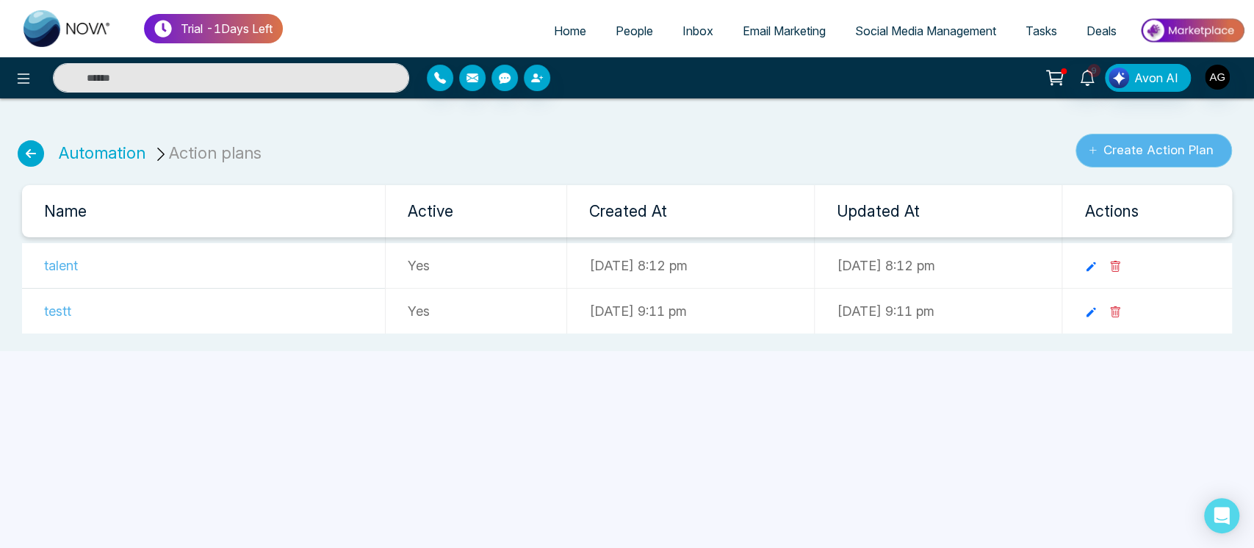
click at [1134, 156] on button "Create Action Plan" at bounding box center [1153, 151] width 156 height 34
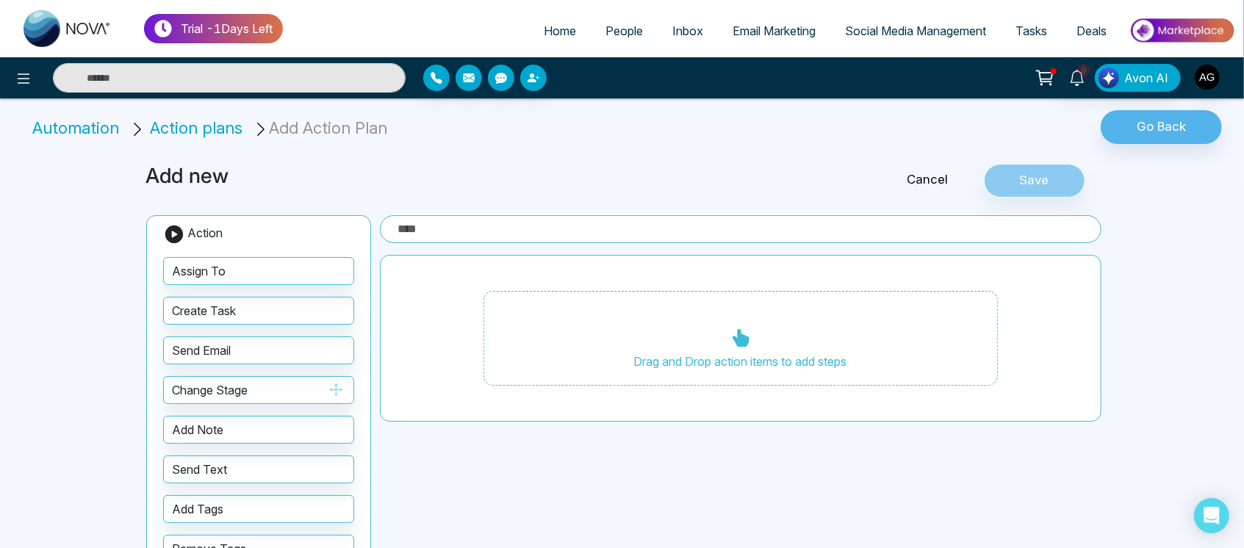
scroll to position [54, 0]
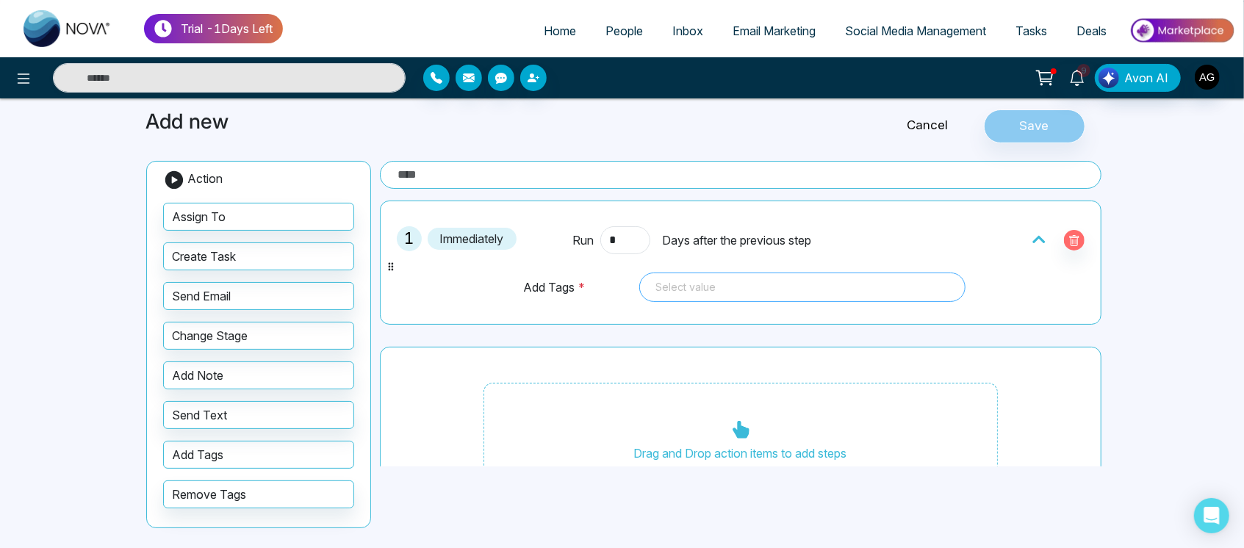
click at [703, 291] on div "Select value 92386 92379 !@##$%% =jira check Checkup newww nom test user" at bounding box center [802, 287] width 326 height 29
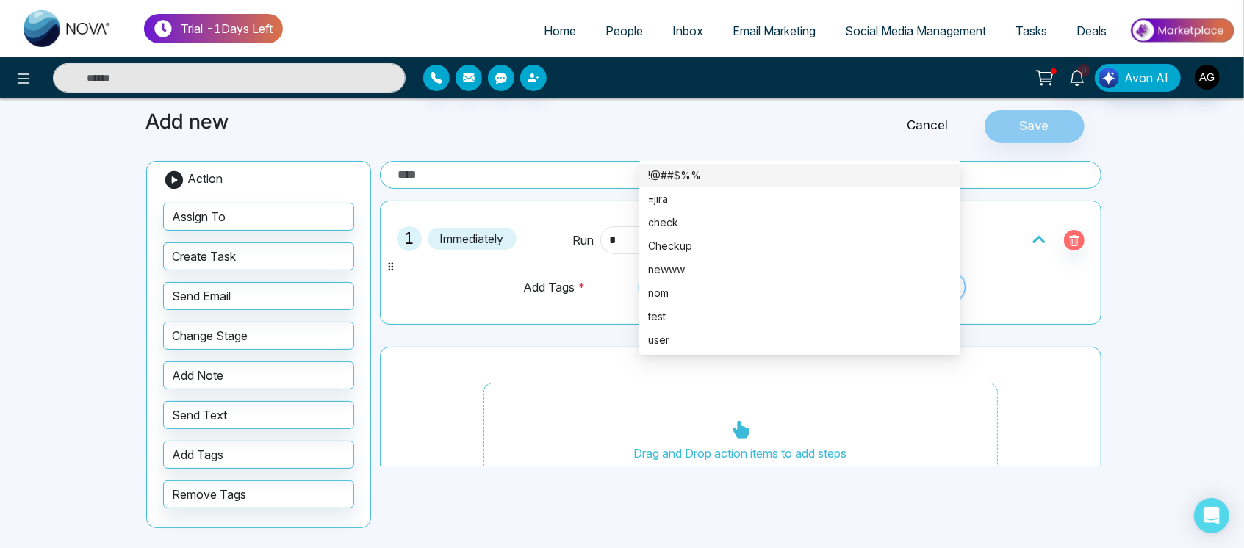
click at [696, 167] on div "!@##$%%" at bounding box center [799, 175] width 303 height 16
click at [696, 167] on div "!@##$%%" at bounding box center [794, 175] width 293 height 16
click at [738, 164] on div "!@##$%%" at bounding box center [799, 176] width 321 height 24
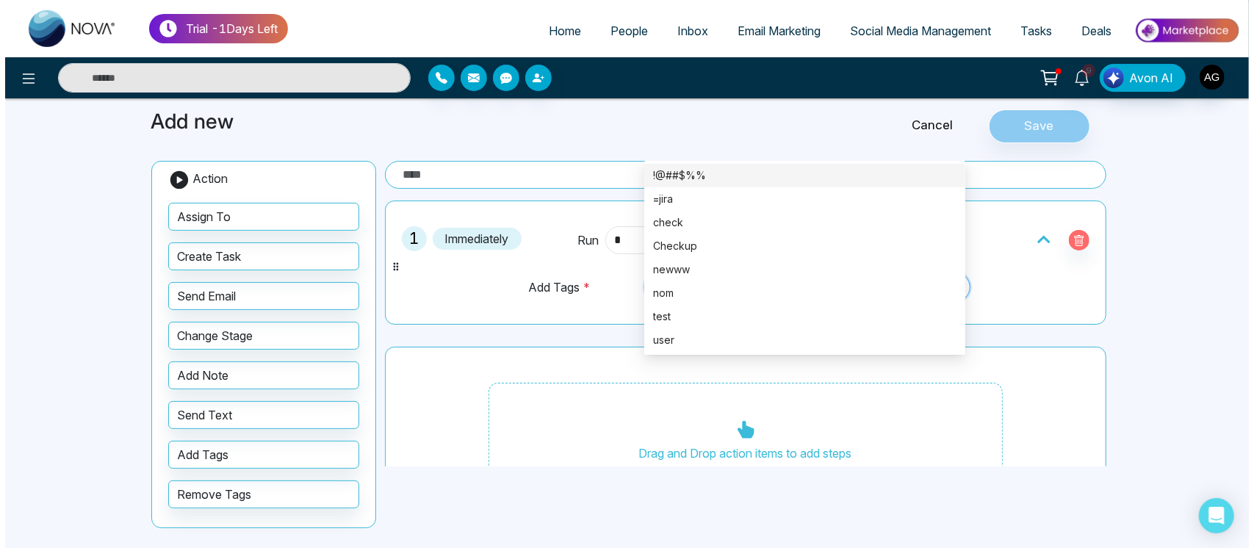
scroll to position [0, 0]
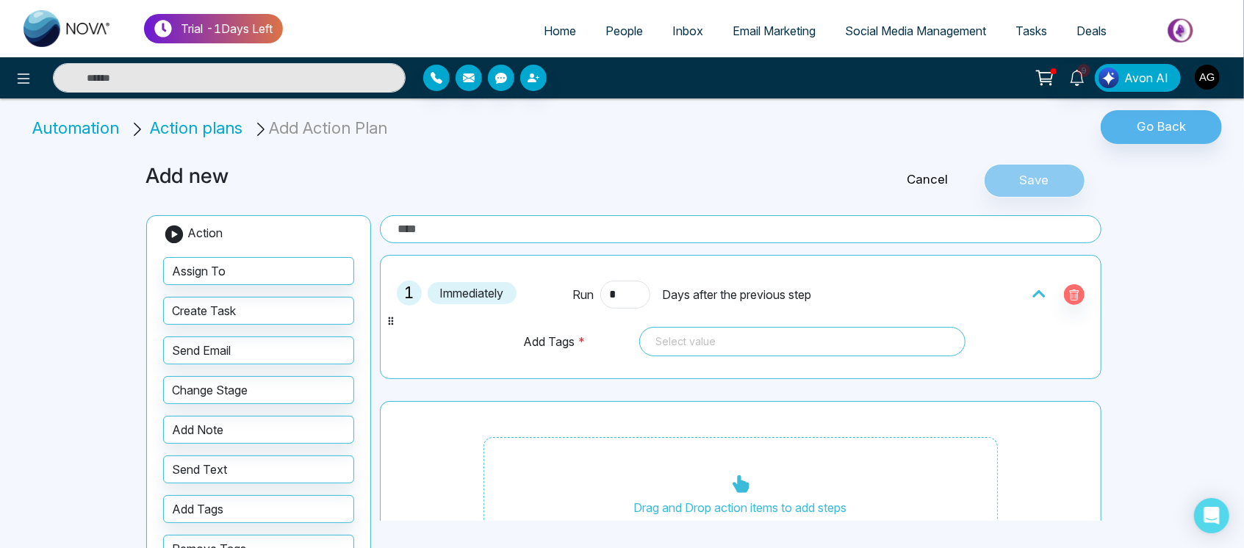
click at [837, 165] on div "Cancel Save" at bounding box center [945, 181] width 323 height 34
click at [932, 173] on link "Cancel" at bounding box center [928, 179] width 112 height 19
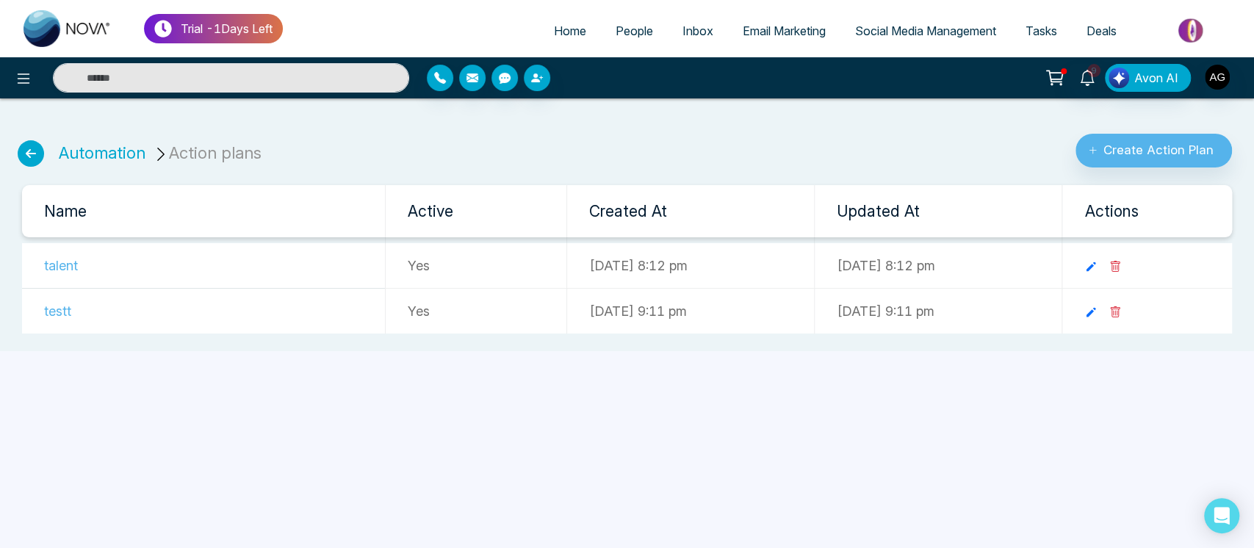
click at [891, 32] on span "Social Media Management" at bounding box center [925, 31] width 141 height 15
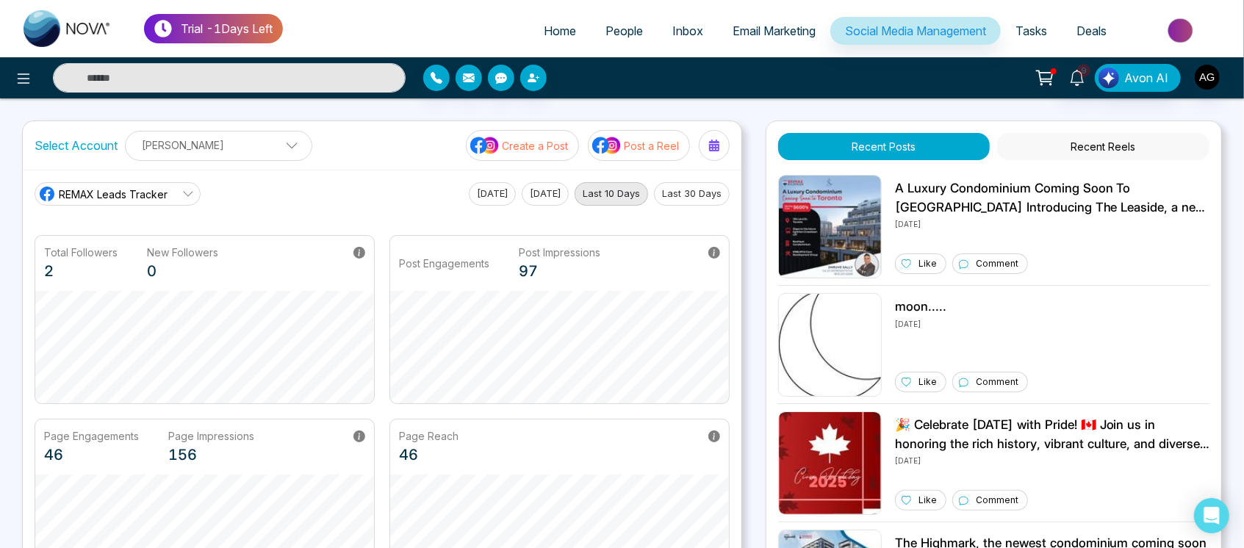
click at [560, 131] on button "Create a Post" at bounding box center [522, 145] width 113 height 31
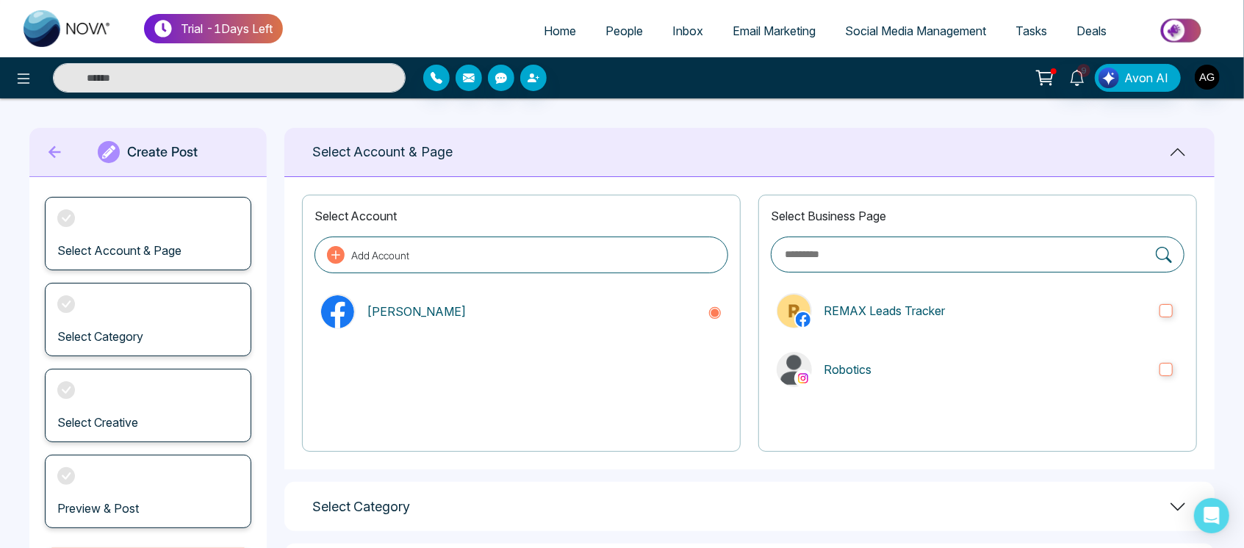
click at [45, 143] on icon at bounding box center [55, 151] width 22 height 29
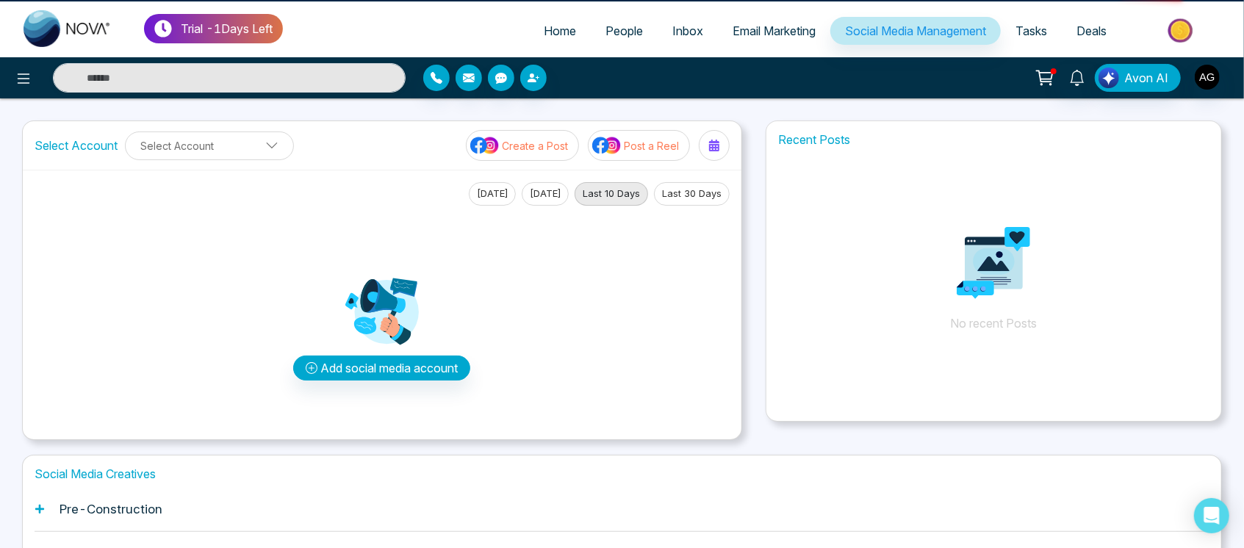
click at [16, 70] on icon at bounding box center [24, 79] width 18 height 18
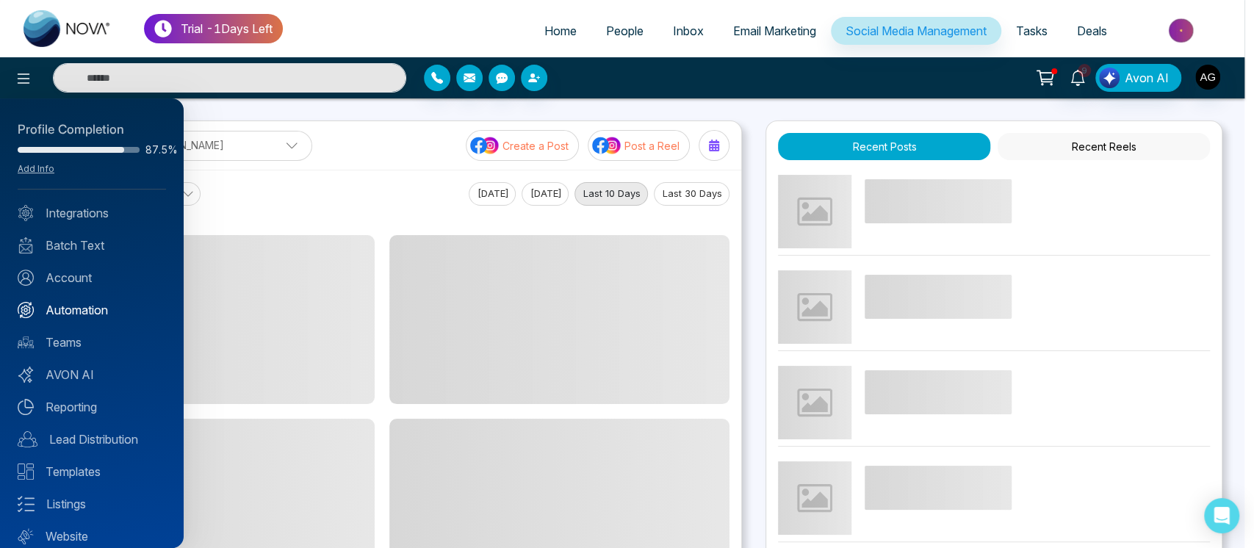
click at [109, 313] on link "Automation" at bounding box center [92, 310] width 148 height 18
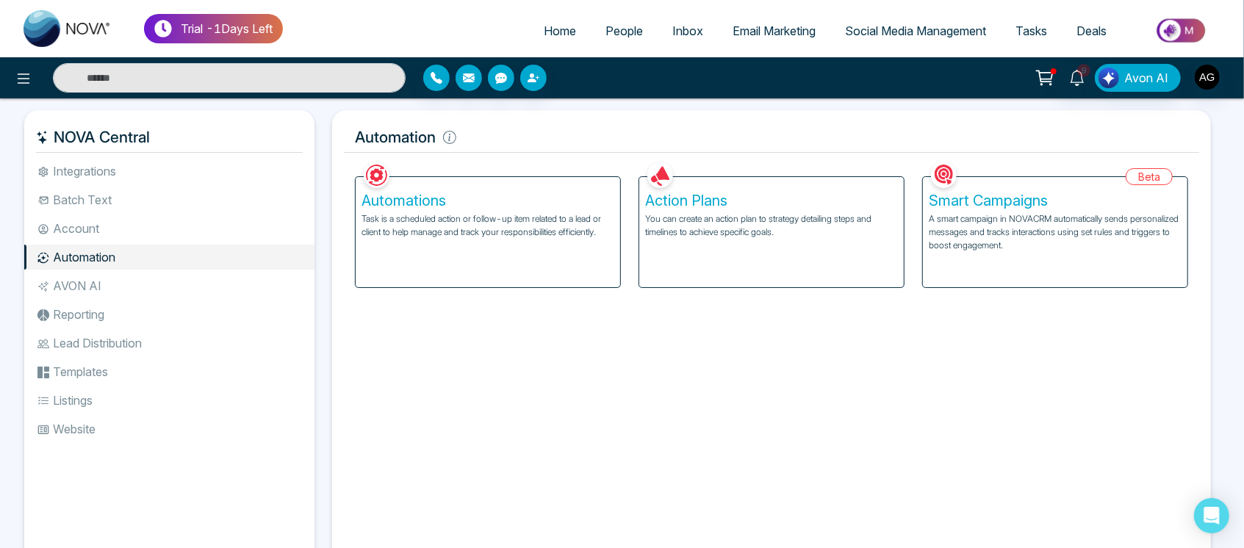
click at [1112, 253] on div "Smart Campaigns A smart campaign in NOVACRM automatically sends personalized me…" at bounding box center [1055, 232] width 264 height 110
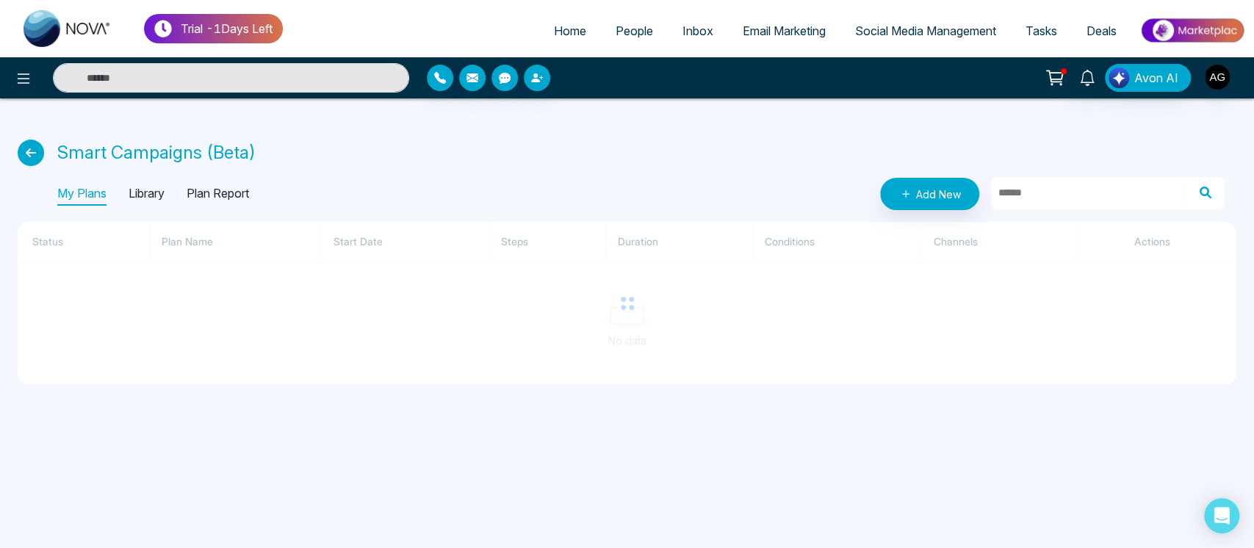
click at [1112, 253] on div at bounding box center [627, 303] width 1219 height 162
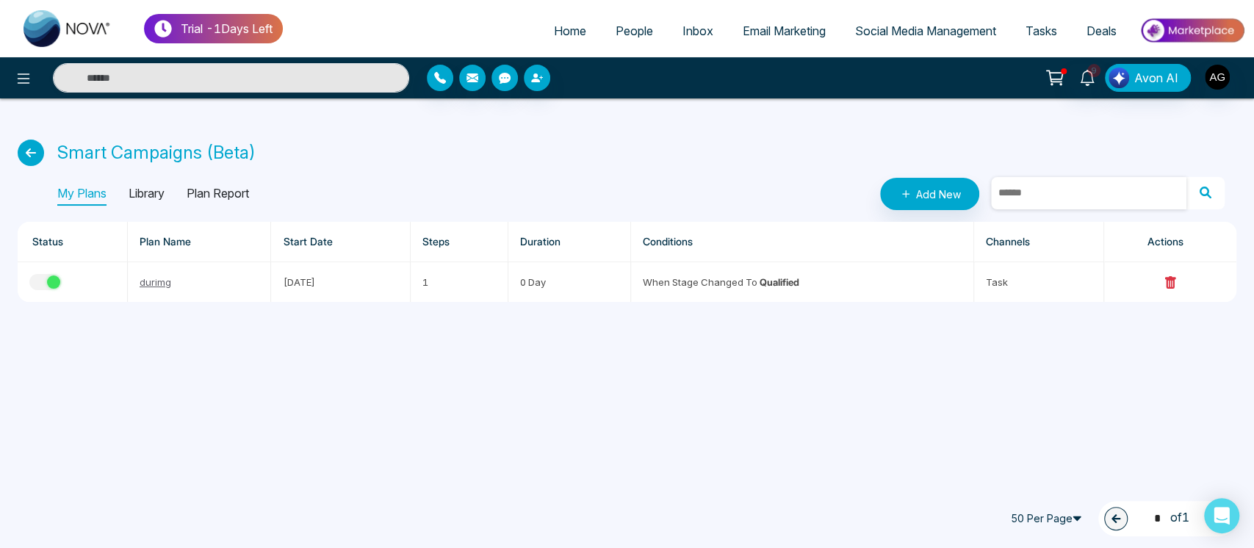
click at [1102, 199] on input "text" at bounding box center [1088, 193] width 195 height 32
type input "*"
drag, startPoint x: 768, startPoint y: 276, endPoint x: 825, endPoint y: 282, distance: 56.9
click at [825, 282] on td "When stage changed to Qualified" at bounding box center [802, 282] width 343 height 40
click at [1032, 198] on input "text" at bounding box center [1088, 193] width 195 height 32
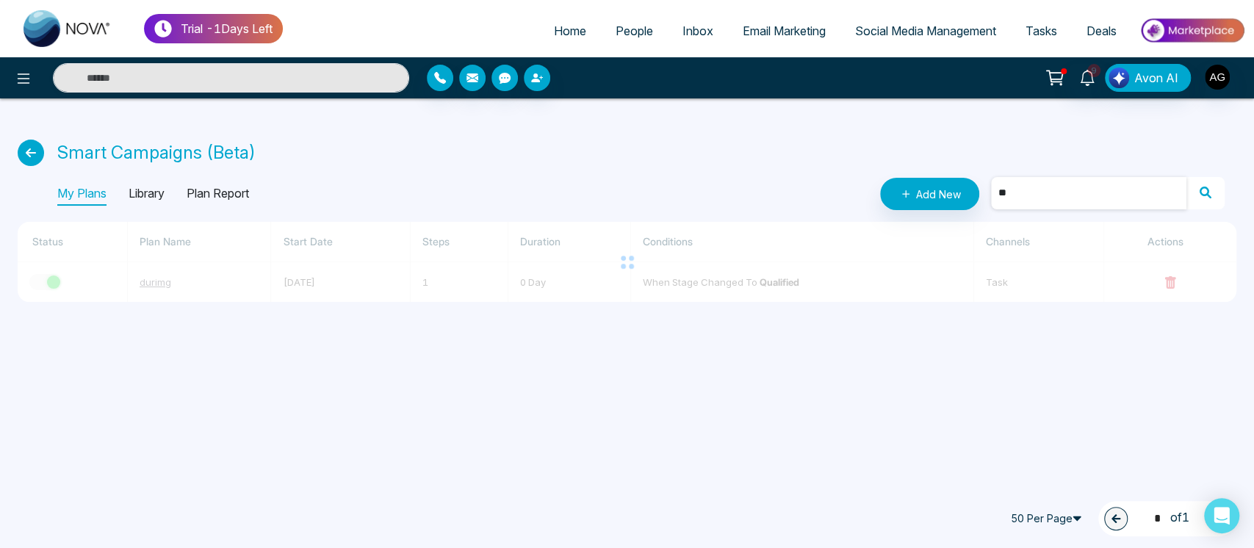
type input "***"
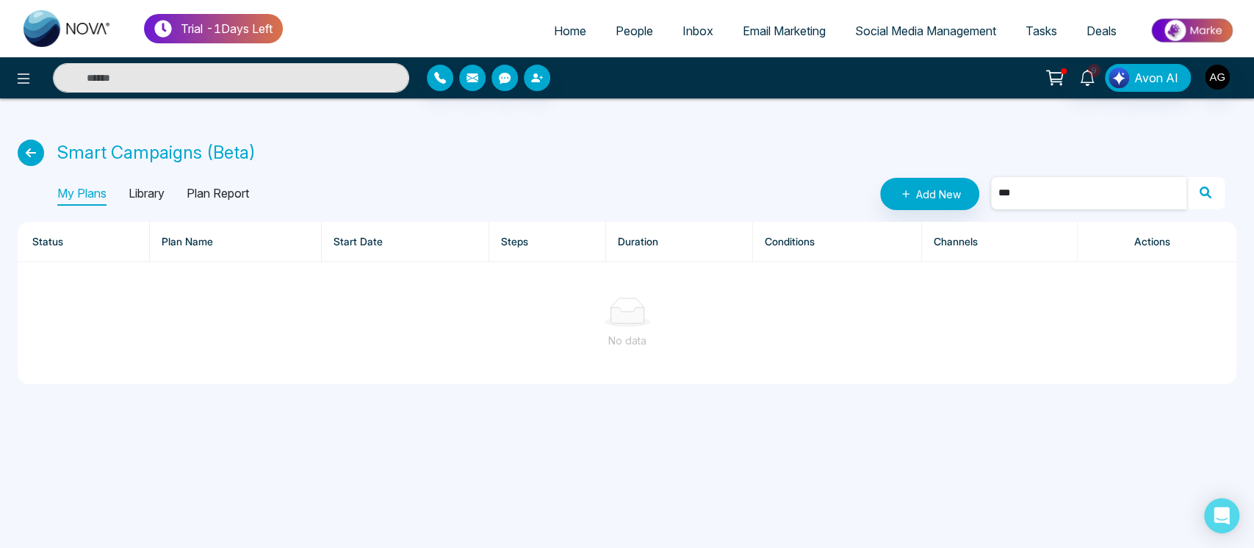
drag, startPoint x: 1078, startPoint y: 191, endPoint x: 965, endPoint y: 211, distance: 114.8
click at [965, 211] on div "Smart Campaigns (Beta) My Plans Library Plan Report Add New *** Status Plan Nam…" at bounding box center [627, 249] width 1254 height 303
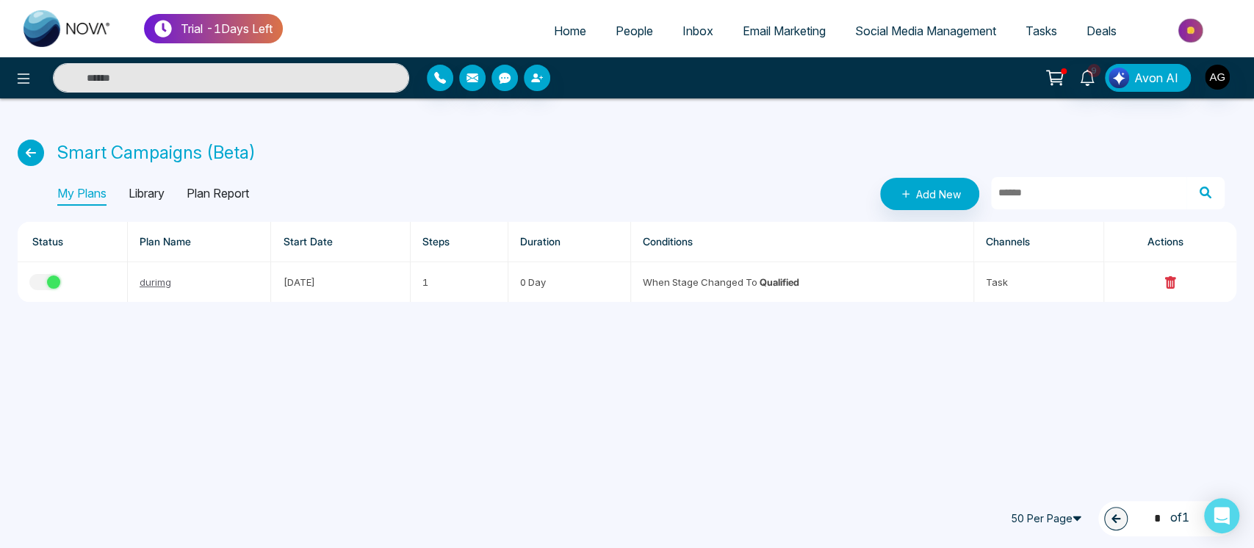
click at [648, 43] on link "People" at bounding box center [634, 31] width 67 height 28
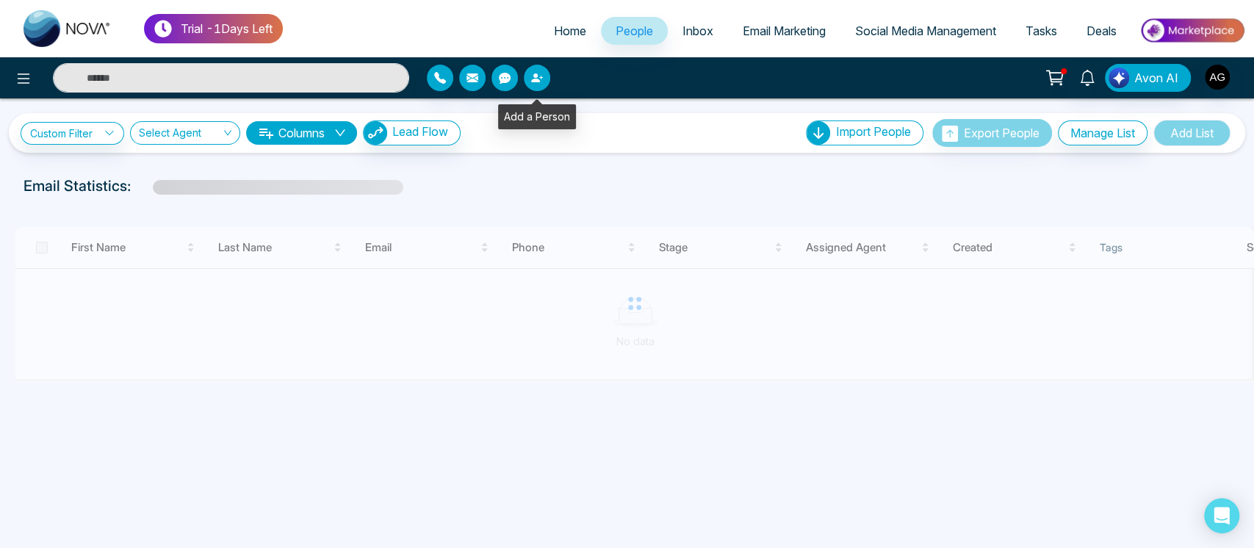
click at [544, 85] on button "button" at bounding box center [537, 78] width 26 height 26
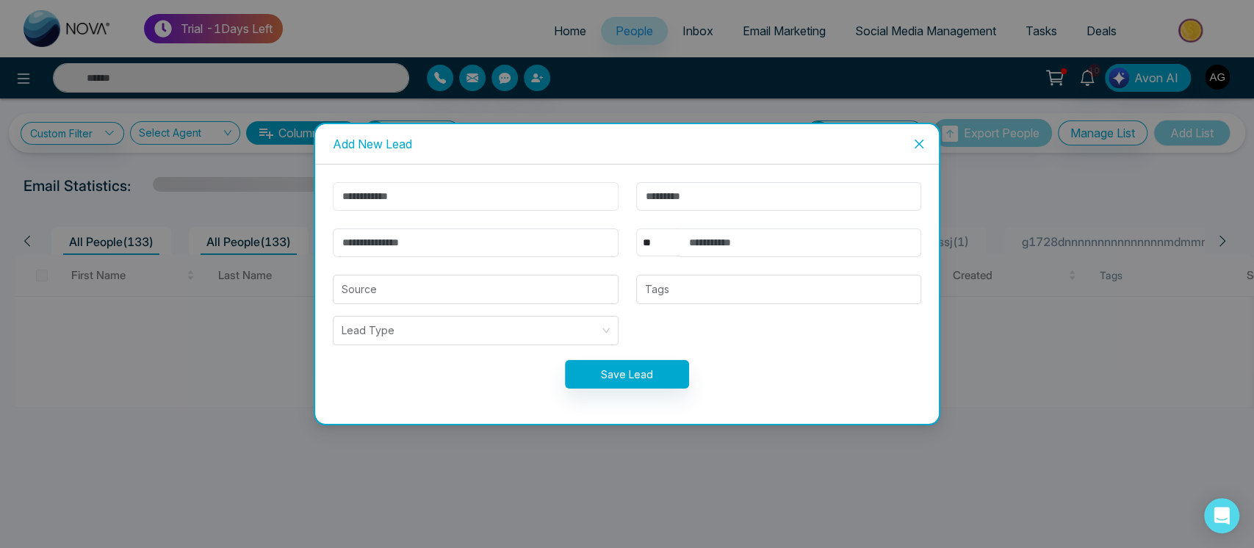
click at [460, 195] on input "text" at bounding box center [476, 196] width 286 height 29
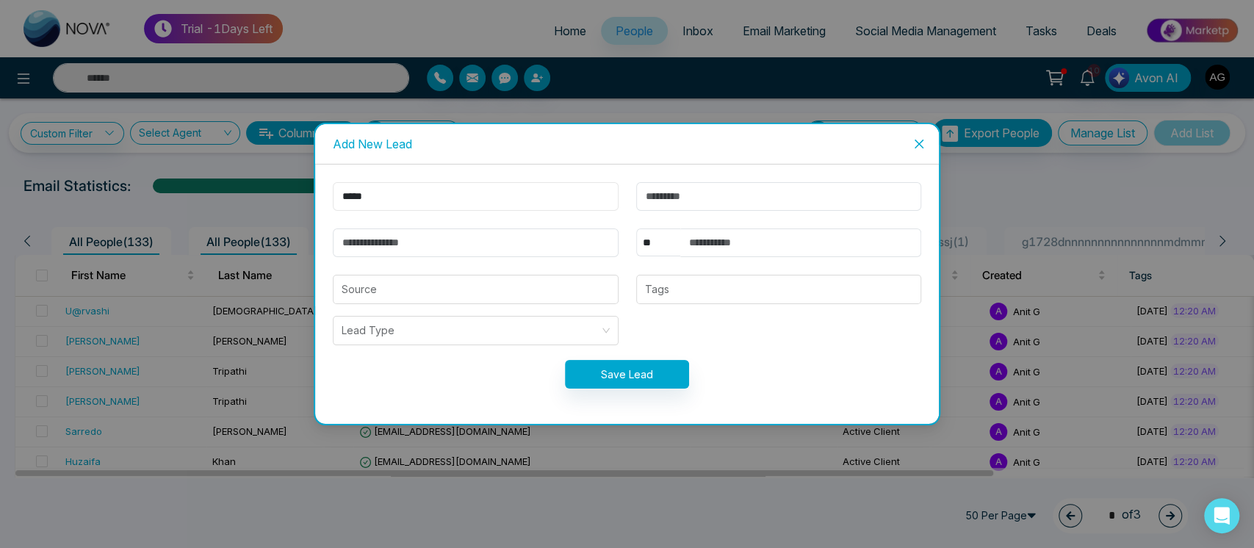
type input "*****"
click at [359, 234] on input "email" at bounding box center [476, 242] width 286 height 29
type input "**********"
click at [655, 238] on select "** **** *** *** *** **** ***" at bounding box center [658, 242] width 44 height 28
select select "***"
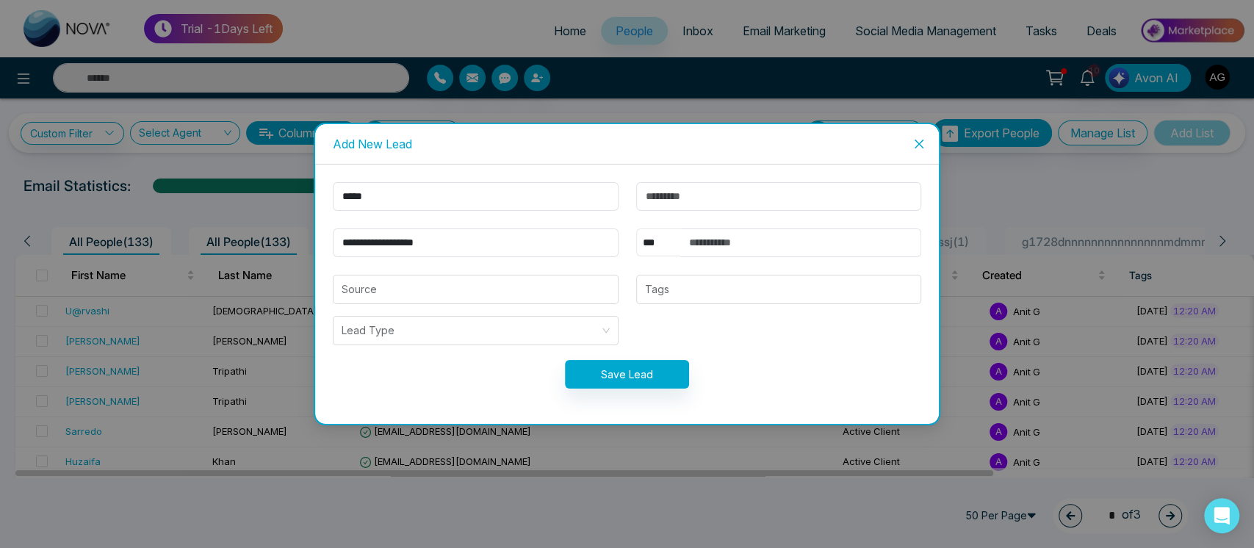
click at [636, 228] on select "** **** *** *** *** **** ***" at bounding box center [658, 242] width 44 height 28
click at [741, 250] on input "text" at bounding box center [801, 242] width 242 height 29
type input "**********"
click at [356, 241] on input "**********" at bounding box center [476, 242] width 286 height 29
type input "**********"
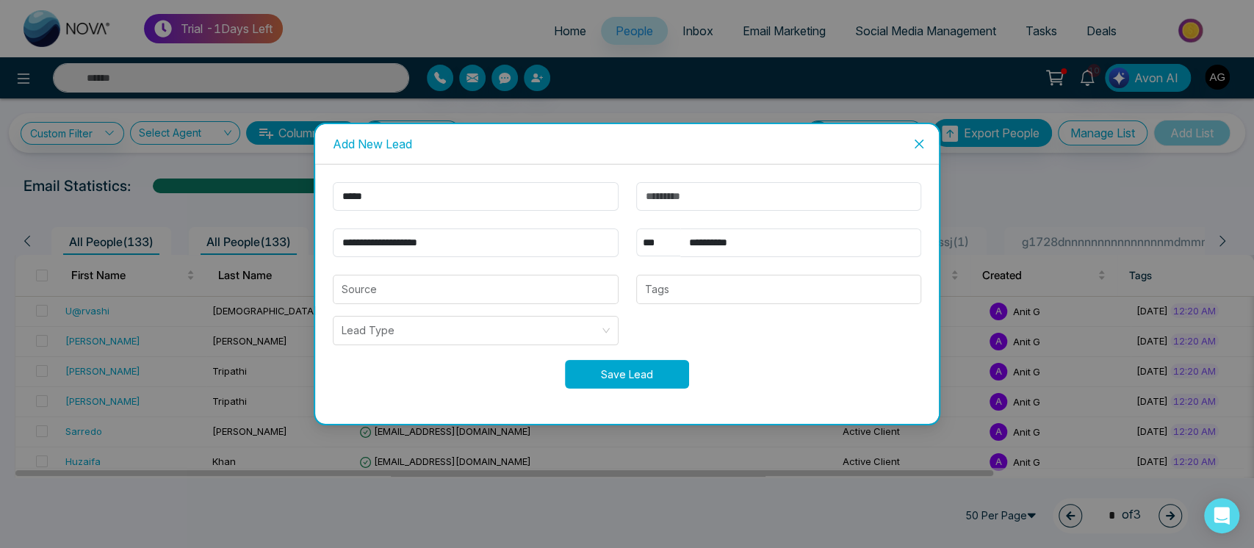
click at [622, 380] on button "Save Lead" at bounding box center [627, 374] width 124 height 29
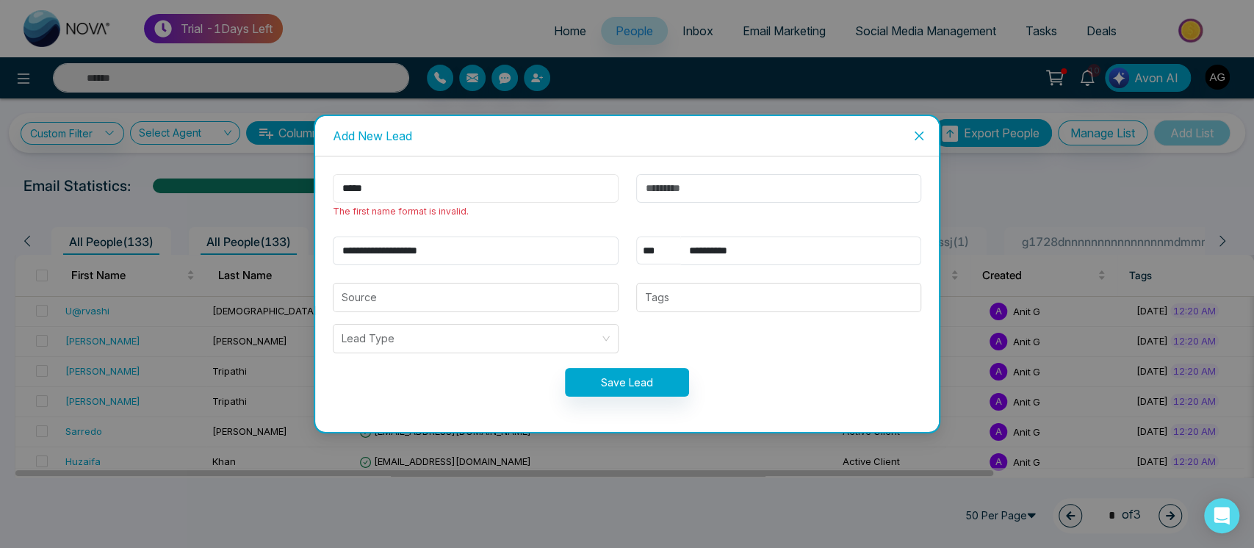
drag, startPoint x: 307, startPoint y: 190, endPoint x: 289, endPoint y: 184, distance: 19.1
click at [289, 184] on div "**********" at bounding box center [627, 274] width 1254 height 548
click at [921, 140] on icon "close" at bounding box center [919, 136] width 12 height 12
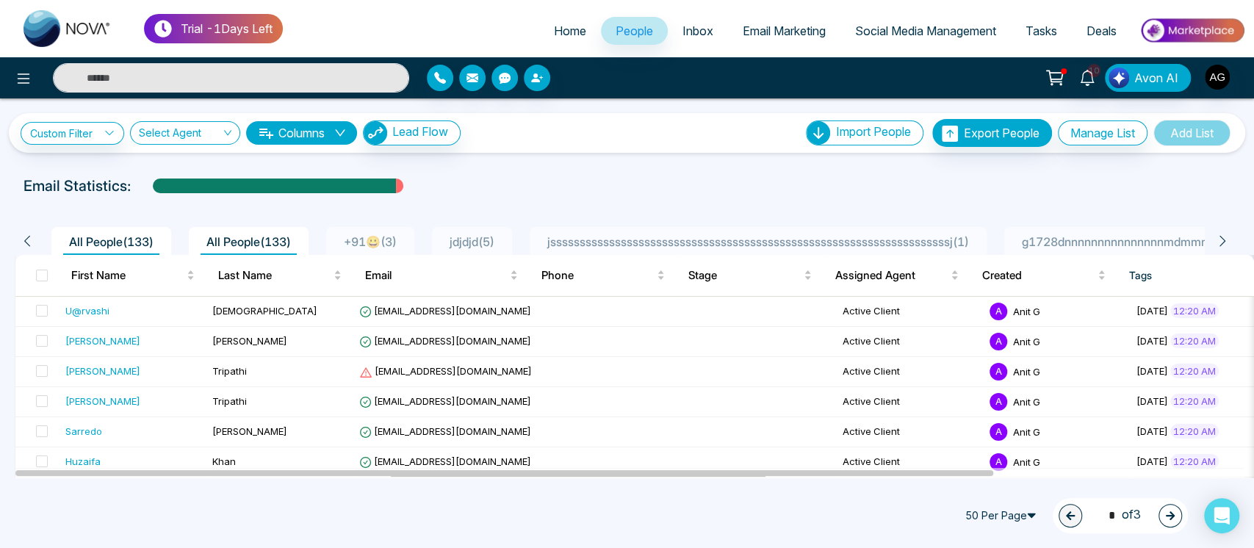
click at [724, 238] on span "jssssssssssssssssssssssssssssssssssssssssssssssssssssssssssssssssssssj ( 1 )" at bounding box center [757, 241] width 433 height 15
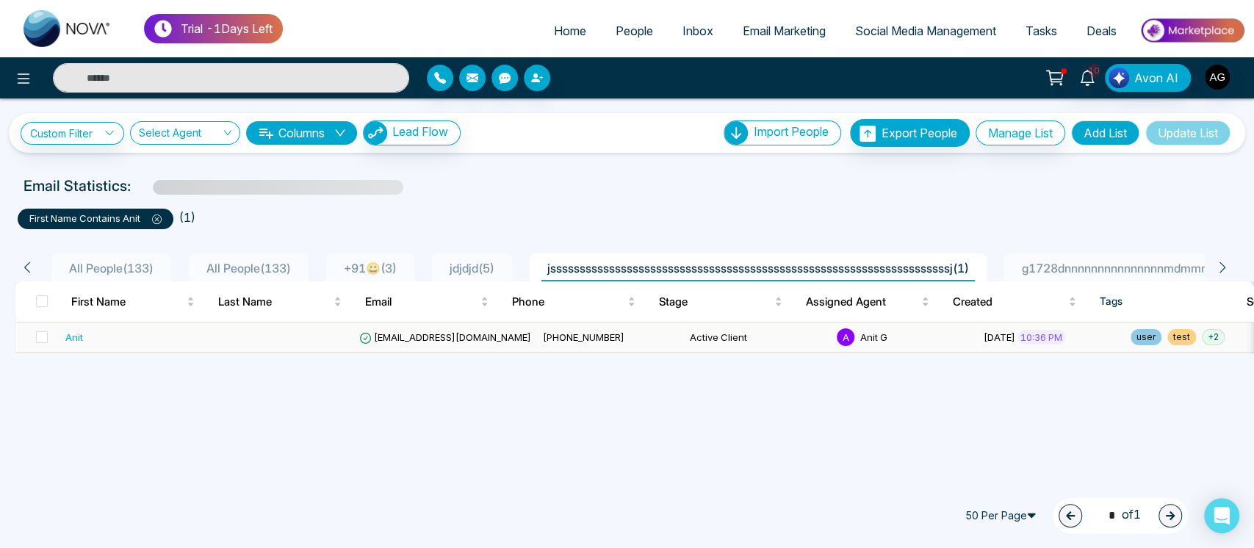
click at [379, 334] on span "anit@mmnovatech.com" at bounding box center [445, 337] width 172 height 12
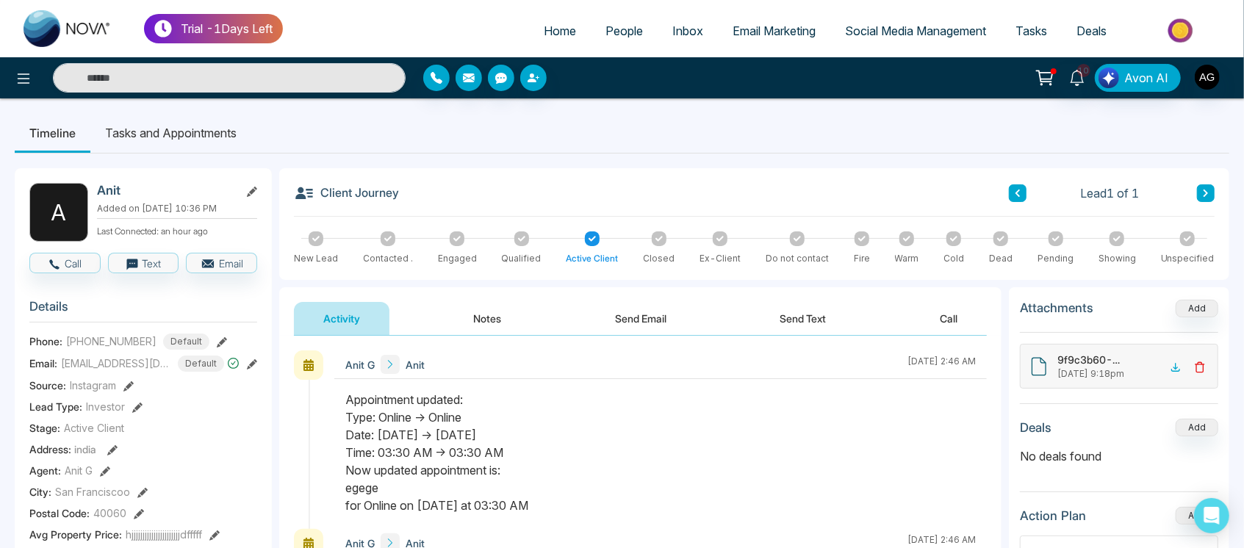
click at [250, 190] on icon at bounding box center [252, 192] width 10 height 10
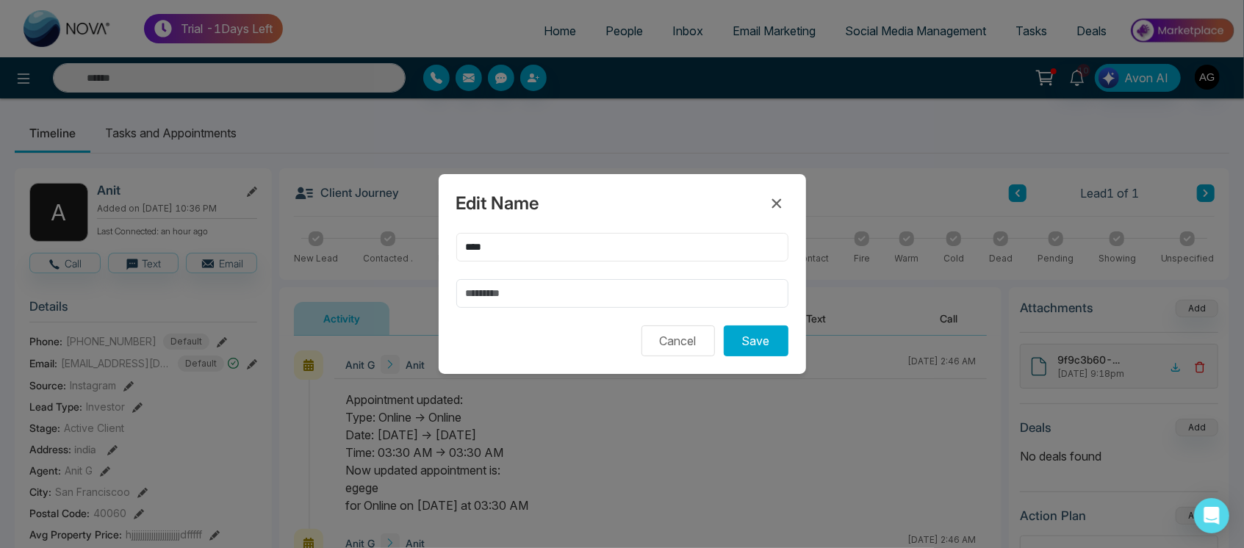
click at [475, 246] on input "****" at bounding box center [622, 247] width 332 height 29
drag, startPoint x: 543, startPoint y: 244, endPoint x: 423, endPoint y: 242, distance: 119.7
click at [423, 242] on div "Edit Name ***** Cancel Save" at bounding box center [622, 274] width 1244 height 548
type input "*****"
click at [605, 223] on div "Edit Name ***** Cancel Save" at bounding box center [622, 274] width 367 height 200
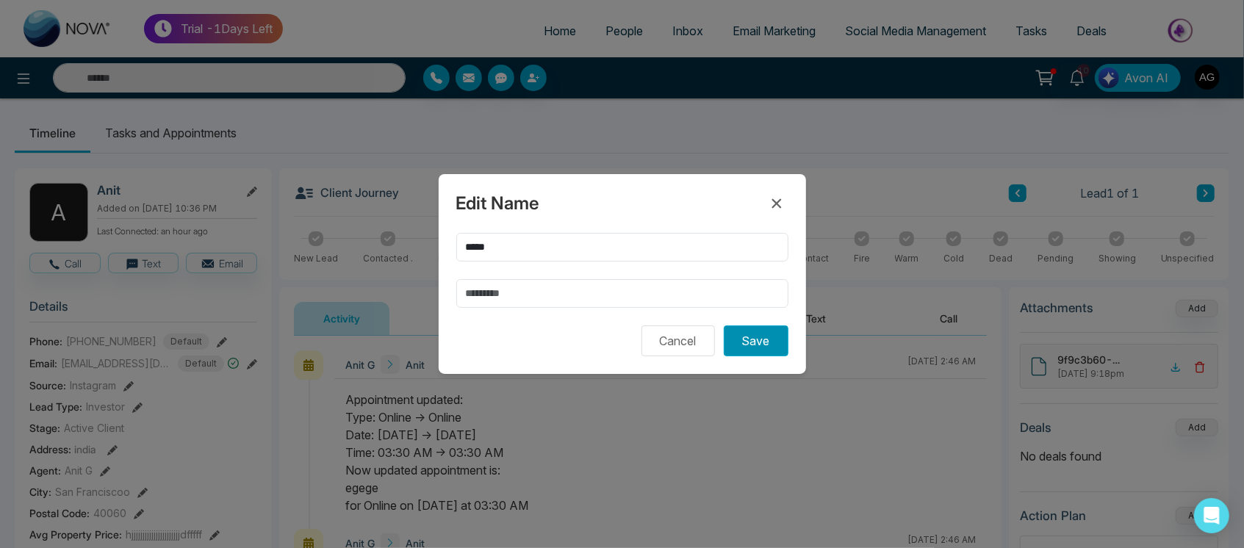
click at [773, 350] on button "Save" at bounding box center [756, 340] width 65 height 31
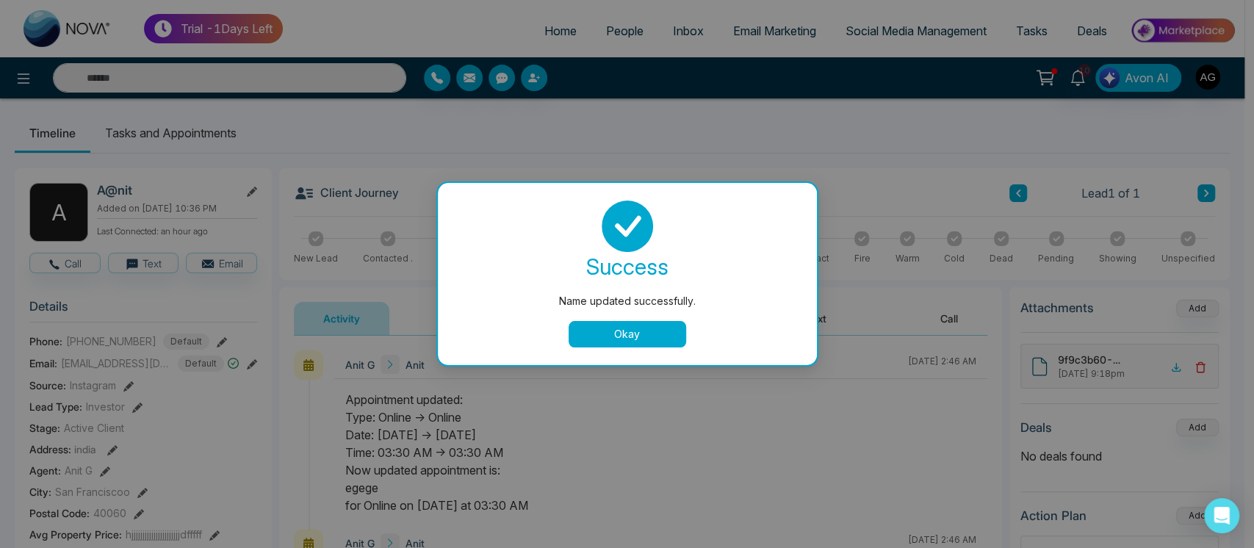
click at [666, 328] on button "Okay" at bounding box center [628, 334] width 118 height 26
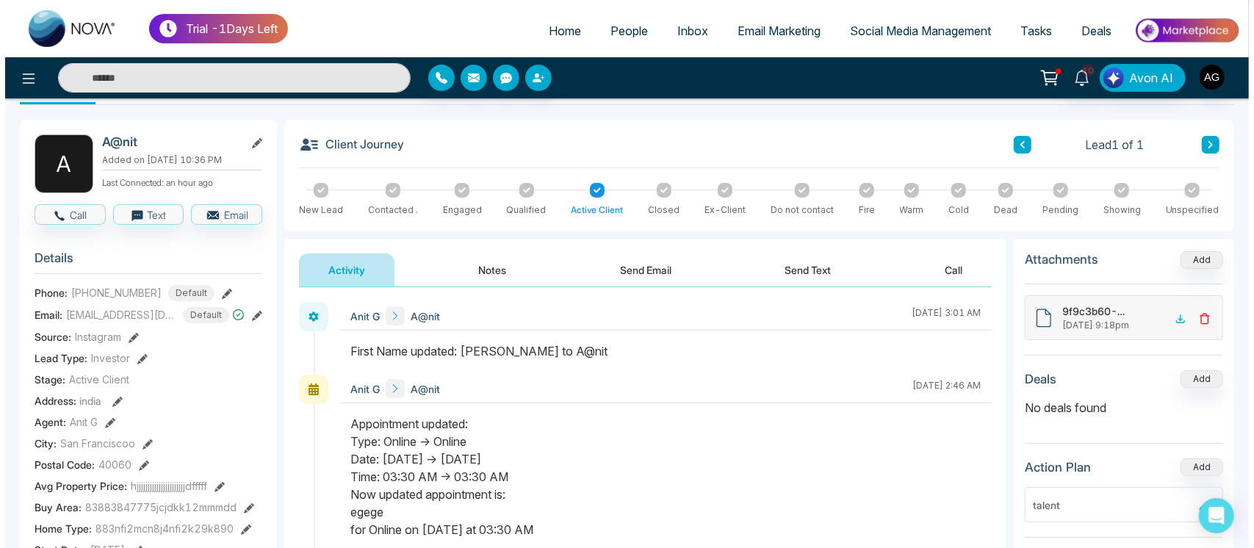
scroll to position [47, 0]
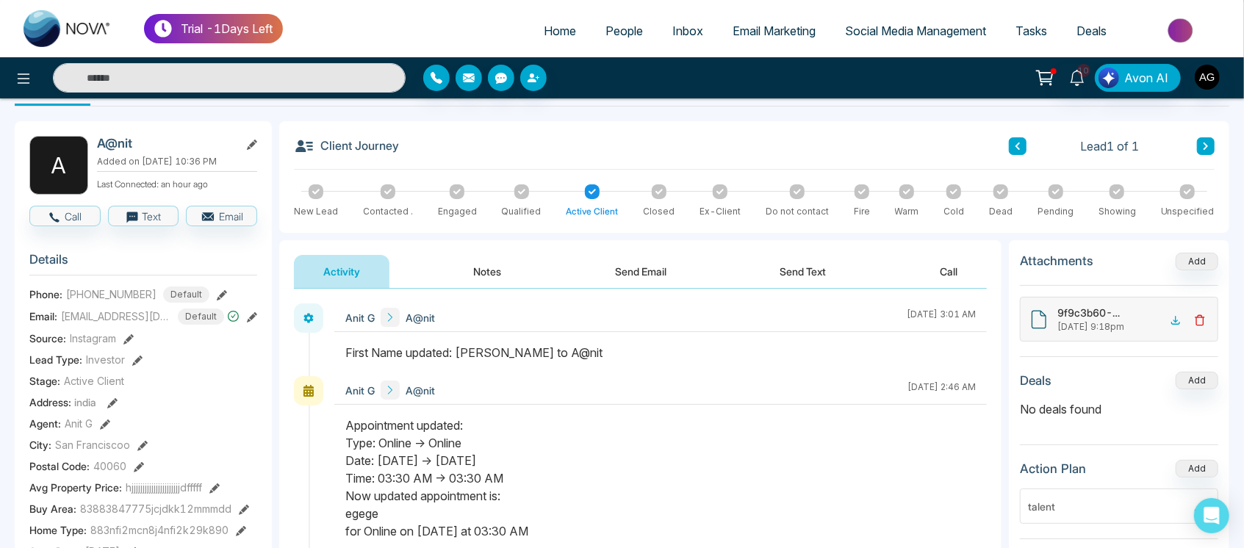
click at [485, 132] on div "Client Journey Lead 1 of 1 New Lead Contacted . Engaged Qualified Active Client…" at bounding box center [754, 177] width 950 height 112
click at [30, 72] on icon at bounding box center [24, 79] width 18 height 18
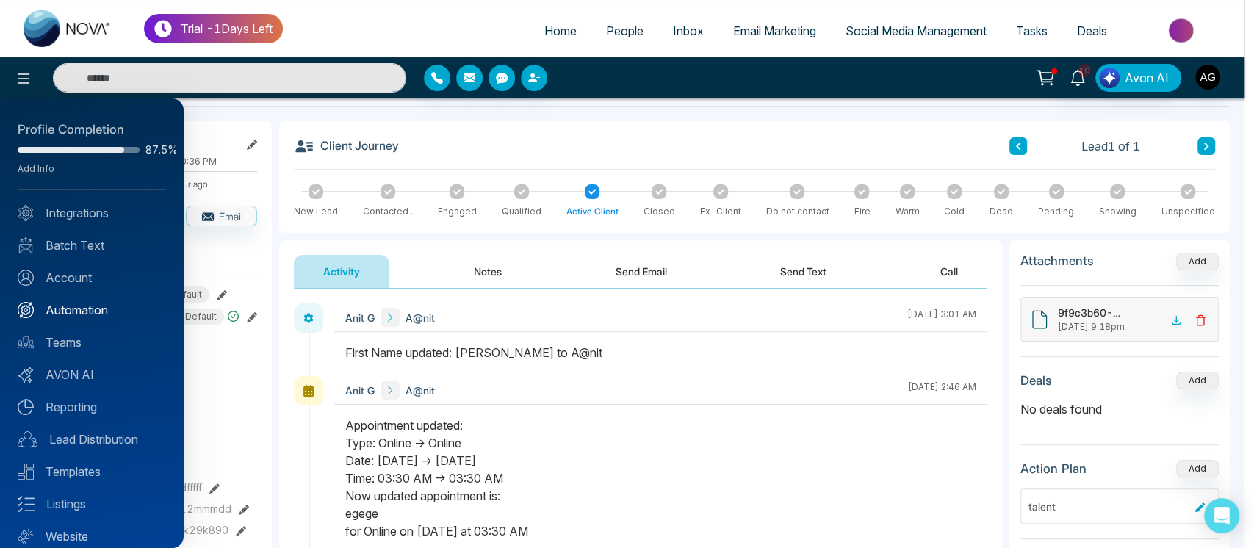
click at [59, 310] on link "Automation" at bounding box center [92, 310] width 148 height 18
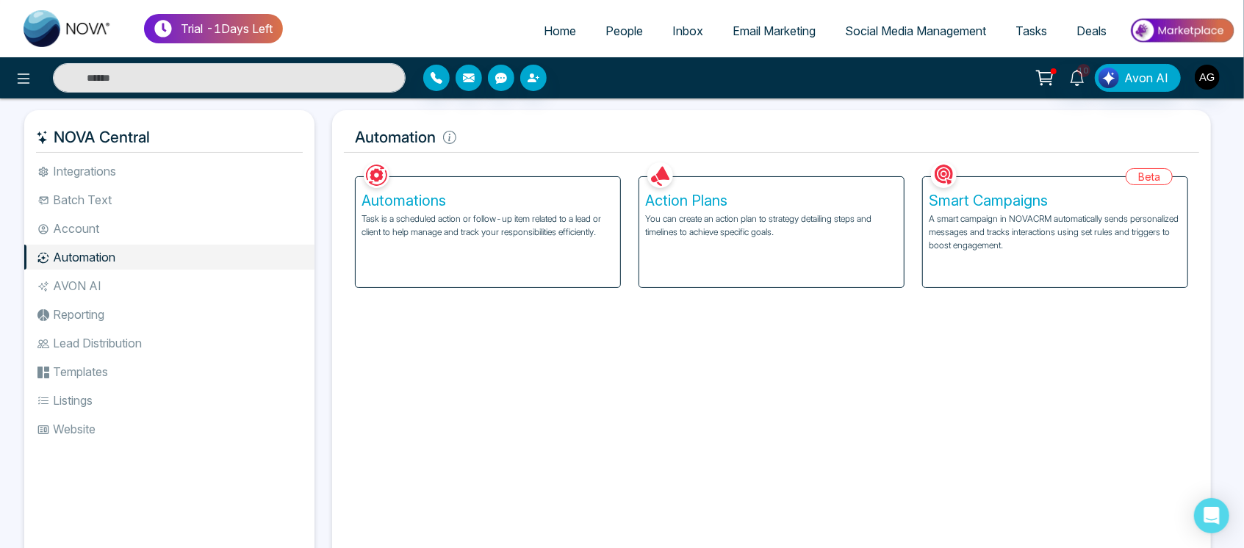
click at [1057, 226] on p "A smart campaign in NOVACRM automatically sends personalized messages and track…" at bounding box center [1054, 232] width 253 height 40
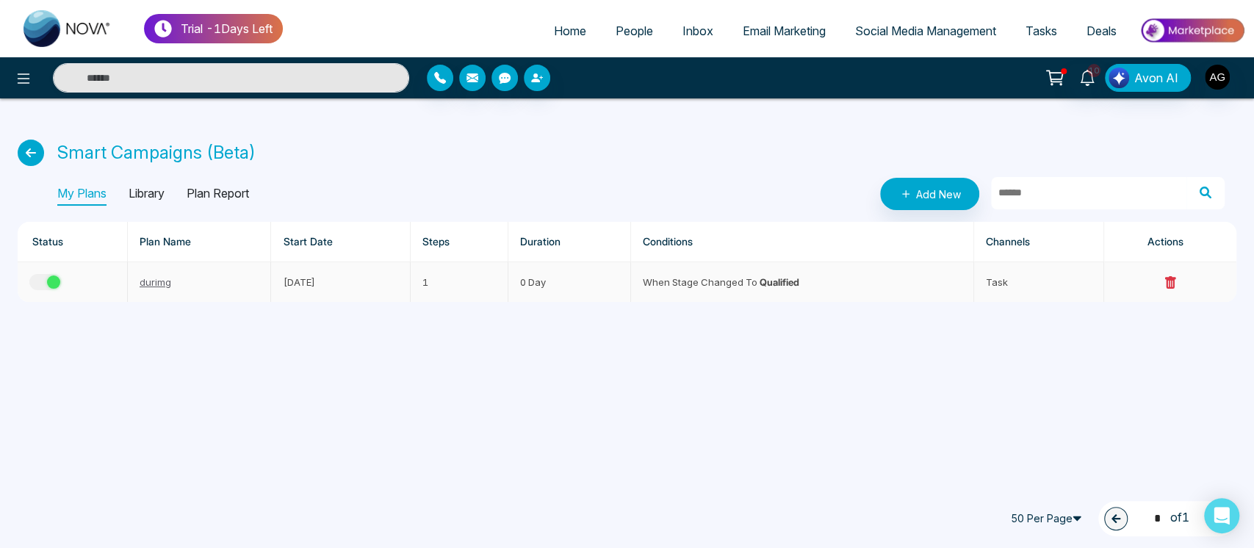
click at [53, 283] on div "button" at bounding box center [53, 281] width 13 height 13
click at [576, 38] on link "Home" at bounding box center [570, 31] width 62 height 28
select select "*"
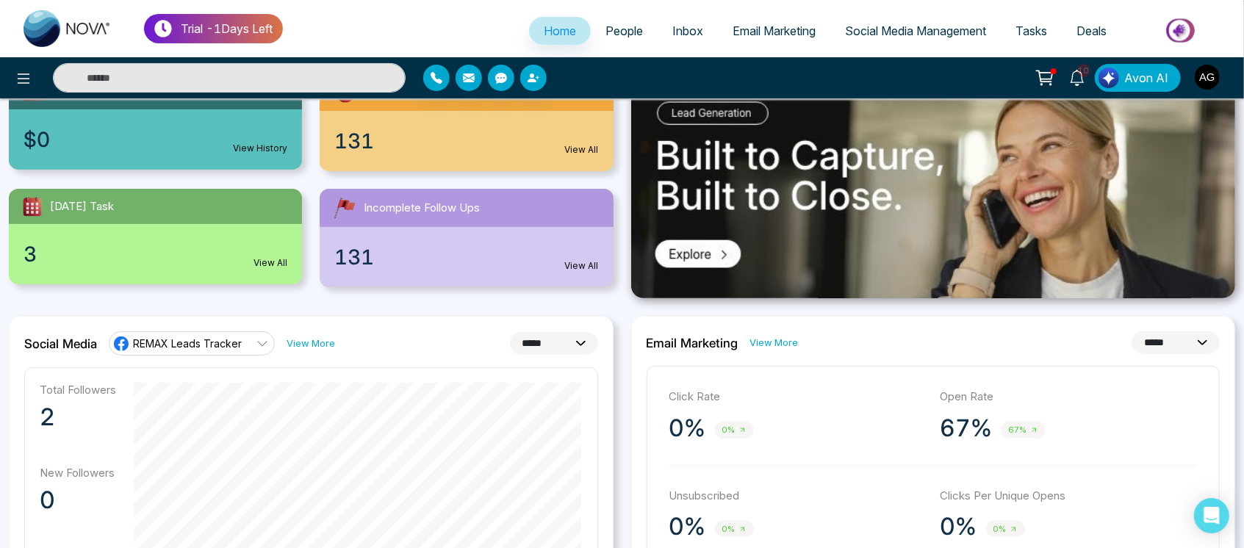
scroll to position [140, 0]
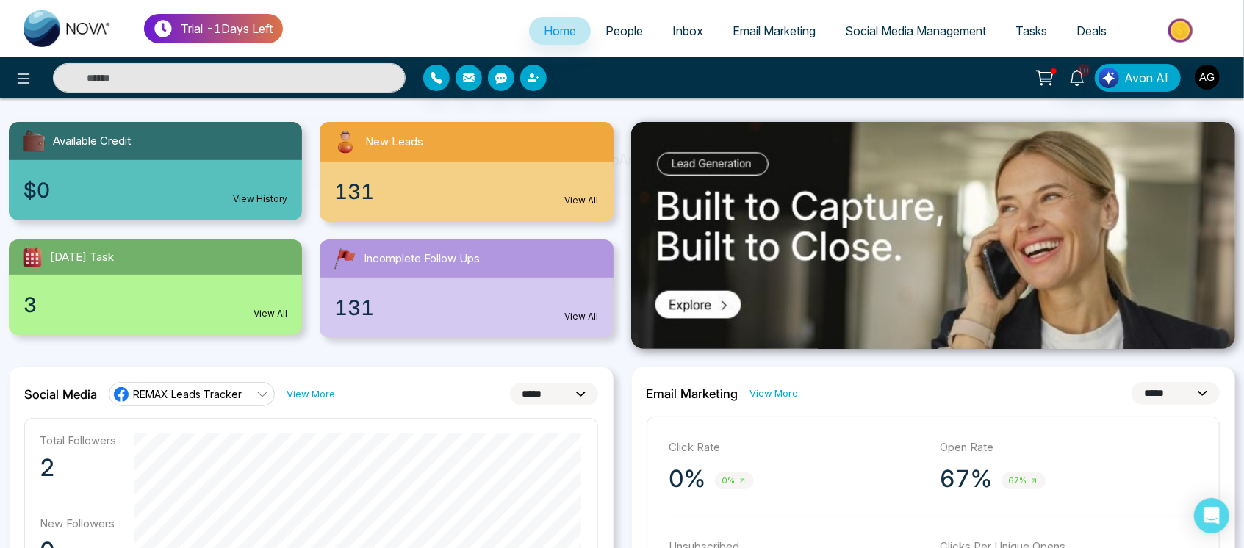
click at [552, 29] on span "Home" at bounding box center [560, 31] width 32 height 15
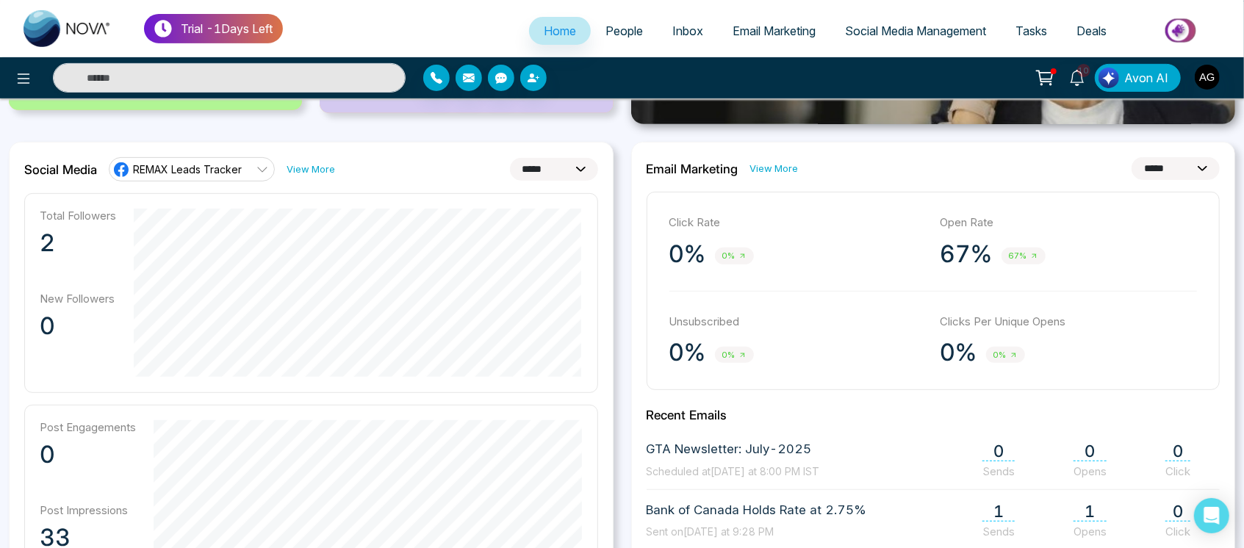
scroll to position [382, 0]
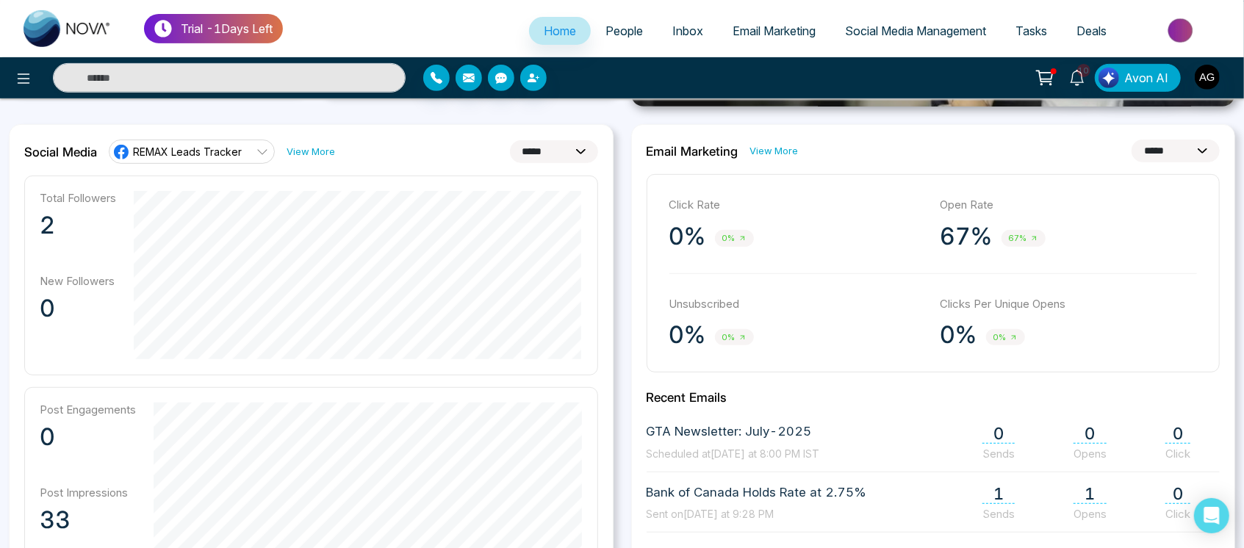
click at [1180, 142] on select "**********" at bounding box center [1175, 151] width 88 height 23
select select "**"
click at [1131, 140] on select "**********" at bounding box center [1175, 151] width 88 height 23
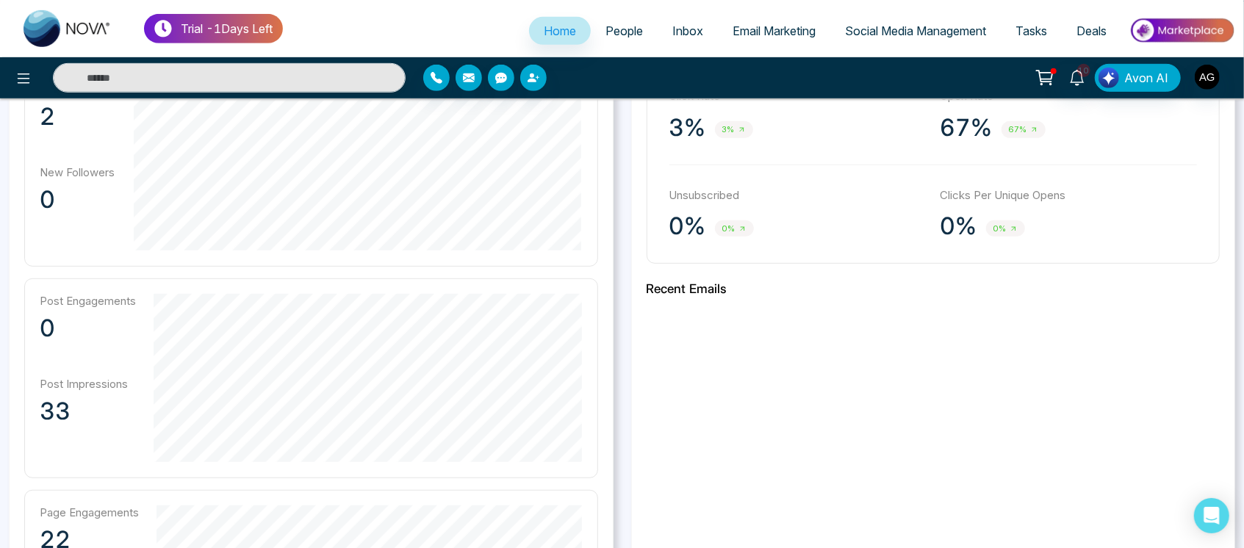
scroll to position [425, 0]
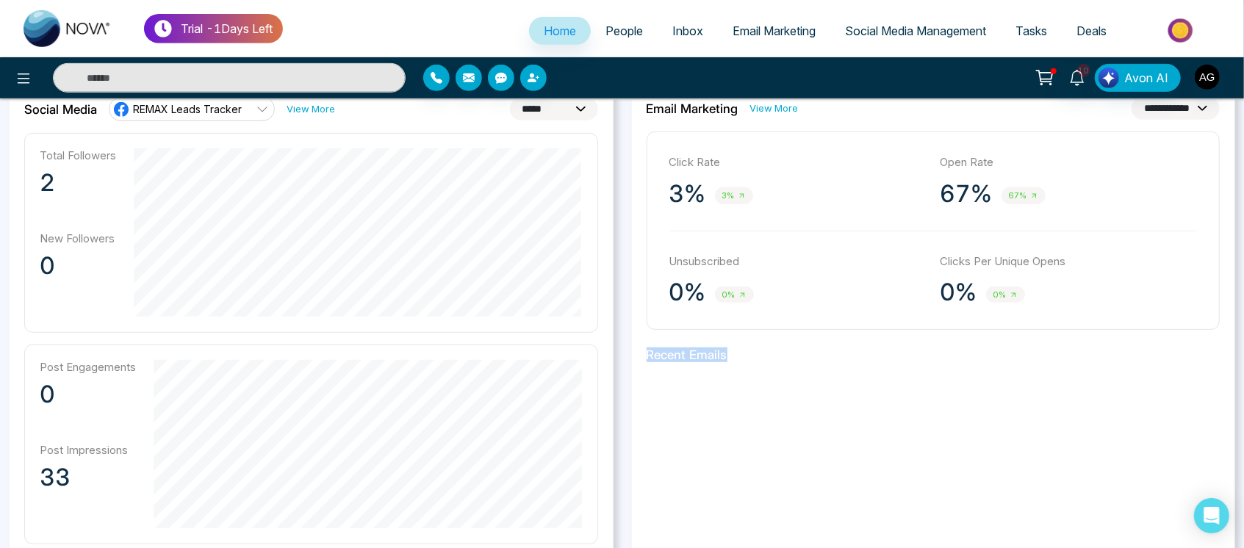
drag, startPoint x: 632, startPoint y: 361, endPoint x: 937, endPoint y: 453, distance: 318.4
click at [937, 453] on div "**********" at bounding box center [933, 426] width 605 height 689
